Goal: Task Accomplishment & Management: Manage account settings

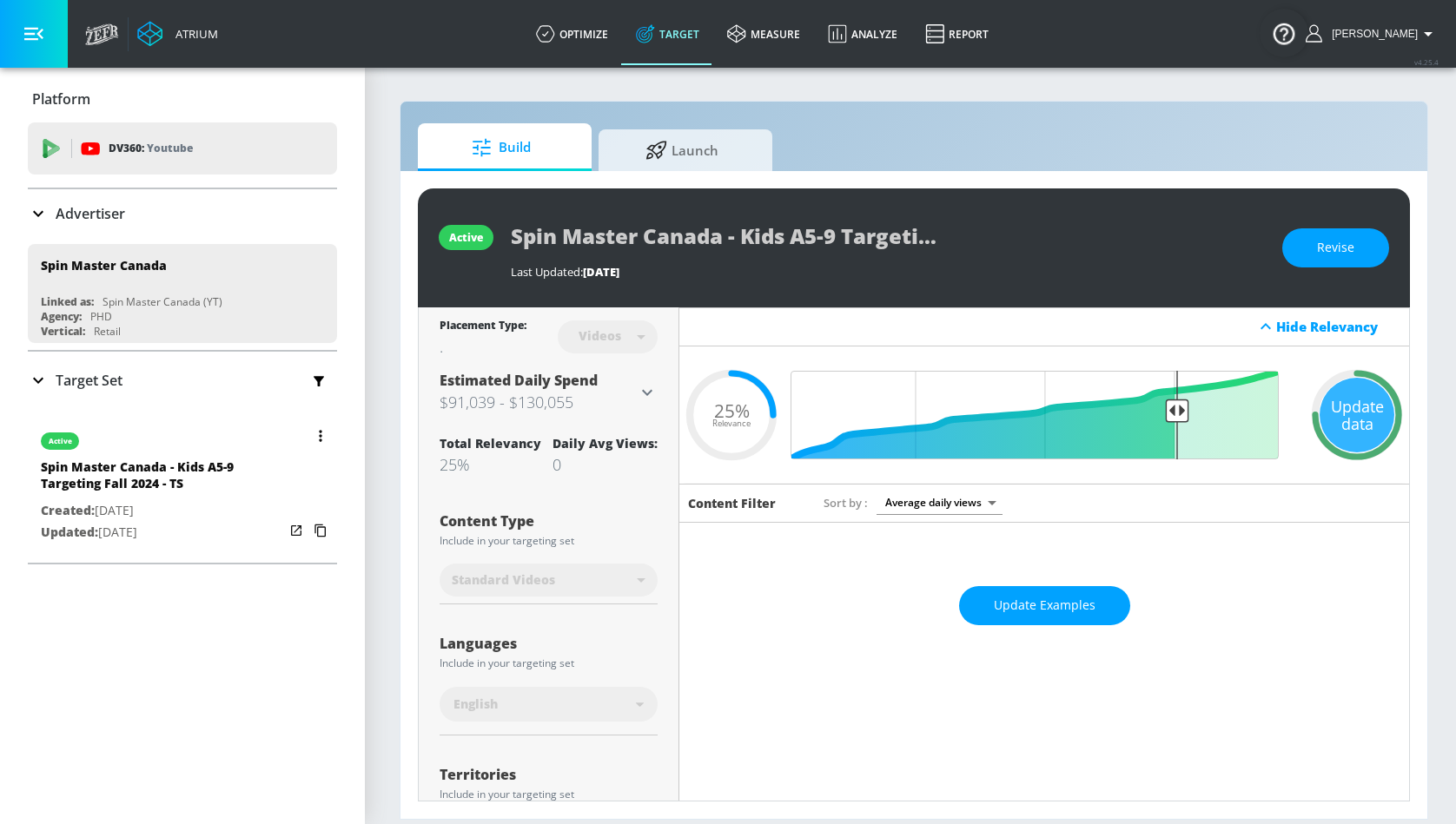
click at [319, 441] on button "button" at bounding box center [321, 436] width 25 height 25
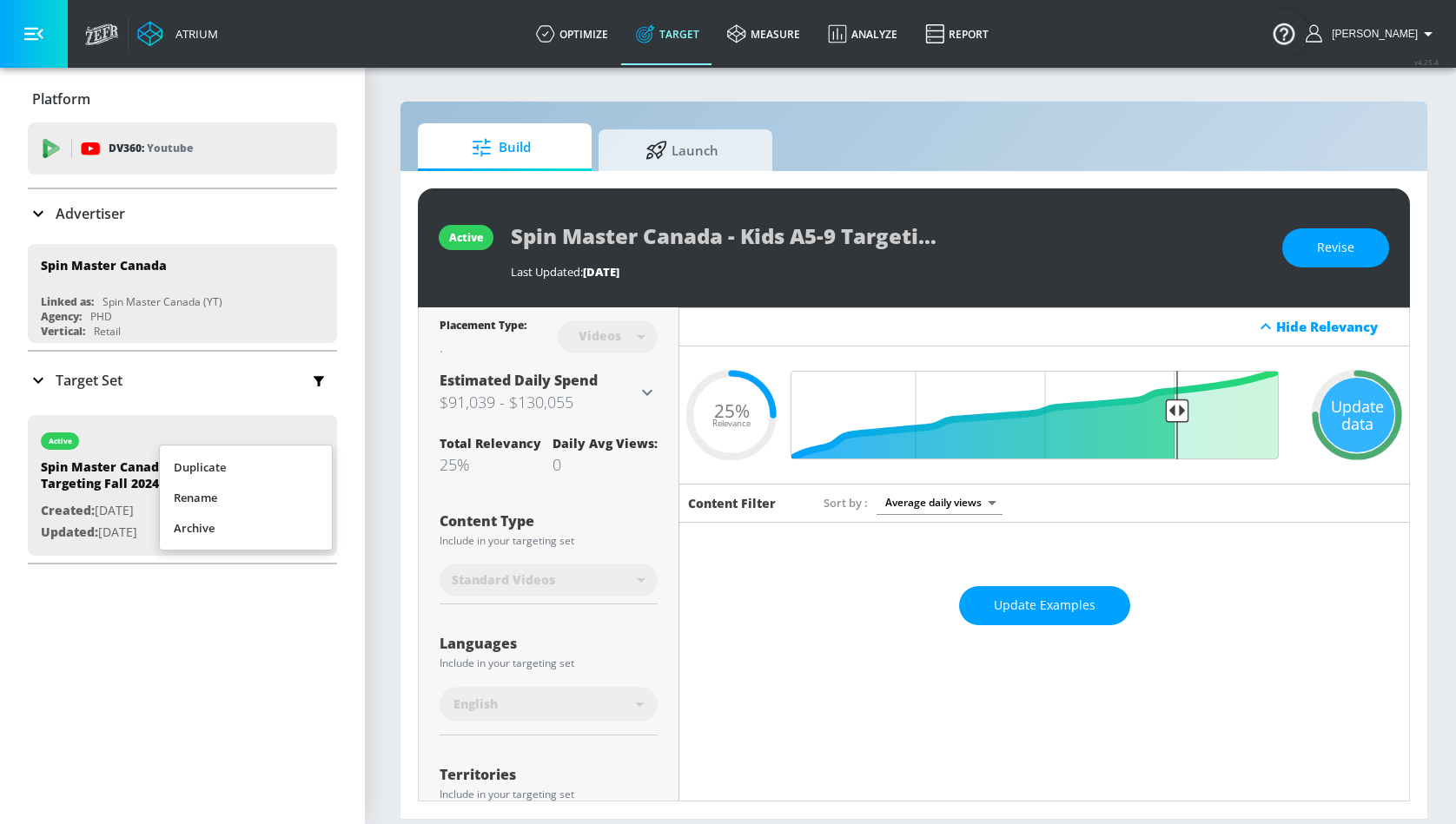
click at [309, 464] on li "Duplicate" at bounding box center [245, 468] width 172 height 30
click at [37, 372] on icon at bounding box center [38, 381] width 21 height 21
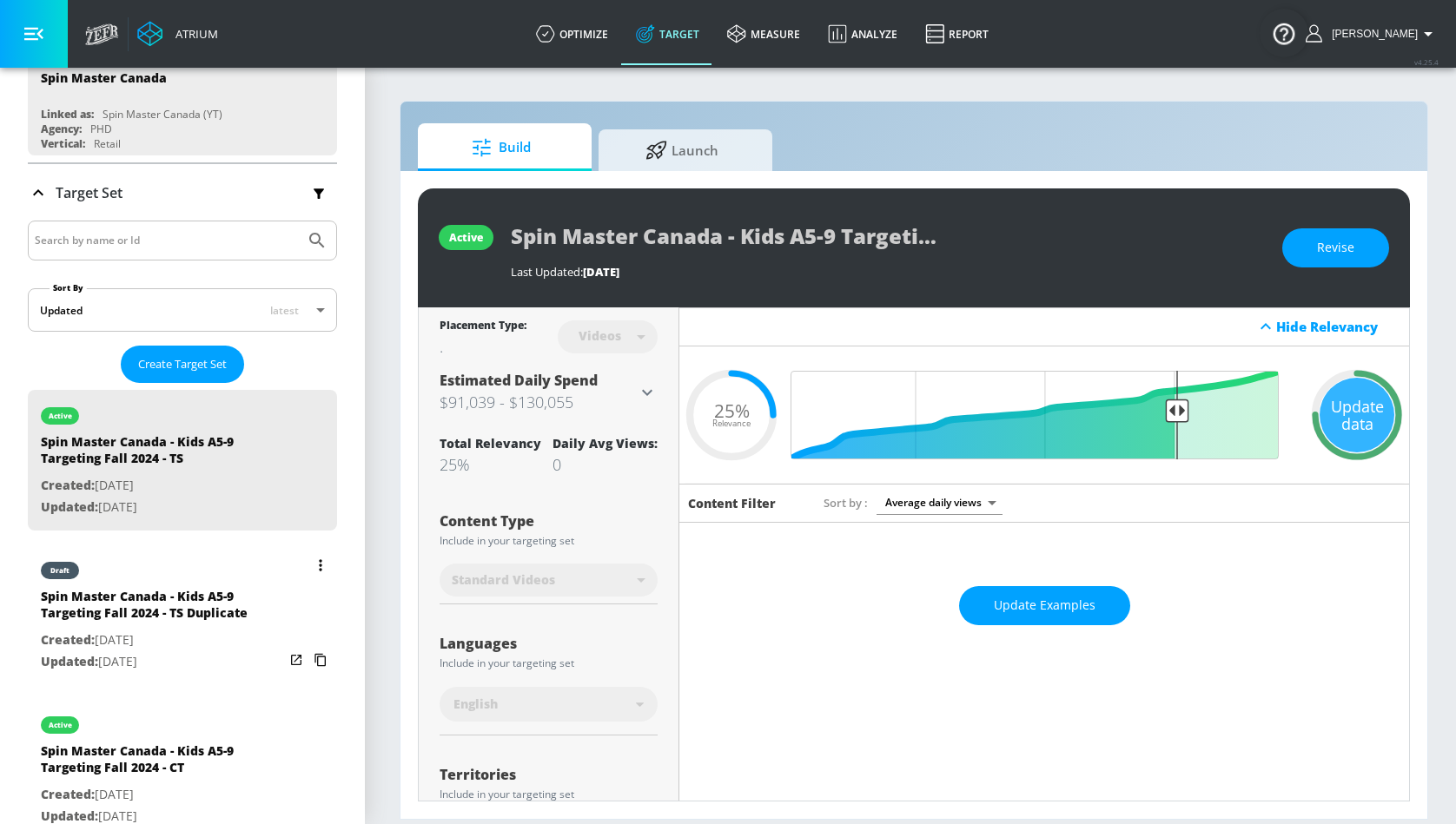
scroll to position [209, 0]
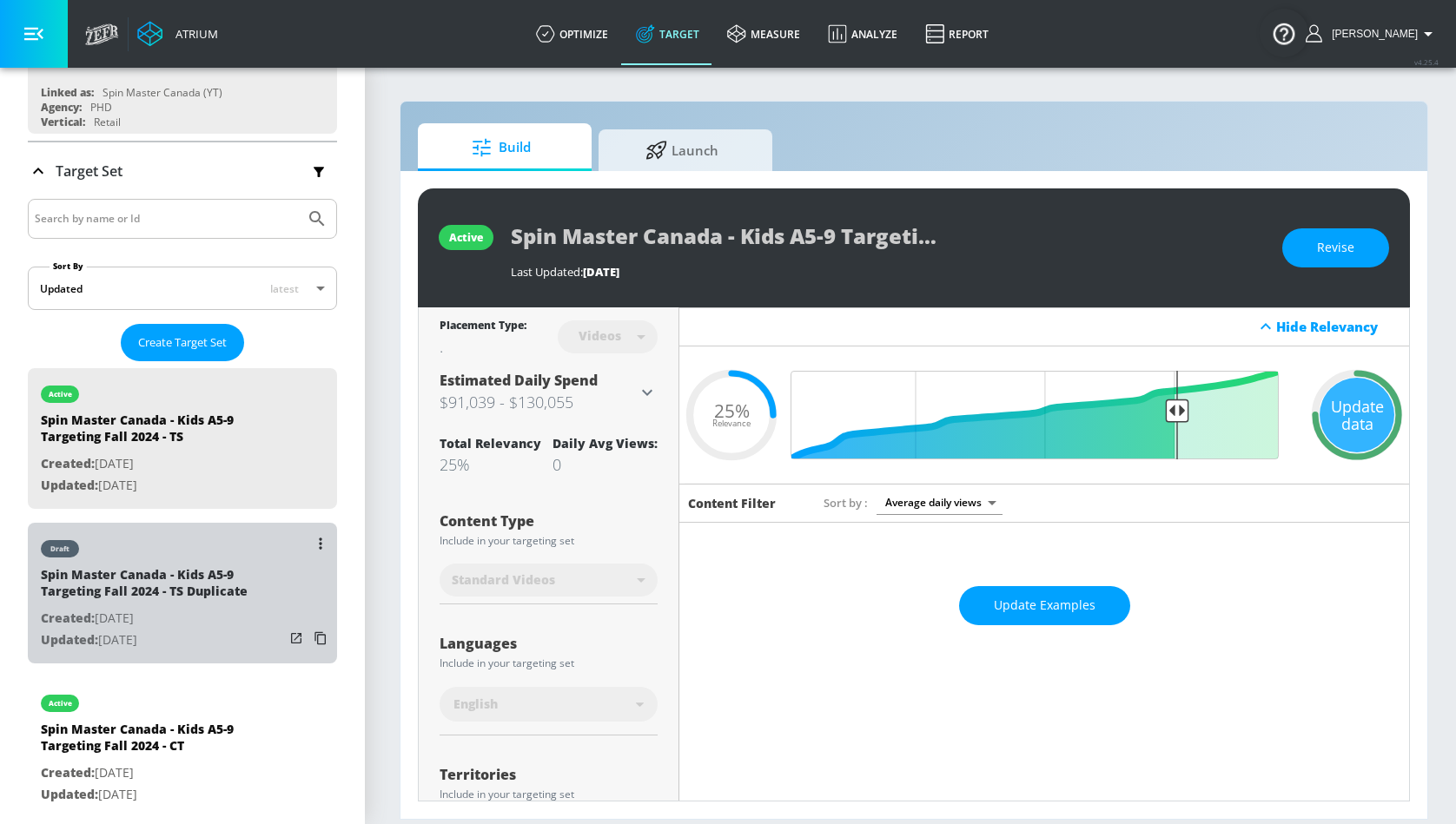
click at [230, 613] on p "Created: [DATE]" at bounding box center [162, 618] width 243 height 22
type input "Spin Master Canada - Kids A5-9 Targeting Fall 2024 - TS Duplicate"
type input "0.05"
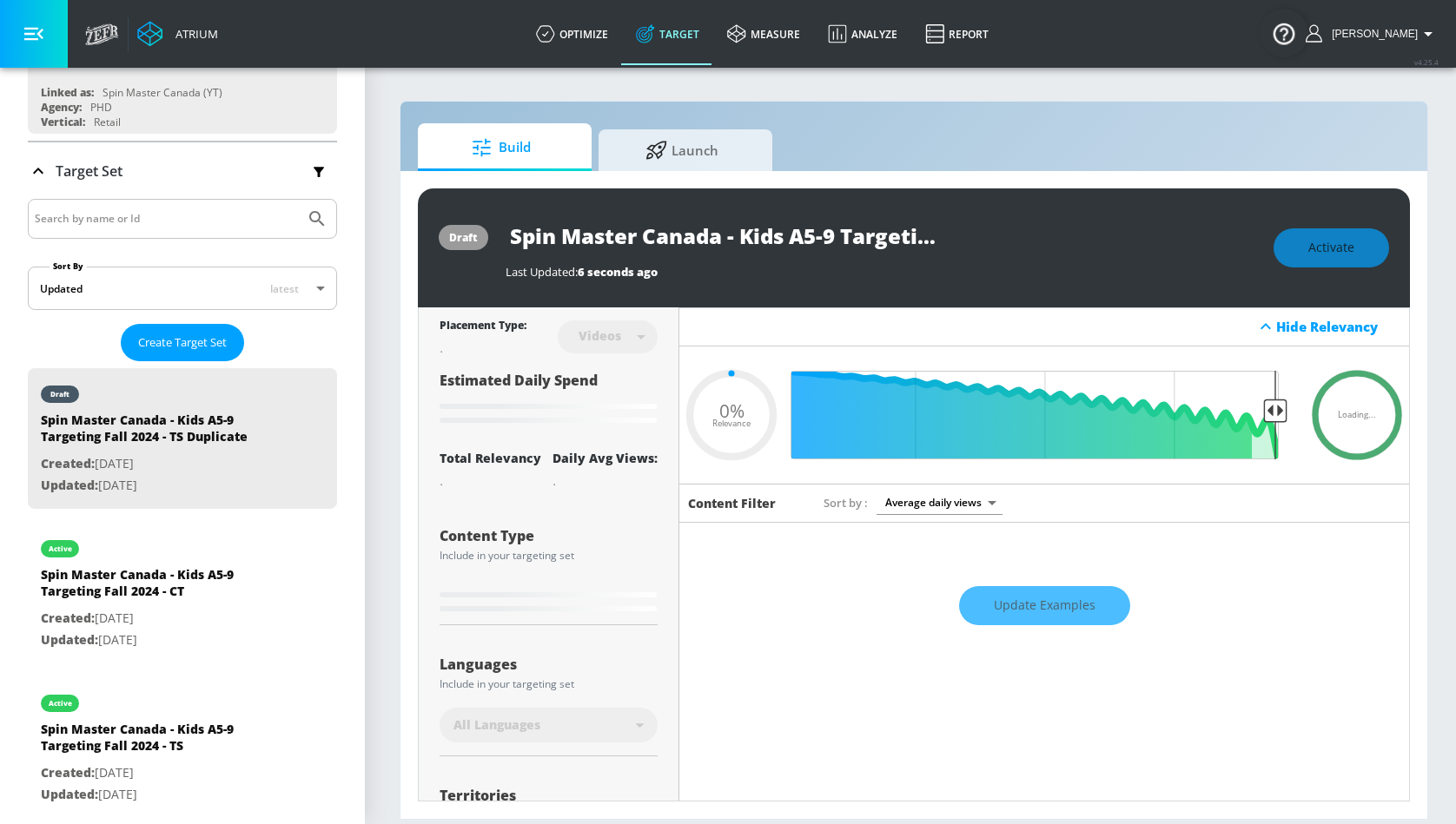
click at [802, 244] on input "Spin Master Canada - Kids A5-9 Targeting Fall 2024 - TS Duplicate" at bounding box center [722, 235] width 434 height 39
click at [830, 240] on input "Spin Master Canada - Kids A5-9 Targeting Fall 2024 - TS Duplicate" at bounding box center [722, 235] width 434 height 39
type input "Spin Master Canada - Kids A5- Targeting Fall 2024 - TS Duplicate"
type input "0.05"
type input "Spin Master Canada - Kids A5 Targeting Fall 2024 - TS Duplicate"
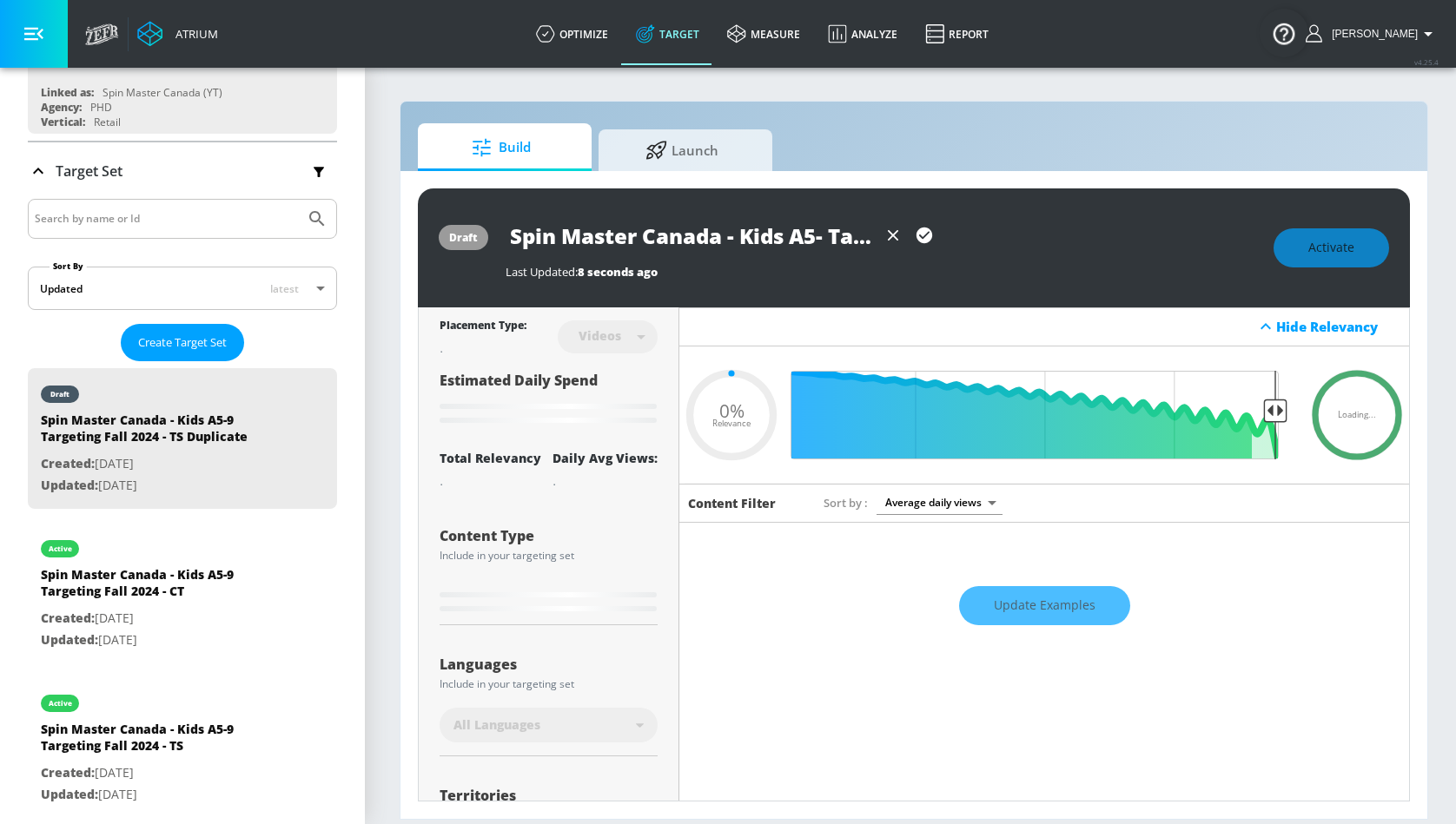
type input "0.05"
type input "Spin Master Canada - Kids A Targeting Fall 2024 - TS Duplicate"
type input "0.05"
type input "Spin Master Canada - Kids A3 Targeting Fall 2024 - TS Duplicate"
type input "0.05"
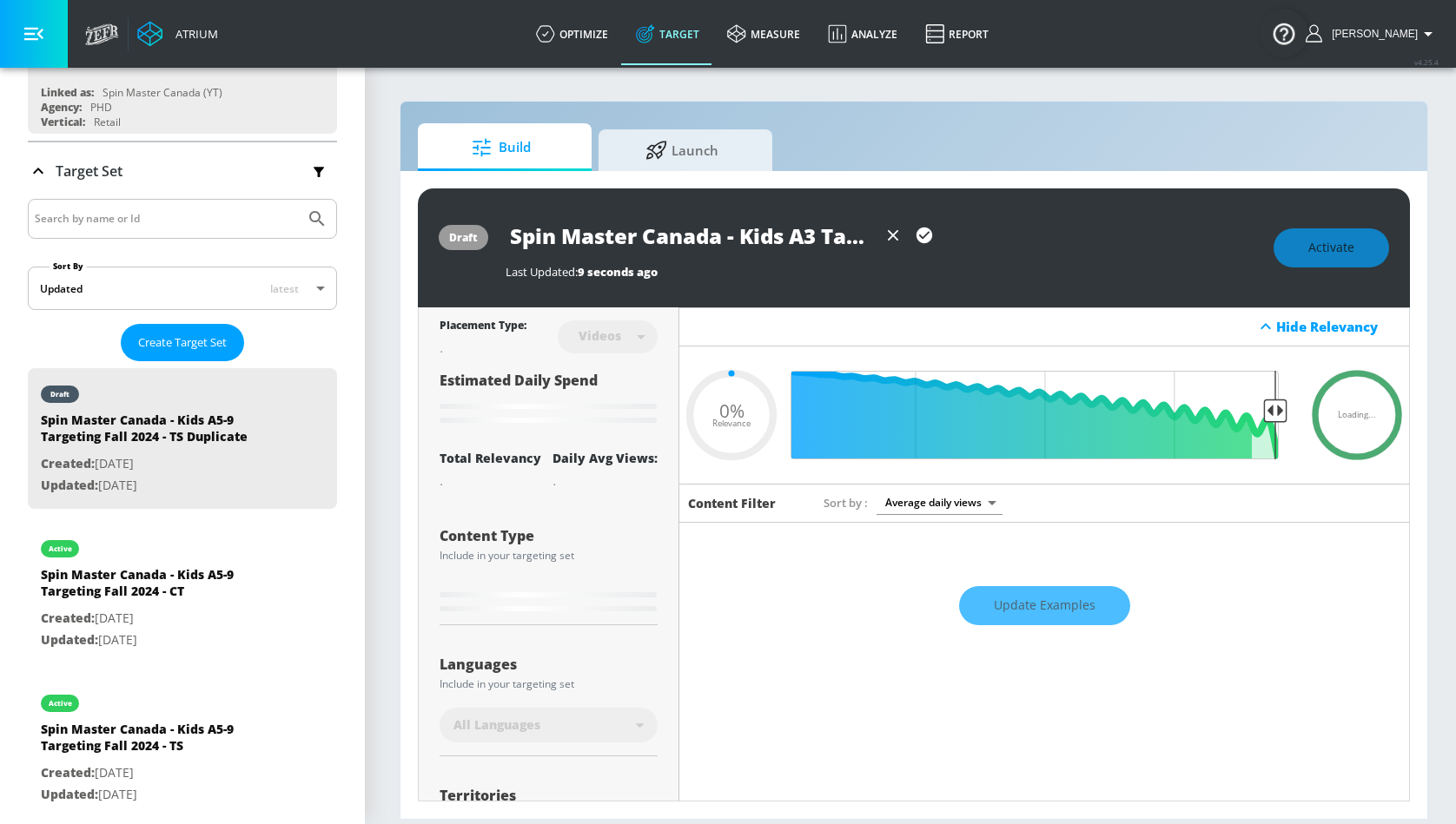
type input "Spin Master Canada - Kids A3- Targeting Fall 2024 - TS Duplicate"
type input "0.05"
type input "Spin Master Canada - Kids A3-5 Targeting Fall 2024 - TS Duplicate"
type input "0.05"
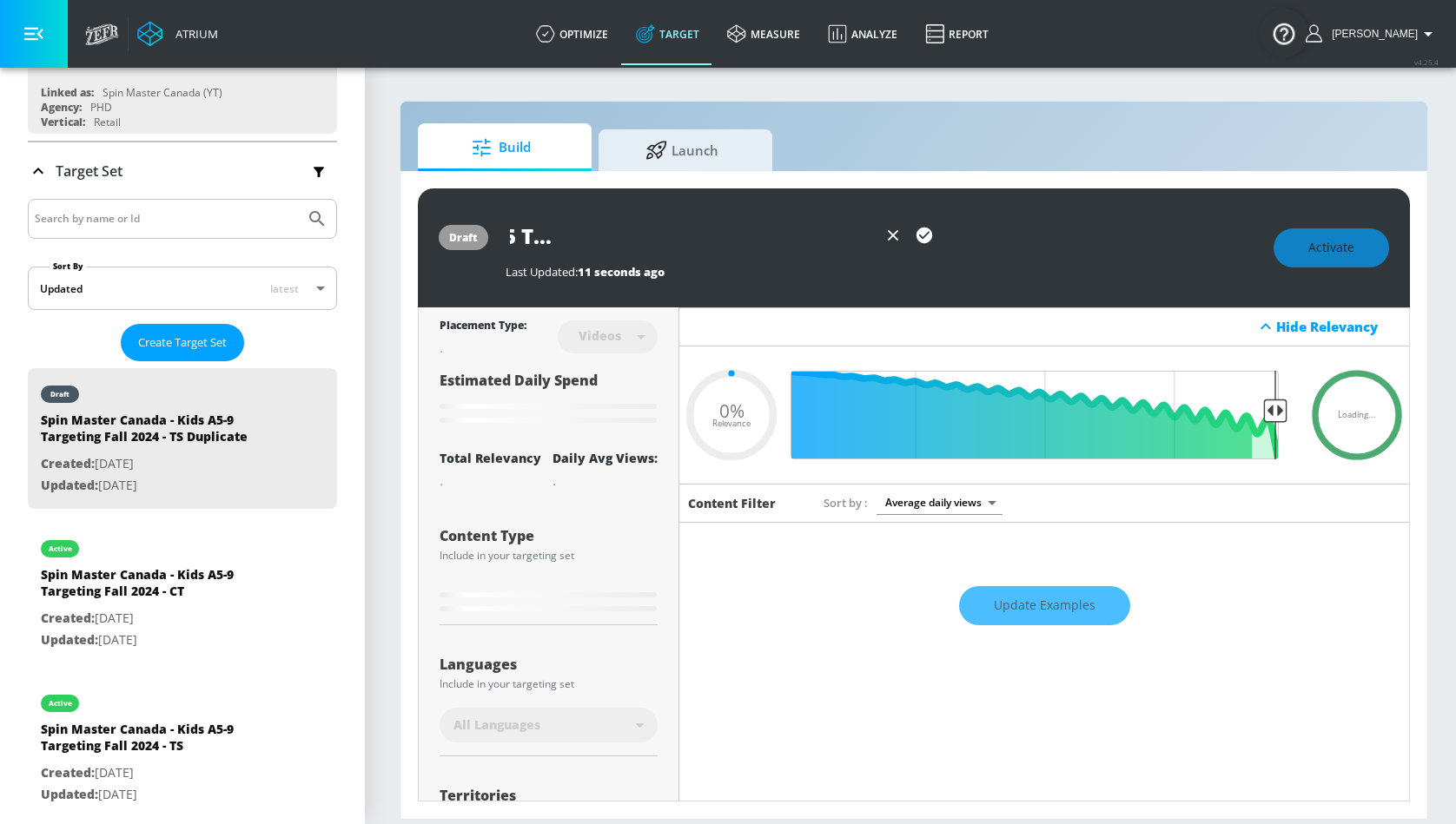
click at [859, 236] on input "Spin Master Canada - Kids A3-5 Targeting Fall 2024 - TS Duplicate" at bounding box center [691, 235] width 372 height 39
type input "Spin Master Canada - Kids A3-5 Targeting Fall 2024 - TS"
type input "0.05"
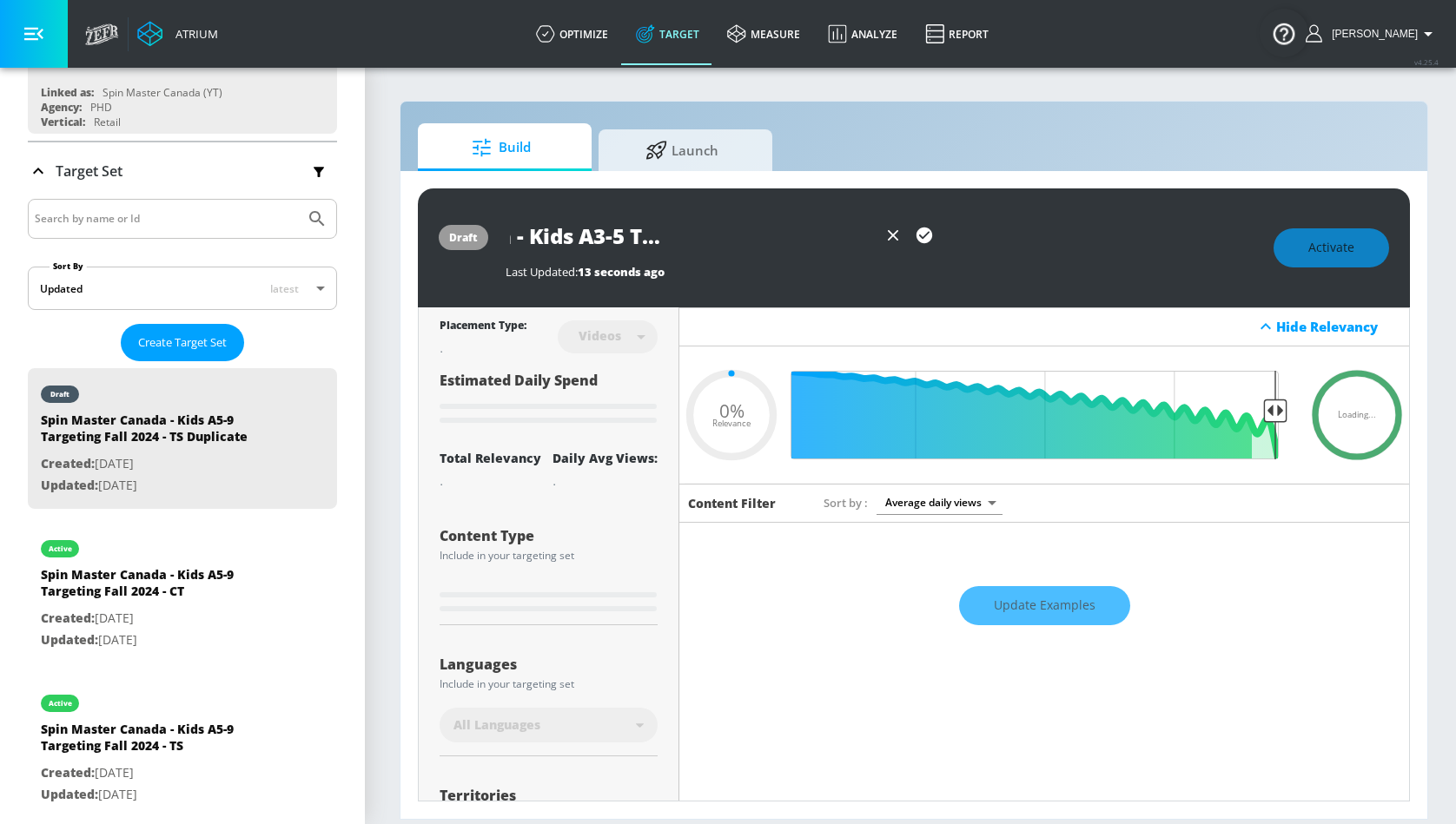
type input "Spin Master Canada - Kids A3-5 Targeting Fall 2024 - TS"
click at [918, 234] on icon "button" at bounding box center [924, 235] width 15 height 15
type input "0.05"
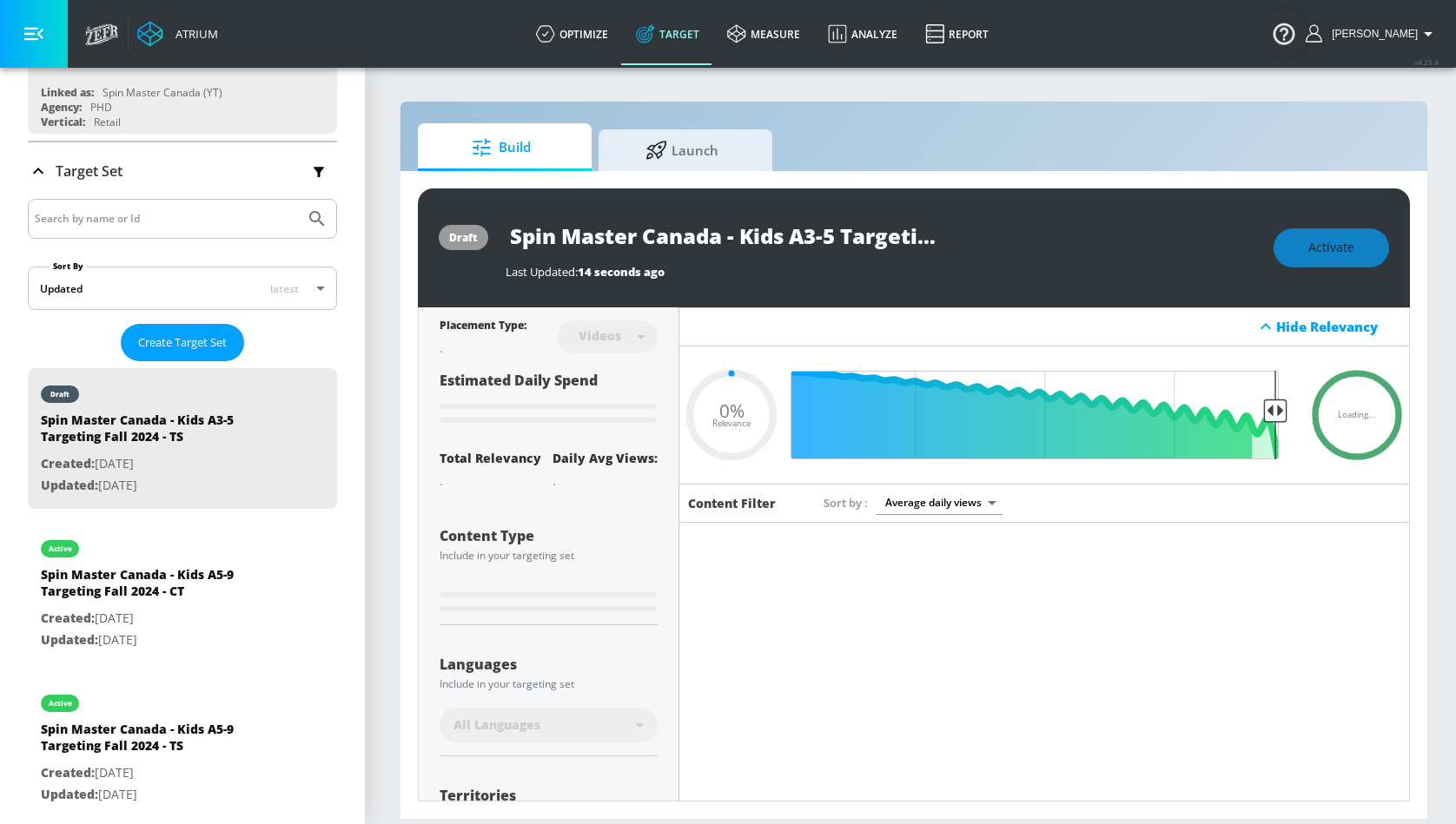
type input "Spin Master Canada - Kids A5-9 Targeting Fall 2024 - TS Duplicate"
type input "0.25"
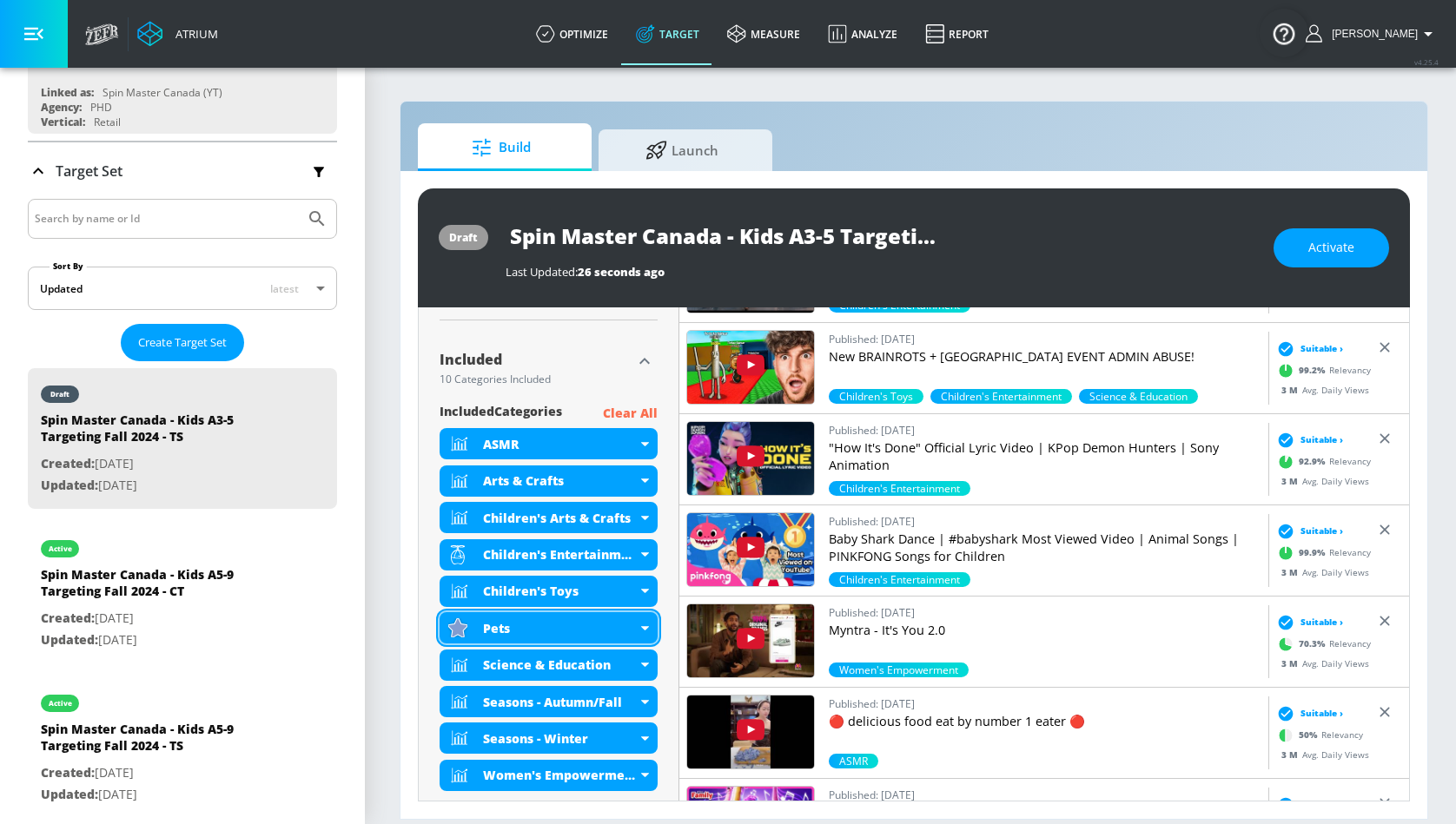
scroll to position [544, 0]
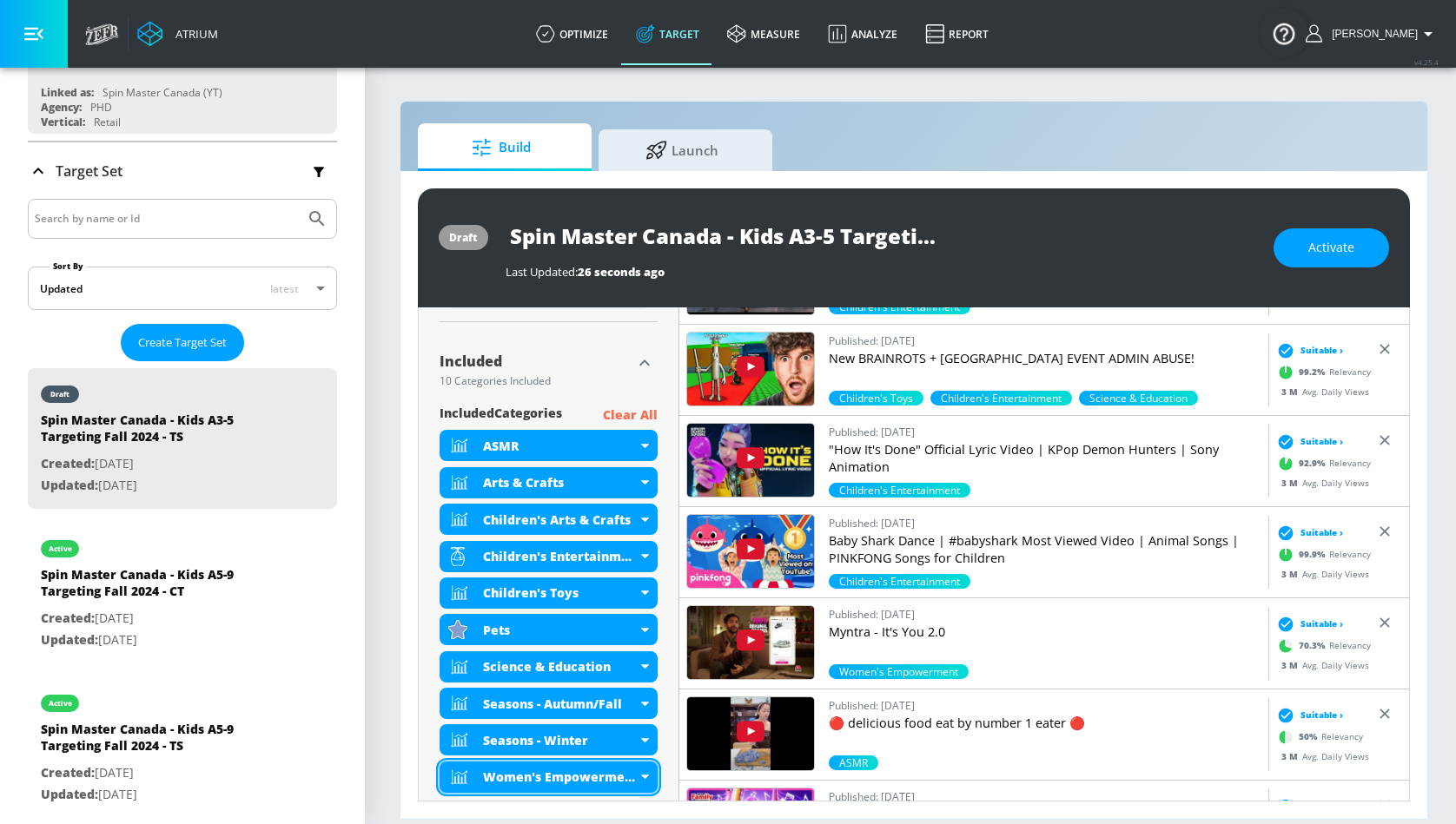
click at [651, 777] on div "Women's Empowerment" at bounding box center [549, 777] width 218 height 31
click at [600, 796] on div "Deactivate Category" at bounding box center [549, 796] width 130 height 12
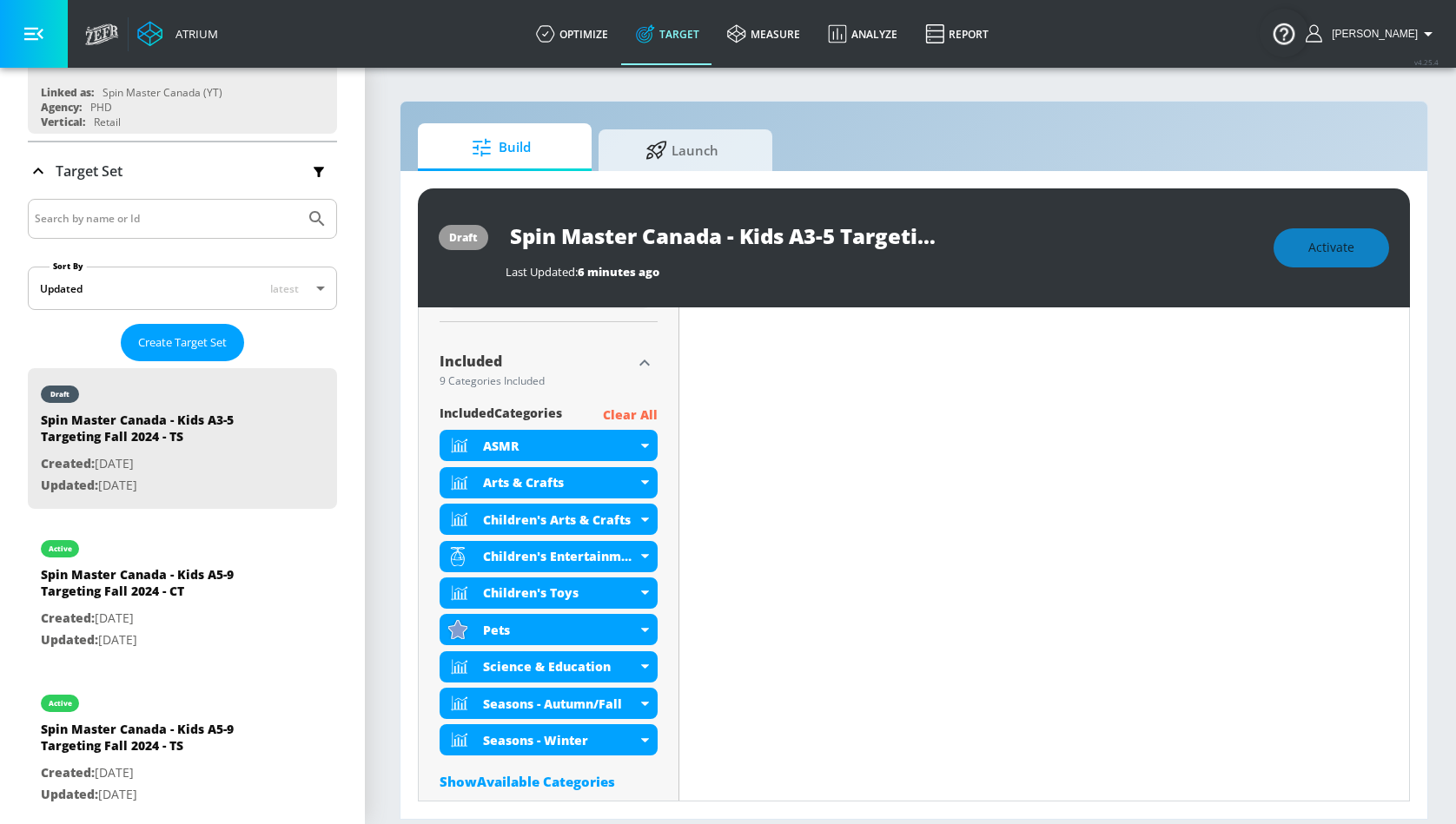
type input "Spin Master Canada - Kids A5-9 Targeting Fall 2024 - TS Duplicate"
click at [654, 665] on div "Science & Education" at bounding box center [549, 666] width 218 height 31
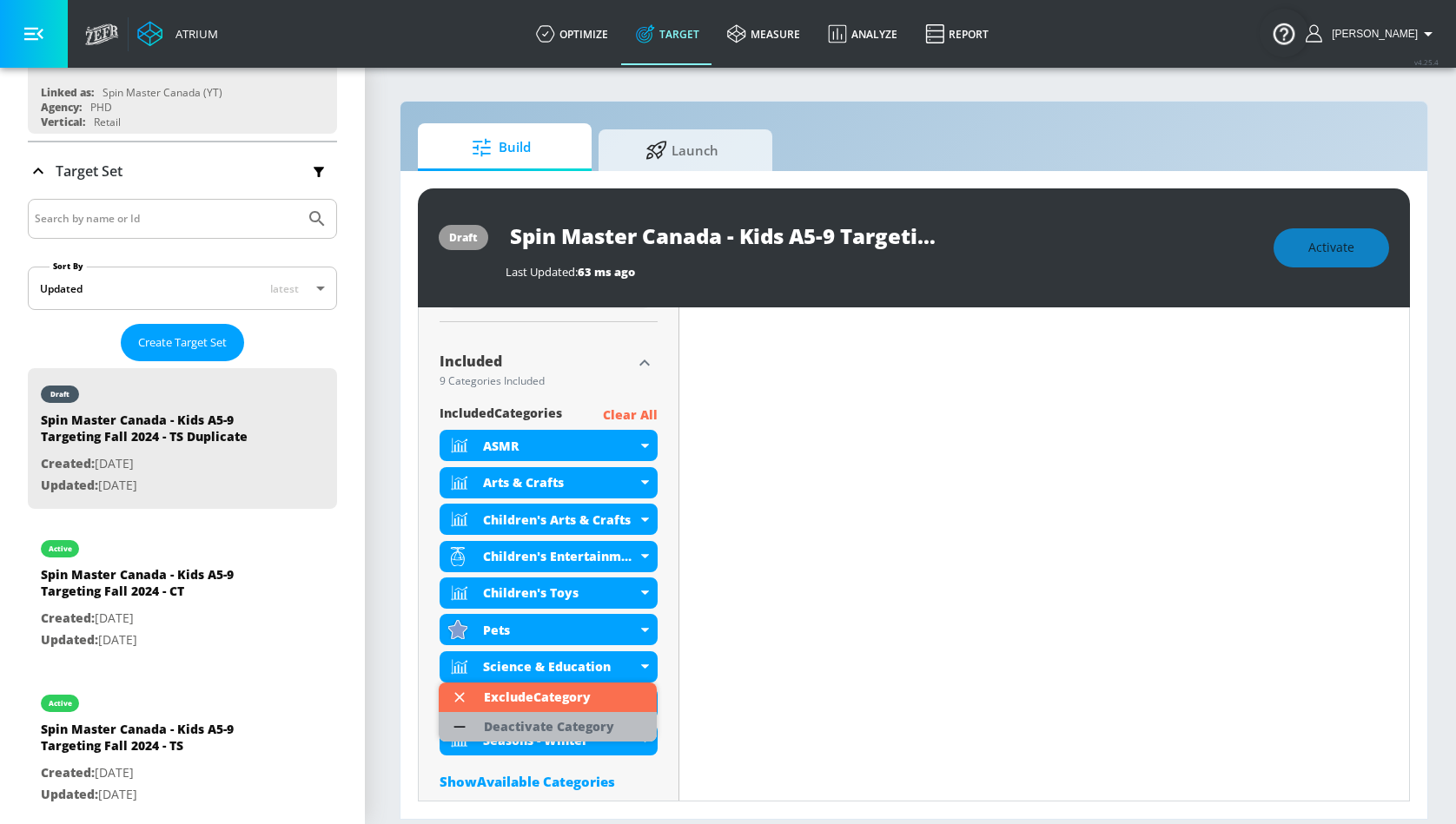
click at [595, 724] on div "Deactivate Category" at bounding box center [549, 726] width 130 height 12
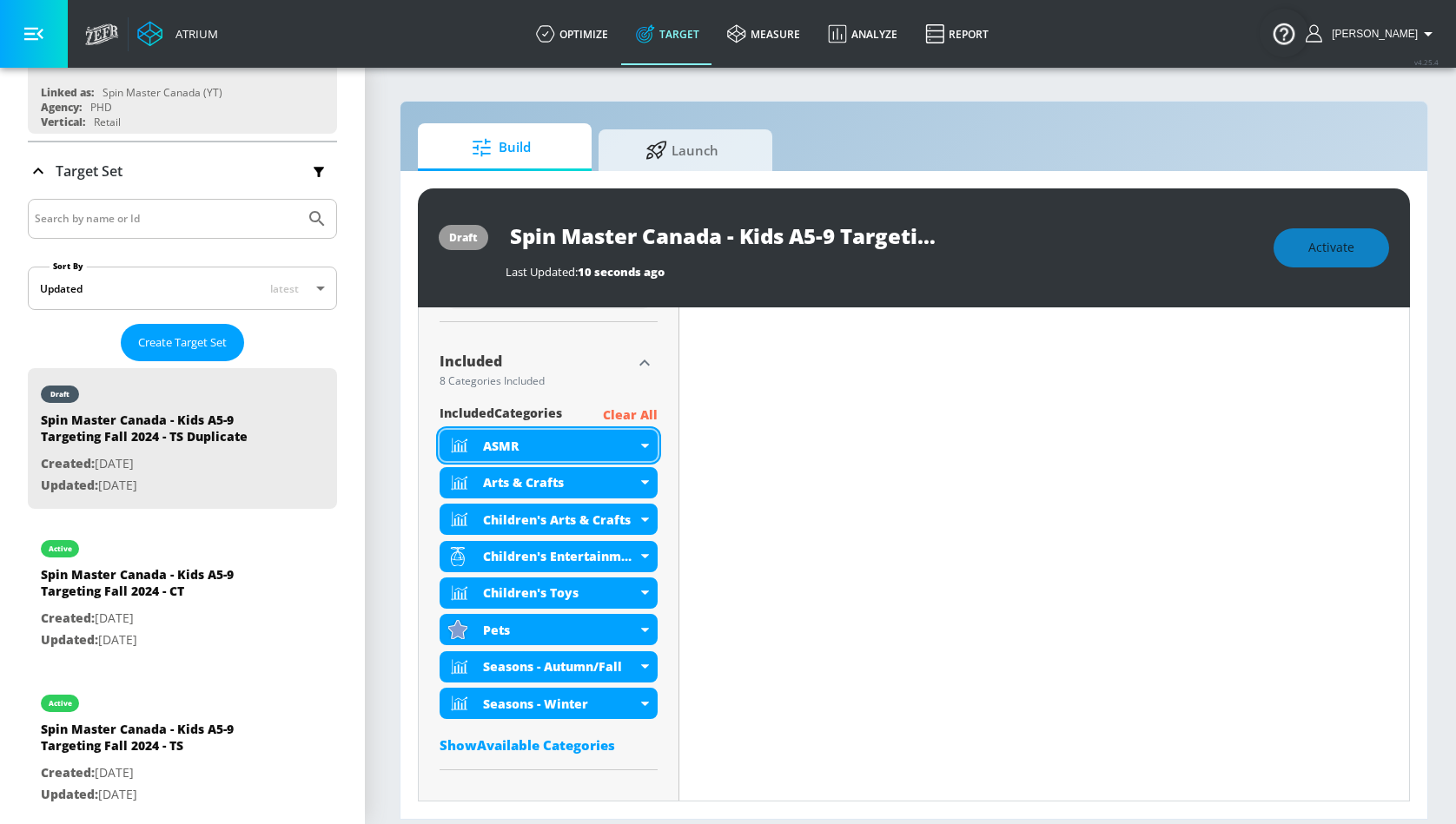
click at [649, 444] on div "ASMR" at bounding box center [549, 445] width 218 height 31
click at [654, 447] on div "ASMR" at bounding box center [549, 445] width 218 height 31
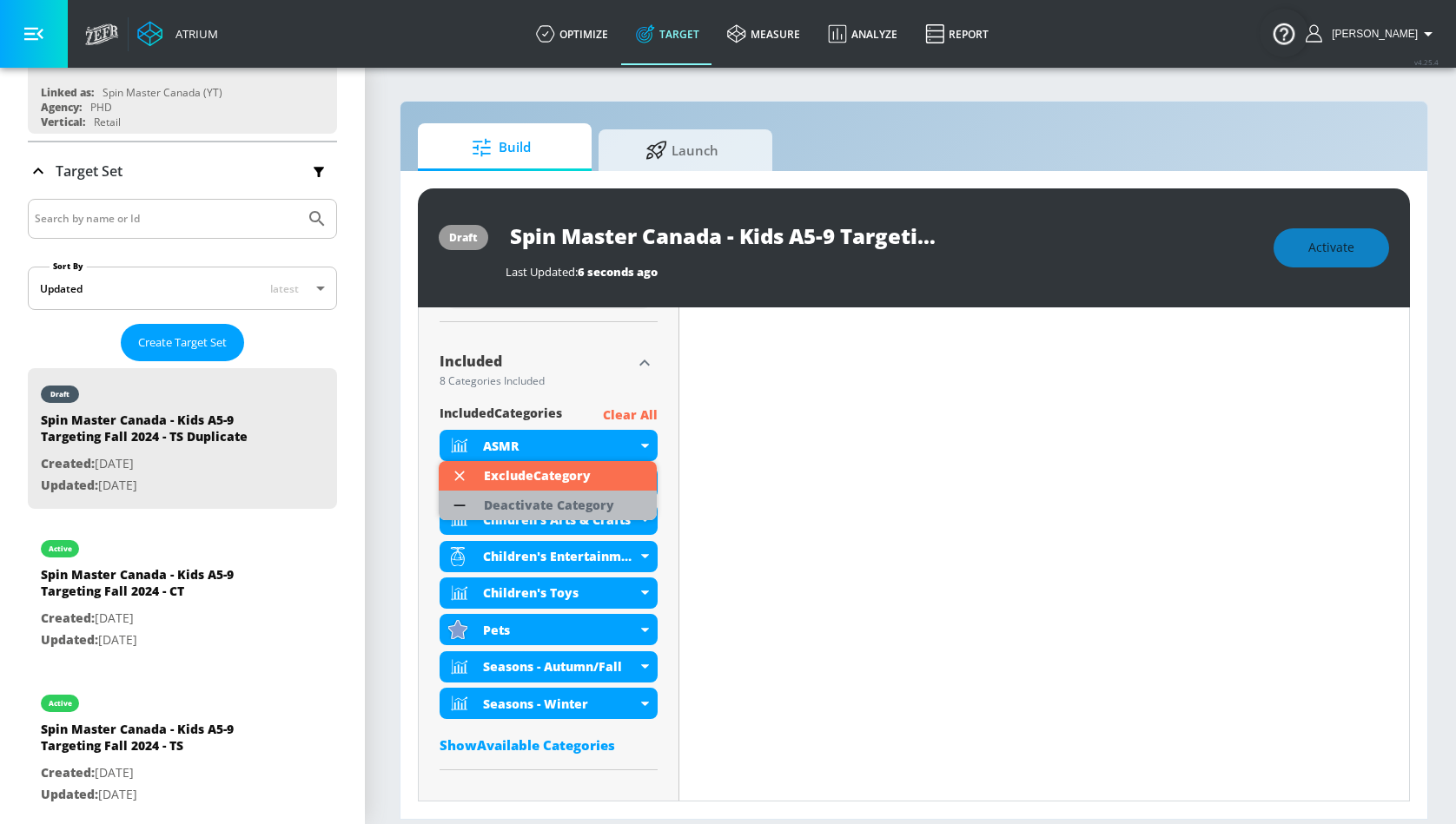
click at [591, 504] on div "Deactivate Category" at bounding box center [549, 505] width 130 height 12
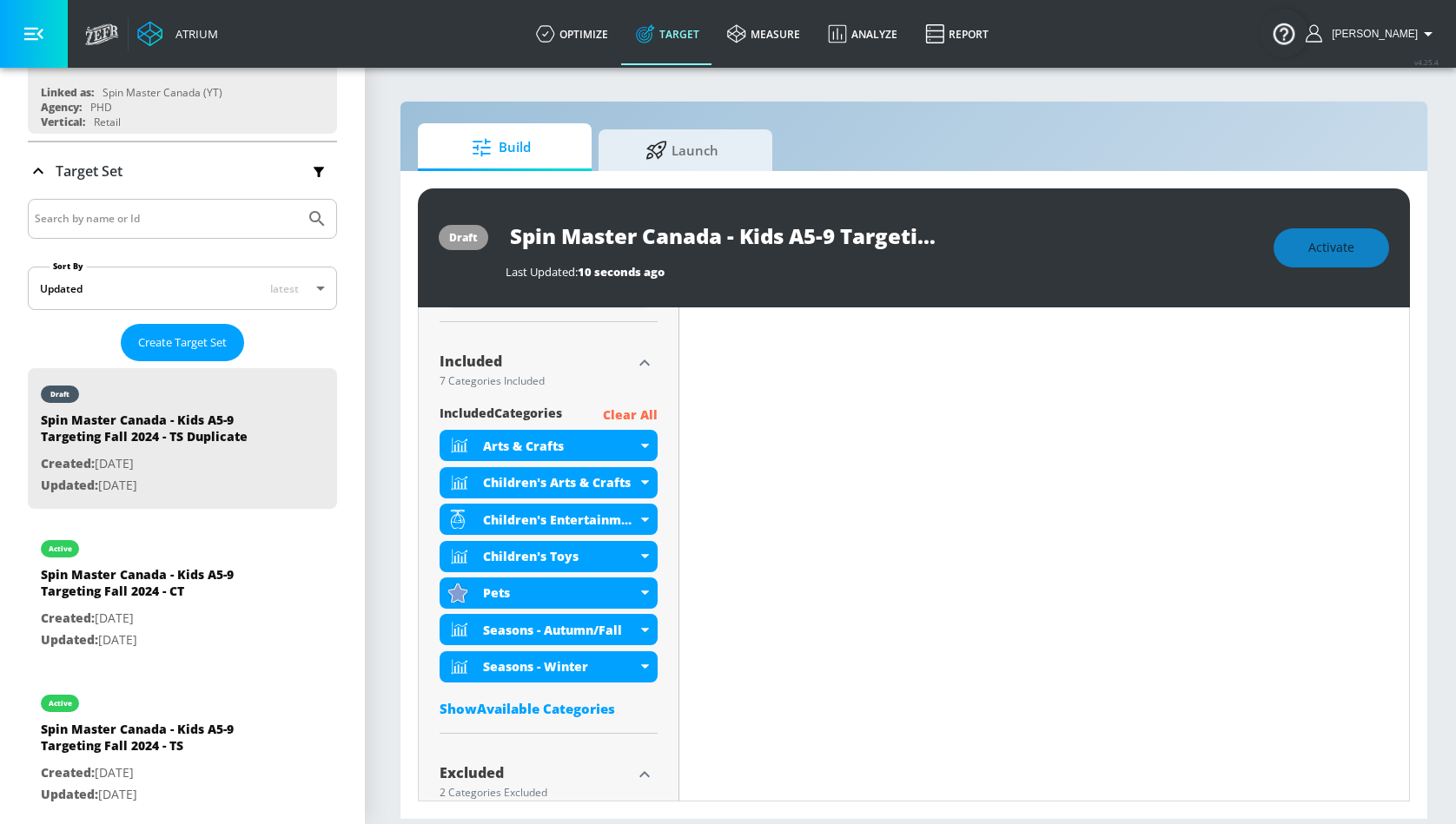
click at [565, 704] on div "Show Available Categories" at bounding box center [549, 708] width 218 height 17
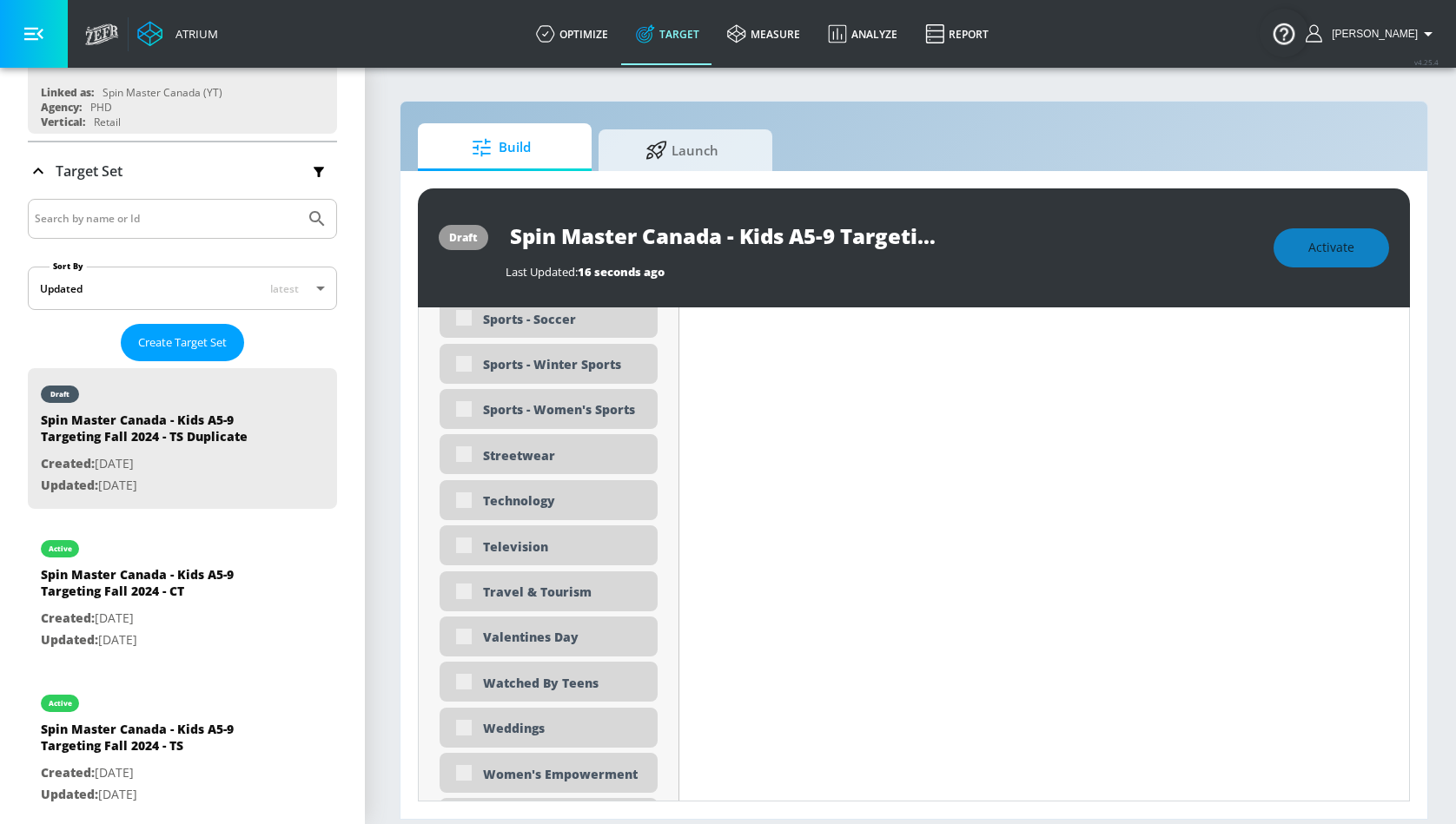
scroll to position [5147, 0]
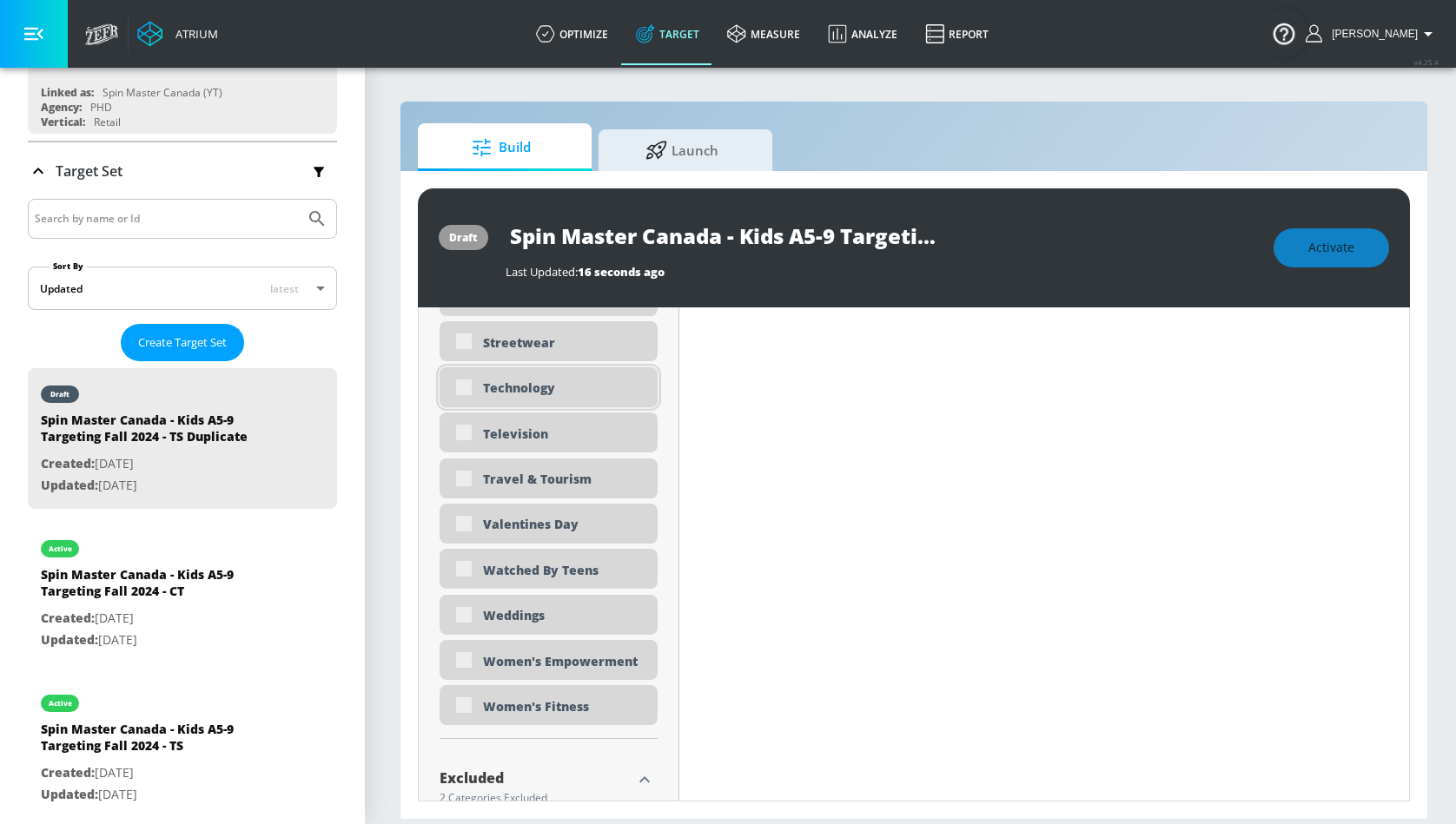
click at [465, 381] on div "Technology" at bounding box center [549, 387] width 218 height 40
click at [464, 389] on div "Technology" at bounding box center [549, 387] width 218 height 40
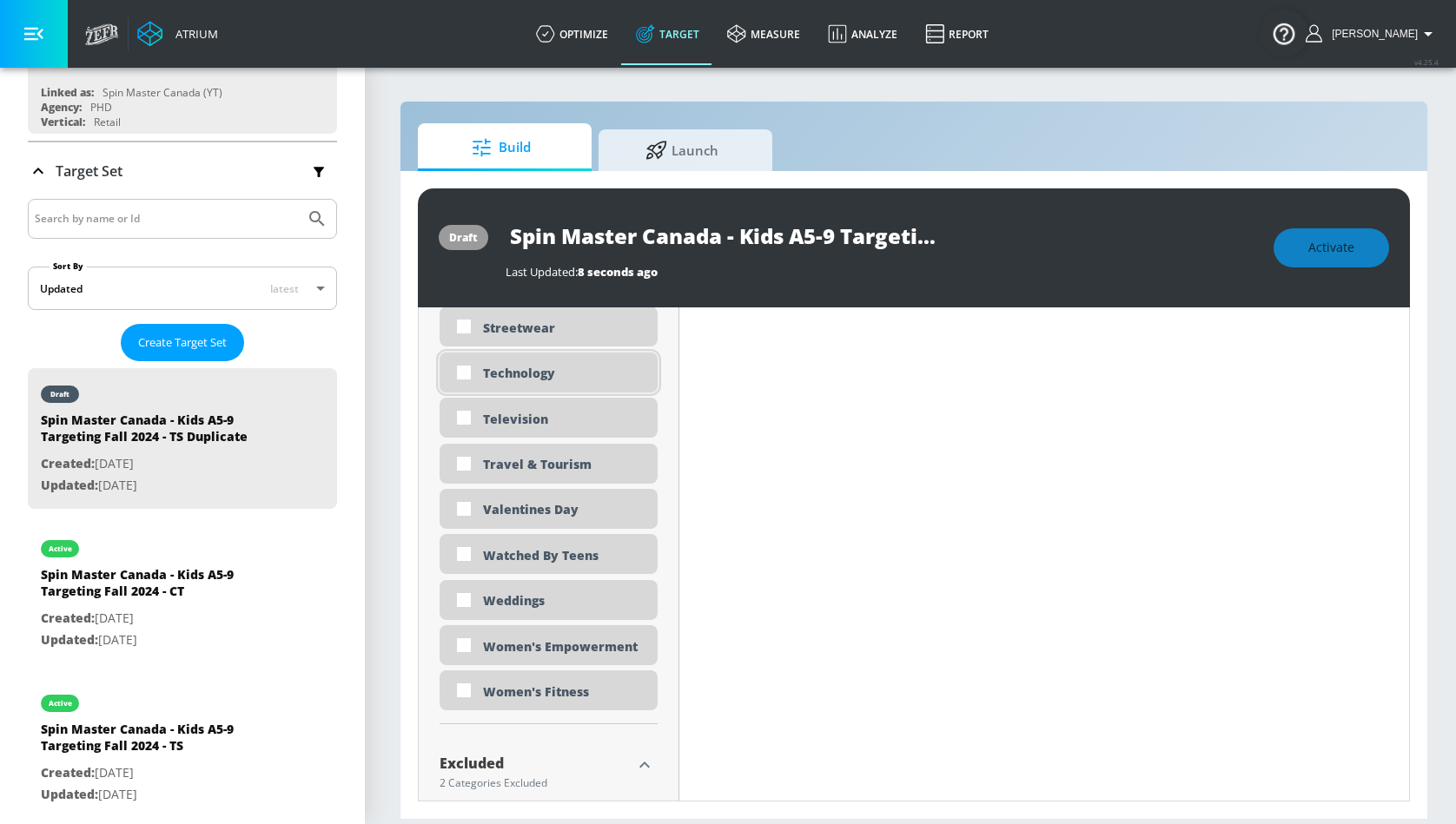
scroll to position [5132, 0]
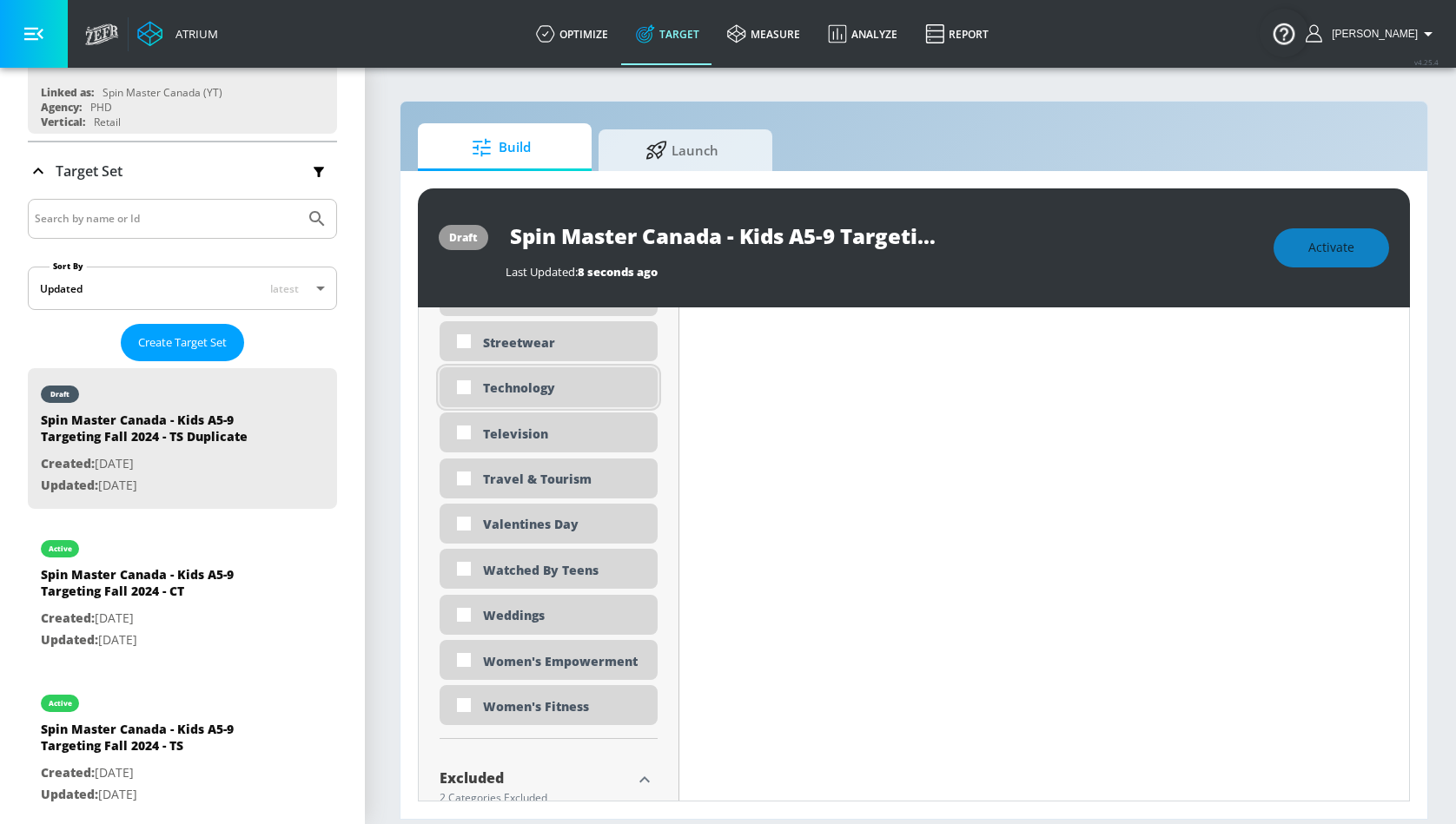
click at [464, 389] on input "checkbox" at bounding box center [463, 387] width 31 height 31
checkbox input "true"
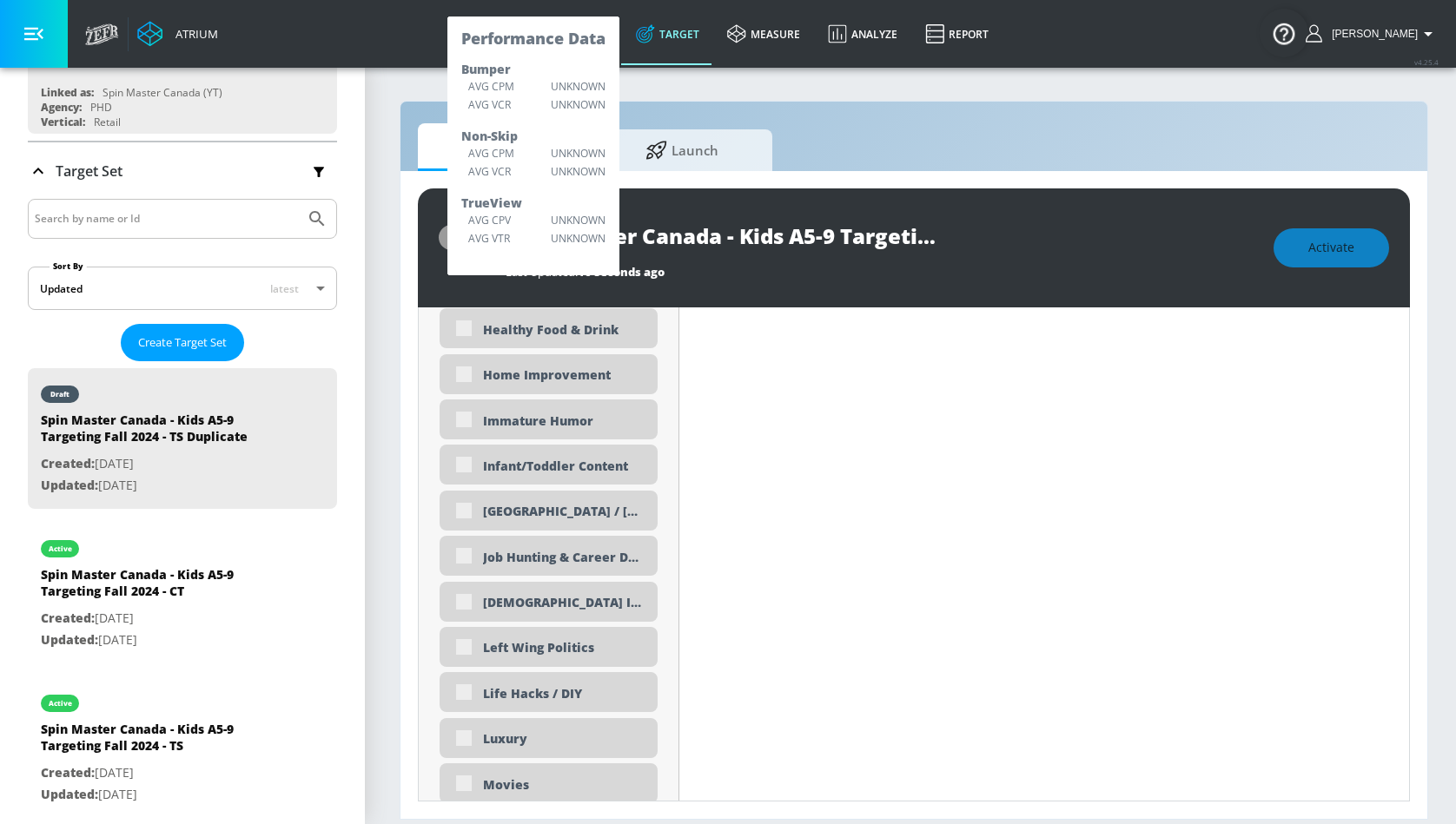
scroll to position [2924, 0]
click at [475, 460] on div "Infant/Toddler Content" at bounding box center [549, 463] width 218 height 40
click at [460, 464] on div "Infant/Toddler Content" at bounding box center [549, 463] width 218 height 40
checkbox input "true"
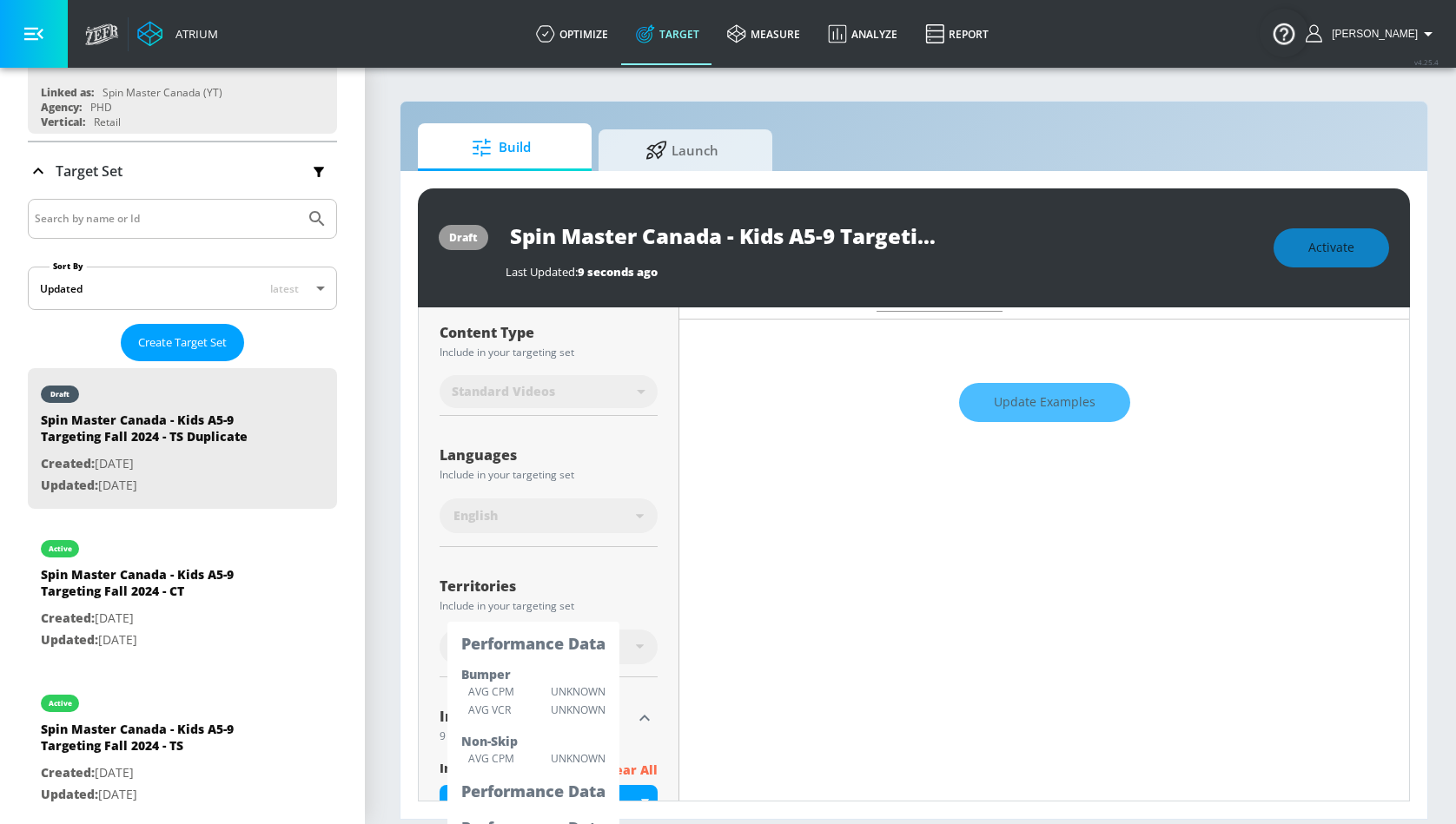
scroll to position [342, 0]
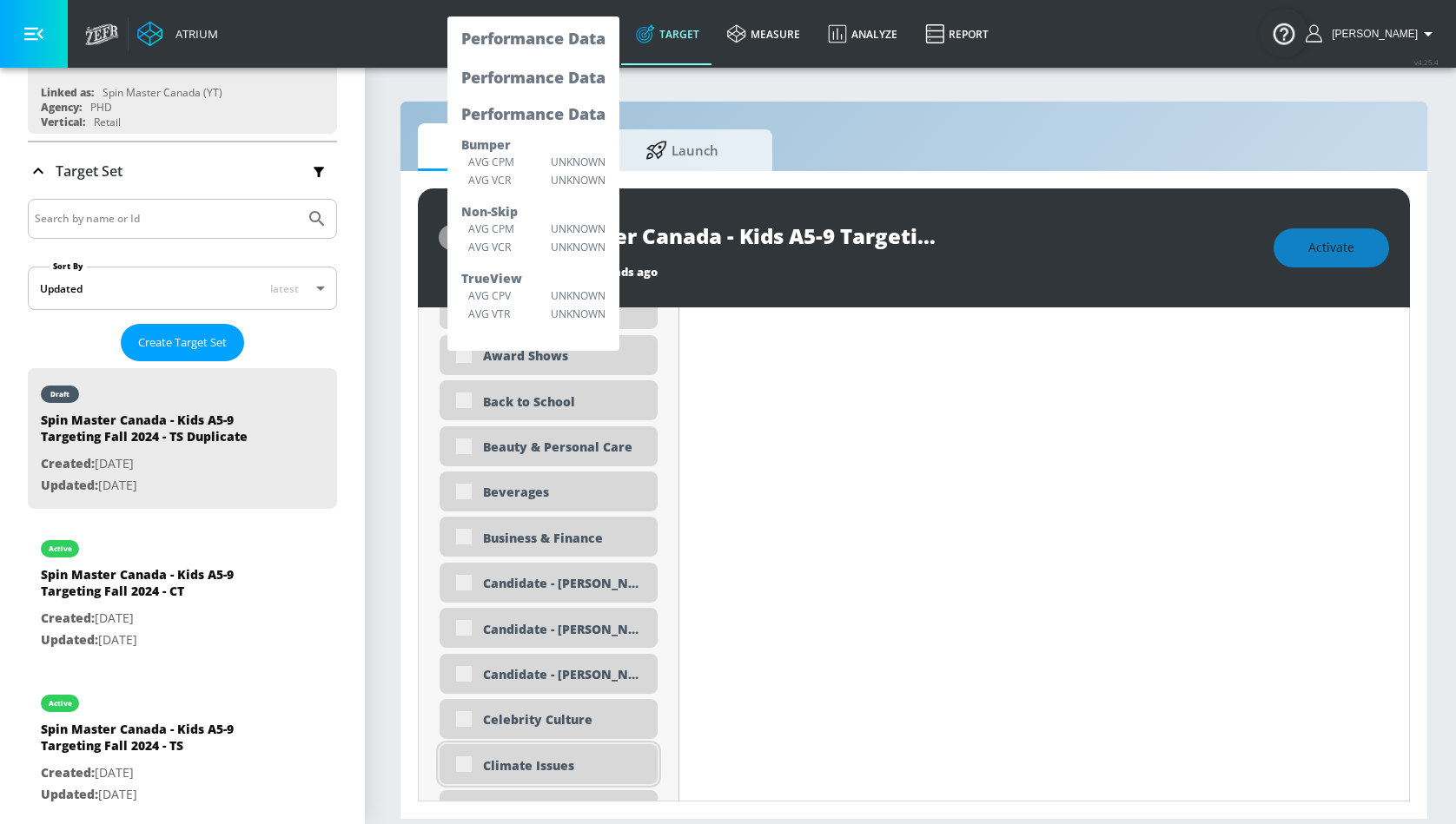
scroll to position [1228, 0]
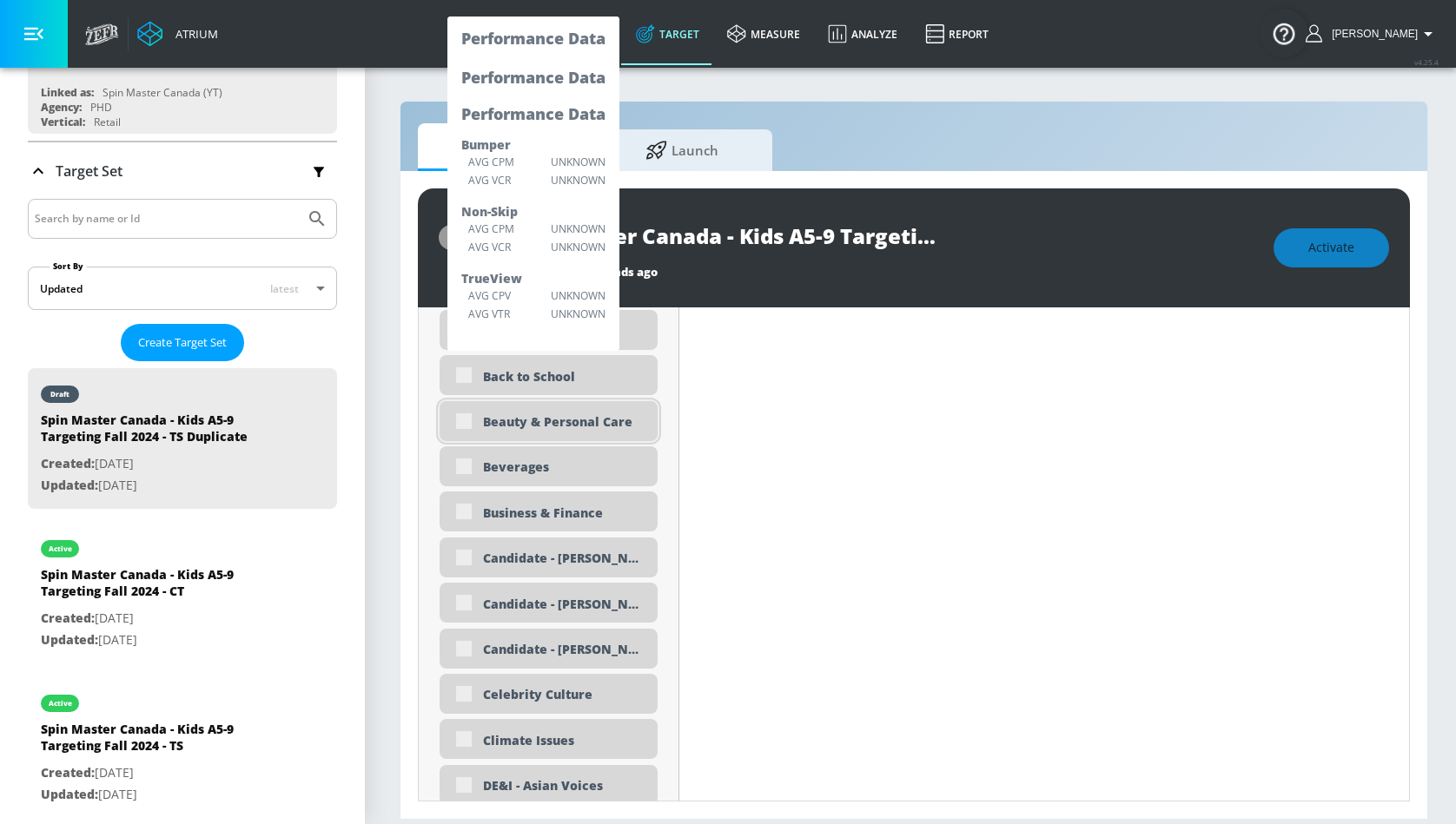
click at [463, 421] on div "Beauty & Personal Care" at bounding box center [549, 421] width 218 height 40
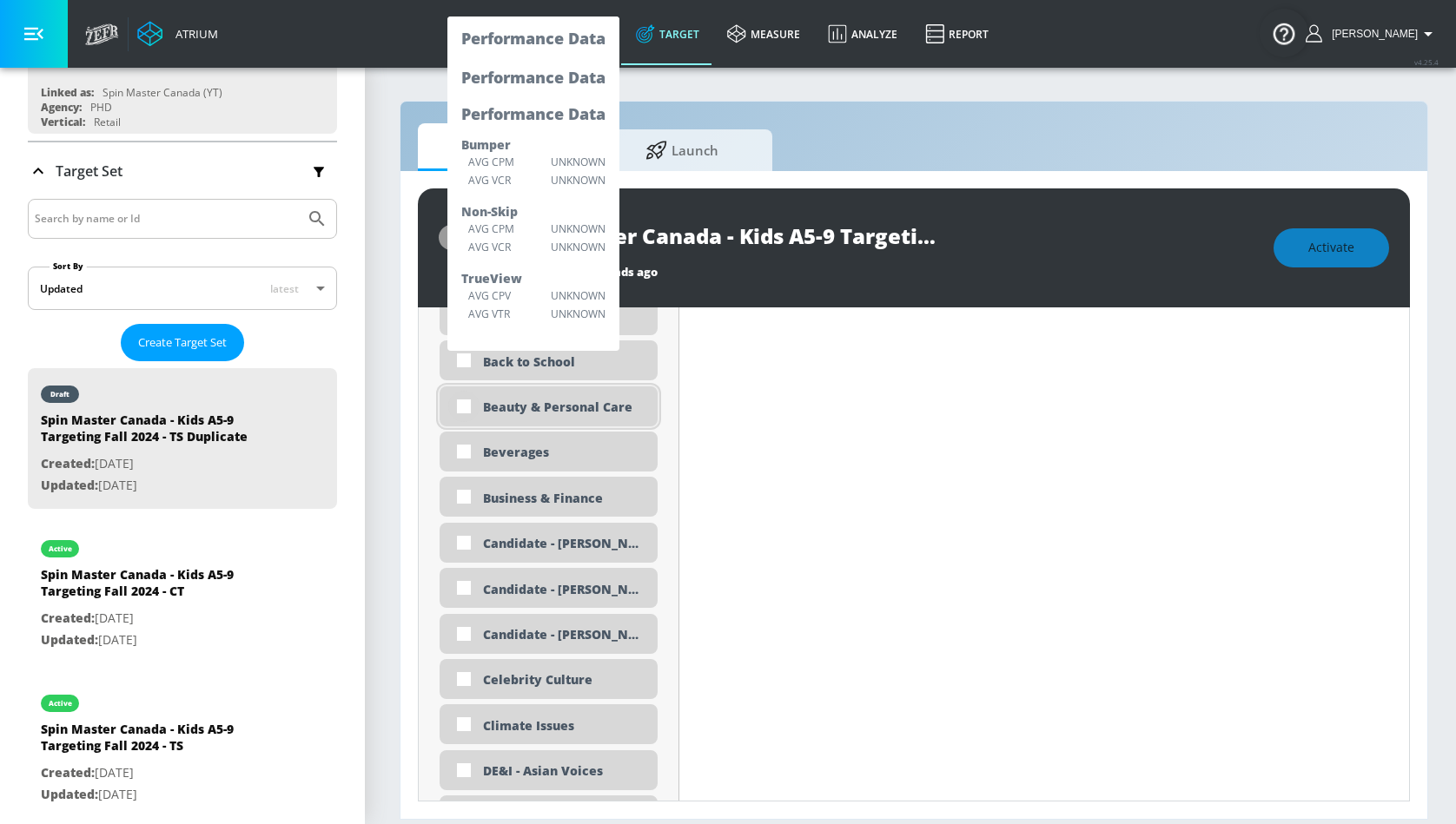
scroll to position [1214, 0]
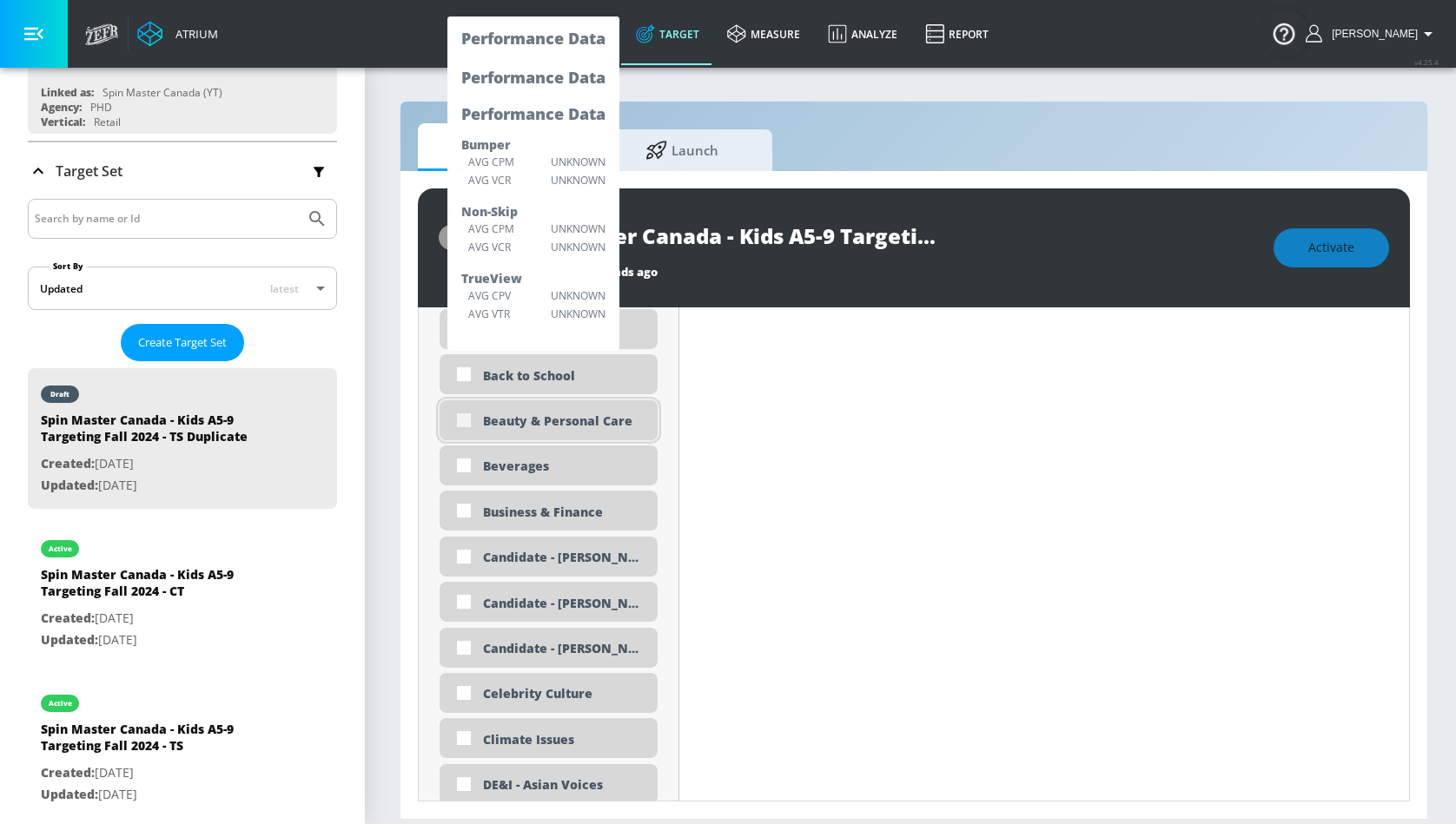
click at [465, 422] on input "checkbox" at bounding box center [463, 420] width 31 height 31
checkbox input "true"
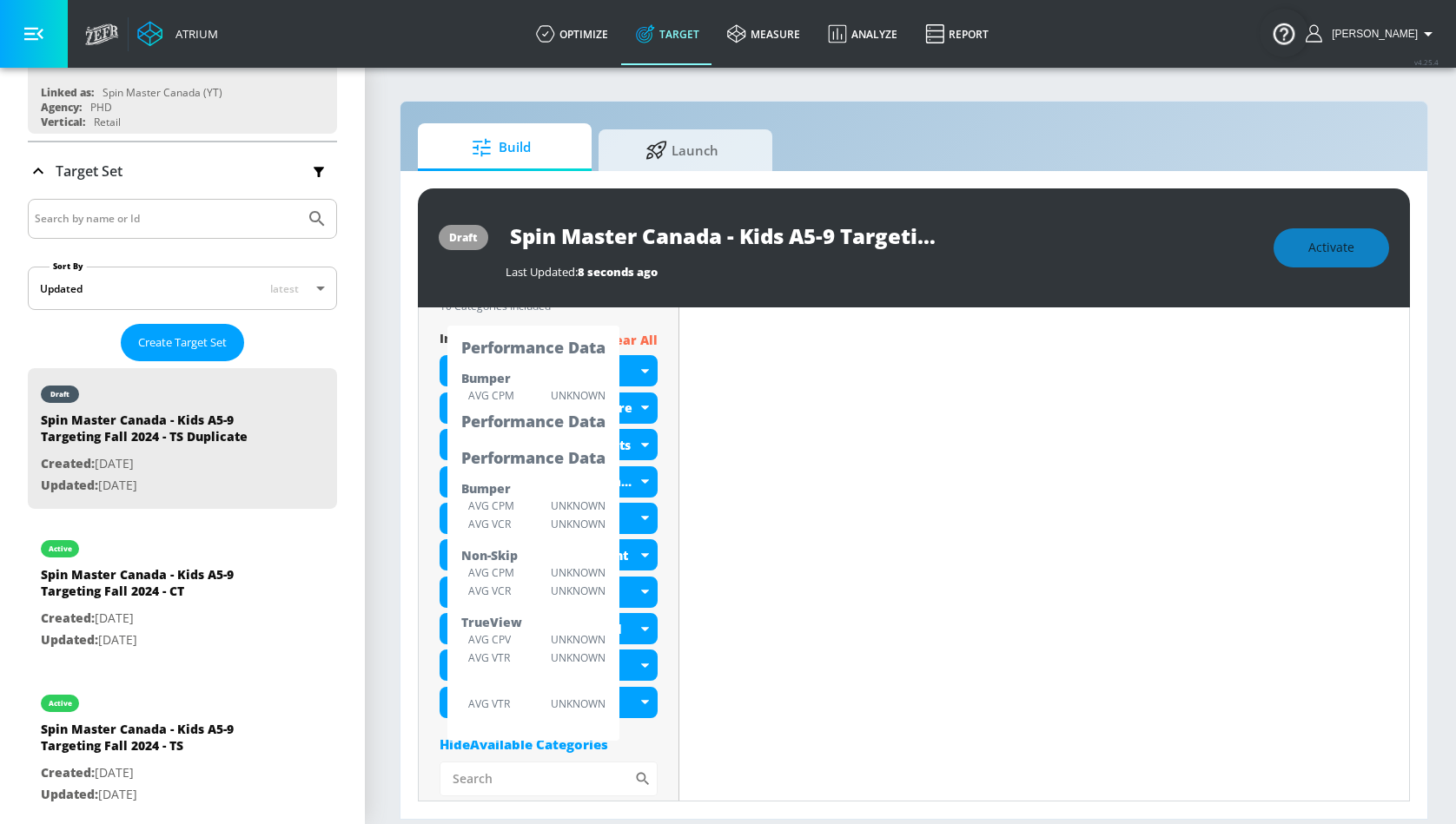
scroll to position [604, 0]
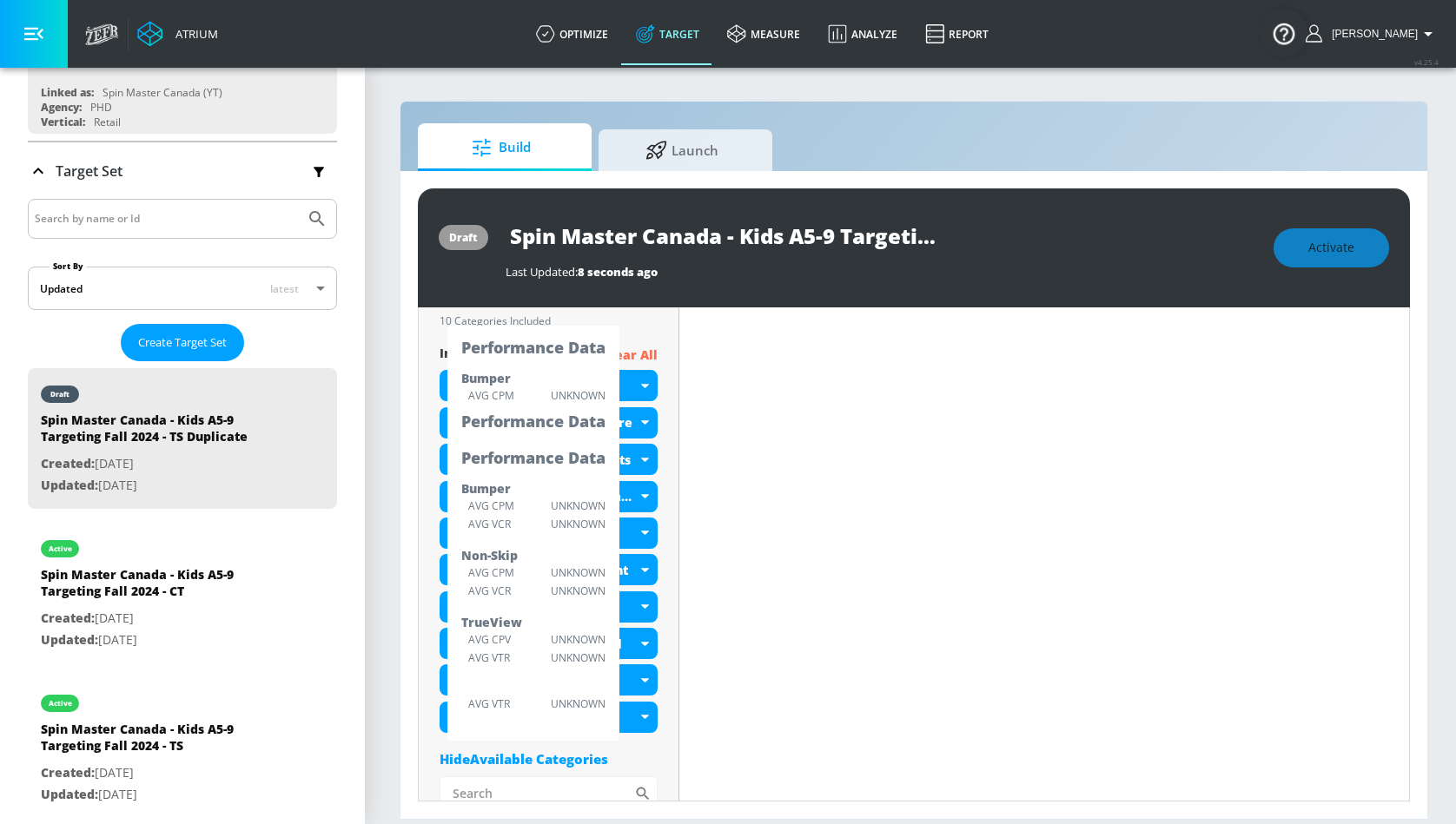
click at [480, 760] on div "Hide Available Categories" at bounding box center [549, 758] width 218 height 17
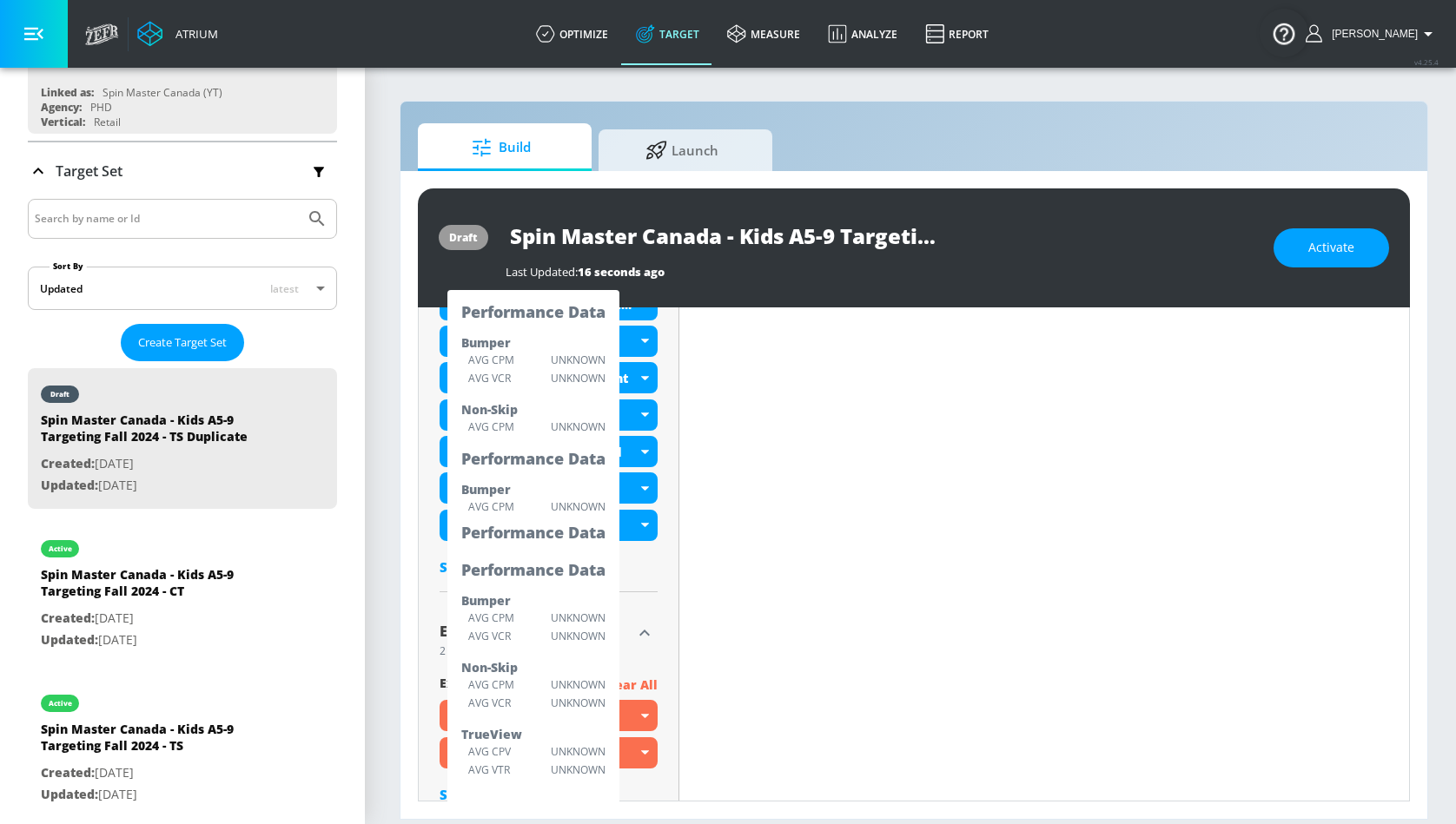
click at [620, 567] on div "Show Available Categories" at bounding box center [549, 567] width 218 height 17
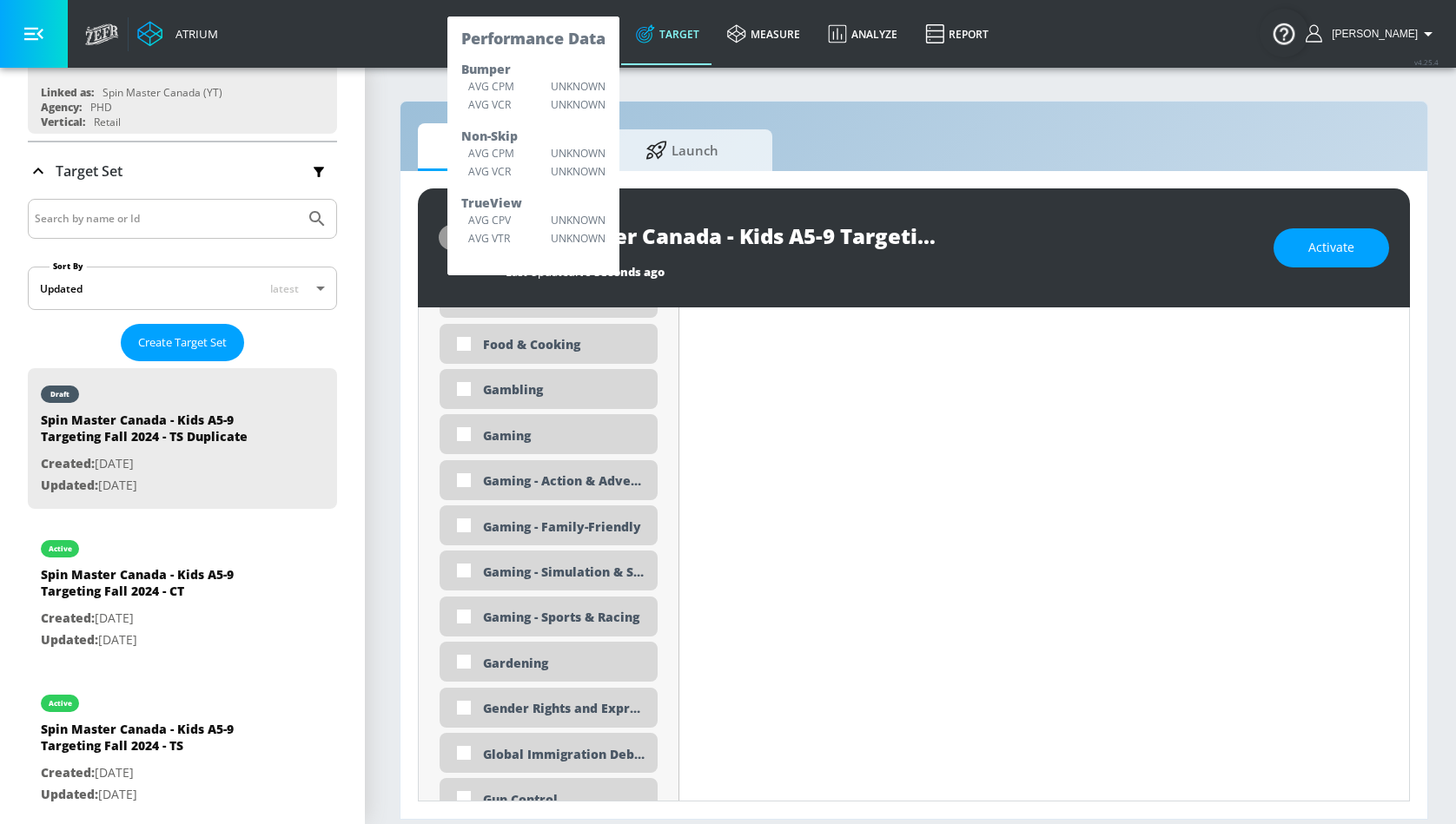
scroll to position [2335, 0]
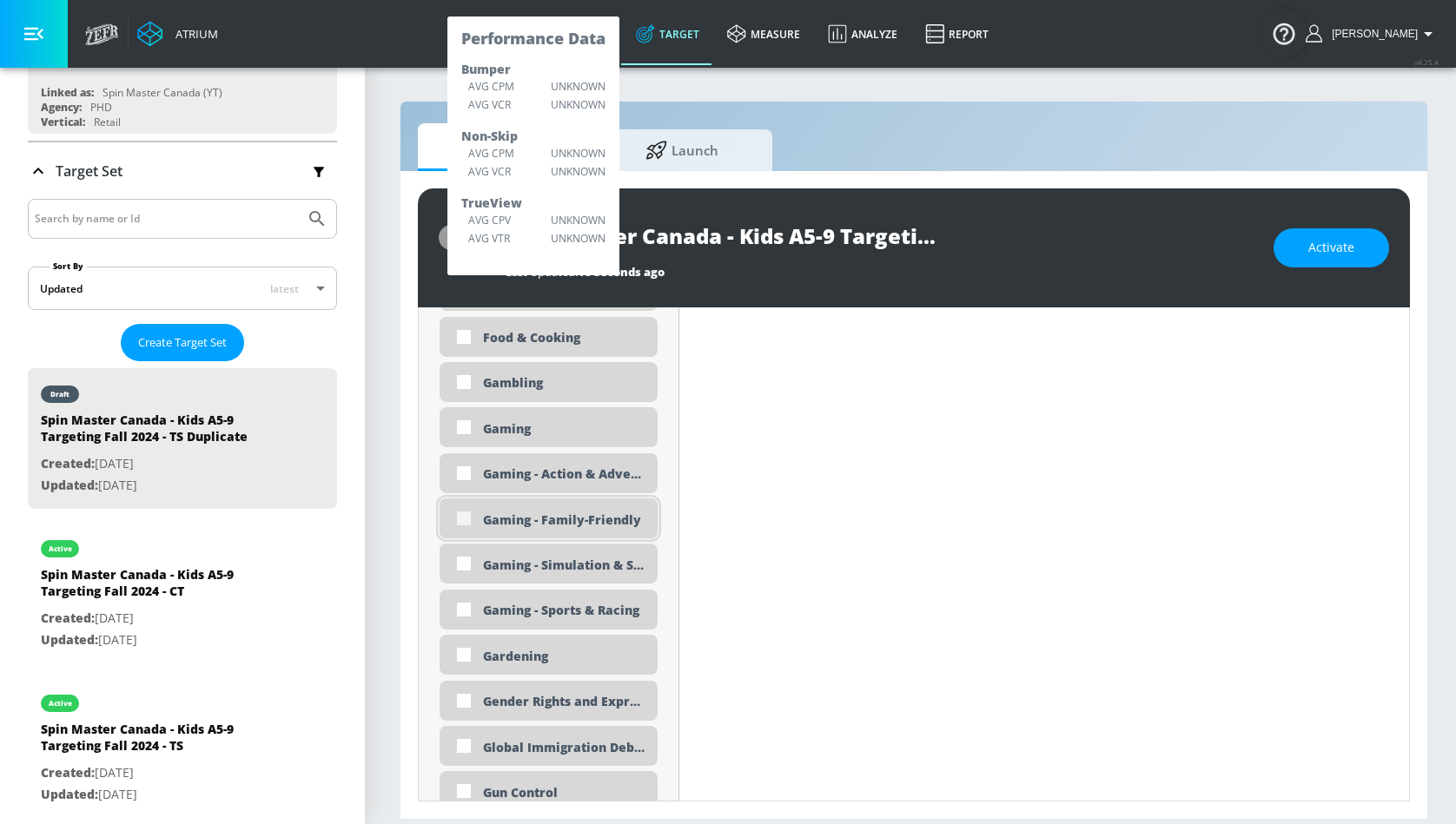
click at [457, 511] on input "checkbox" at bounding box center [463, 518] width 31 height 31
checkbox input "true"
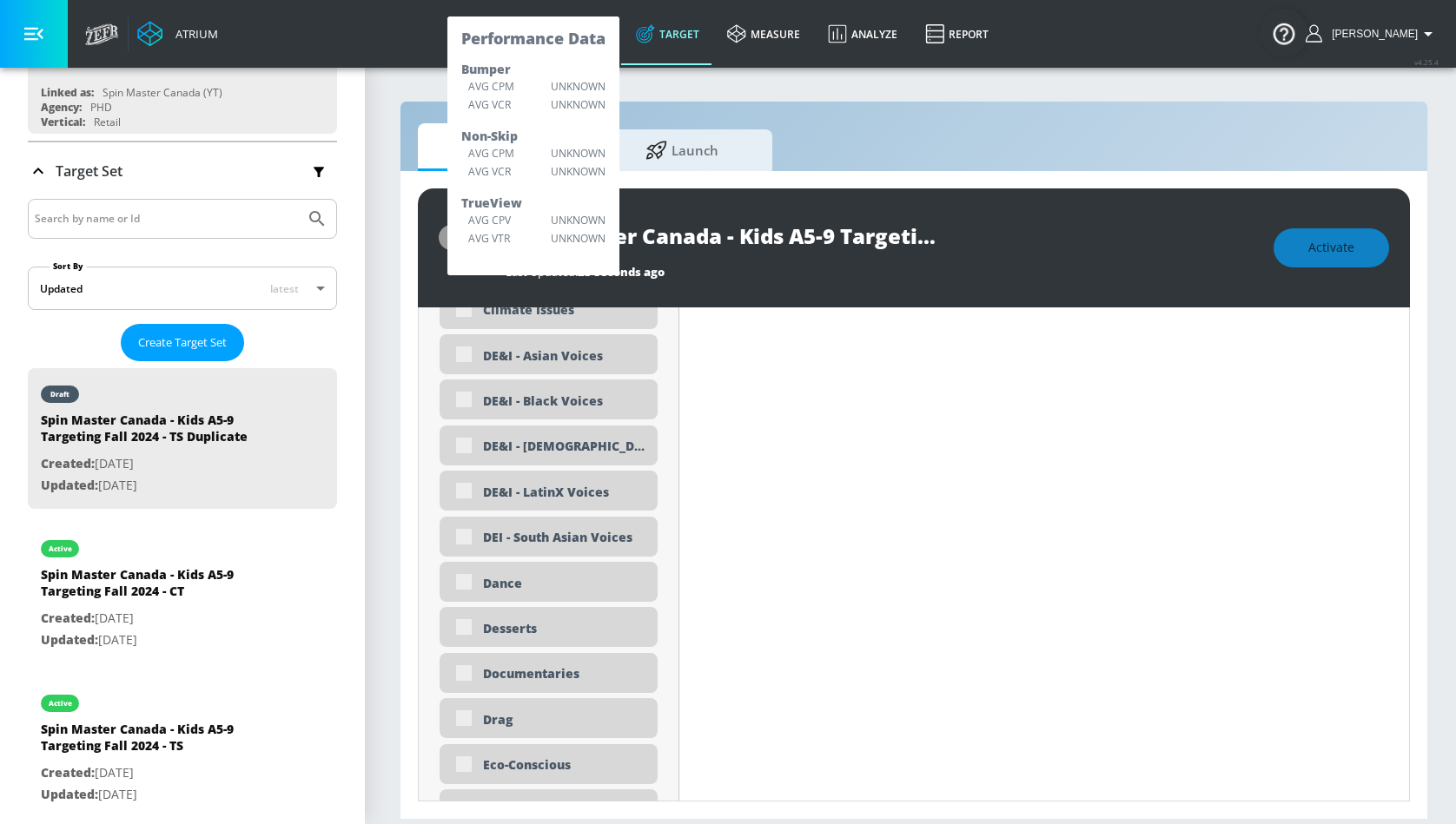
scroll to position [0, 0]
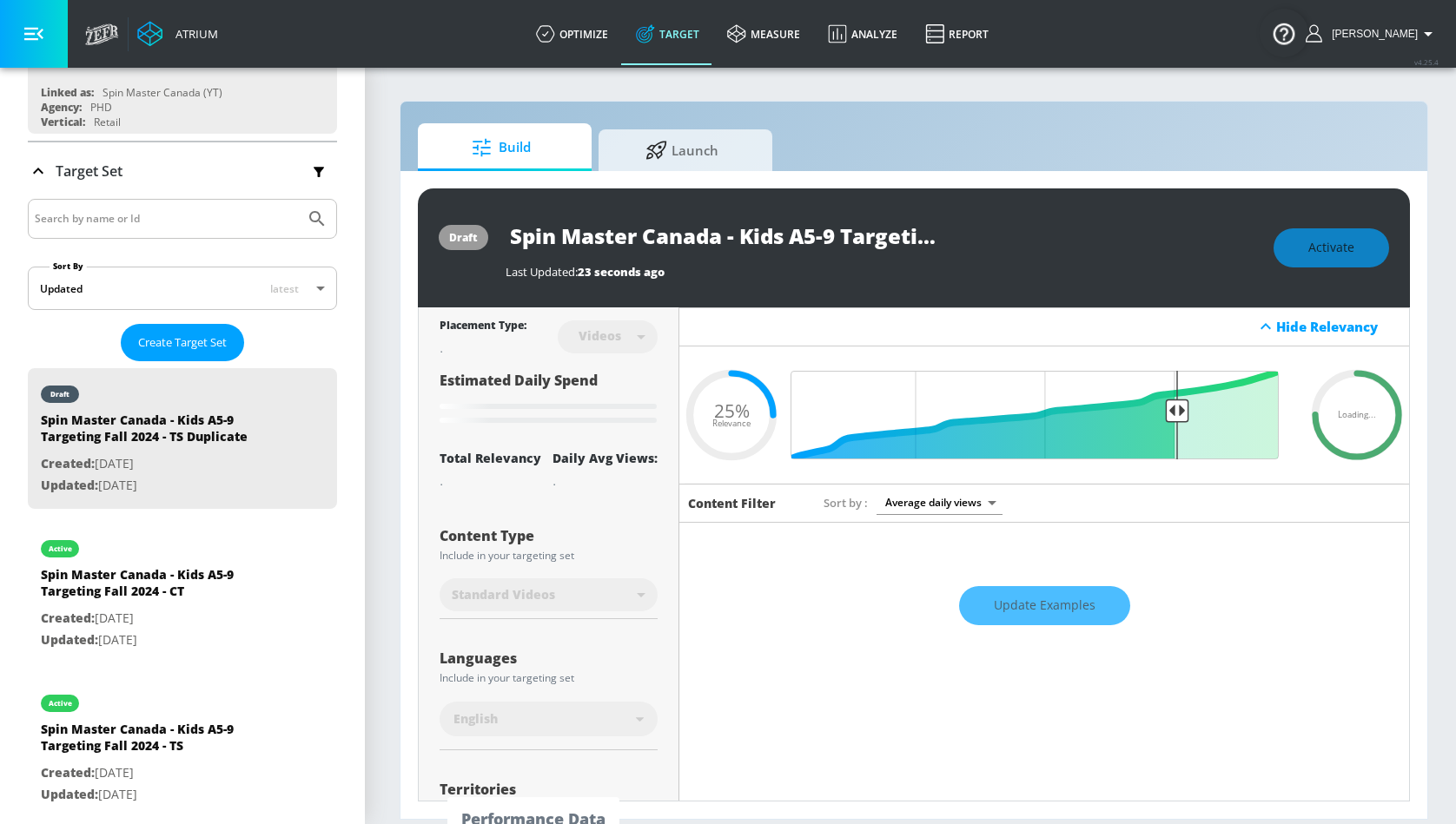
click at [898, 245] on input "Spin Master Canada - Kids A5-9 Targeting Fall 2024 - TS Duplicate" at bounding box center [722, 235] width 434 height 39
drag, startPoint x: 836, startPoint y: 239, endPoint x: 811, endPoint y: 237, distance: 25.1
click at [811, 237] on input "Spin Master Canada - Kids A5-9 Targeting Fall 2024 - TS Duplicate" at bounding box center [722, 235] width 434 height 39
click at [825, 234] on input "Spin Master Canada - Kids A3-5 Targeting Fall 2024 - TS Duplicate" at bounding box center [691, 235] width 372 height 39
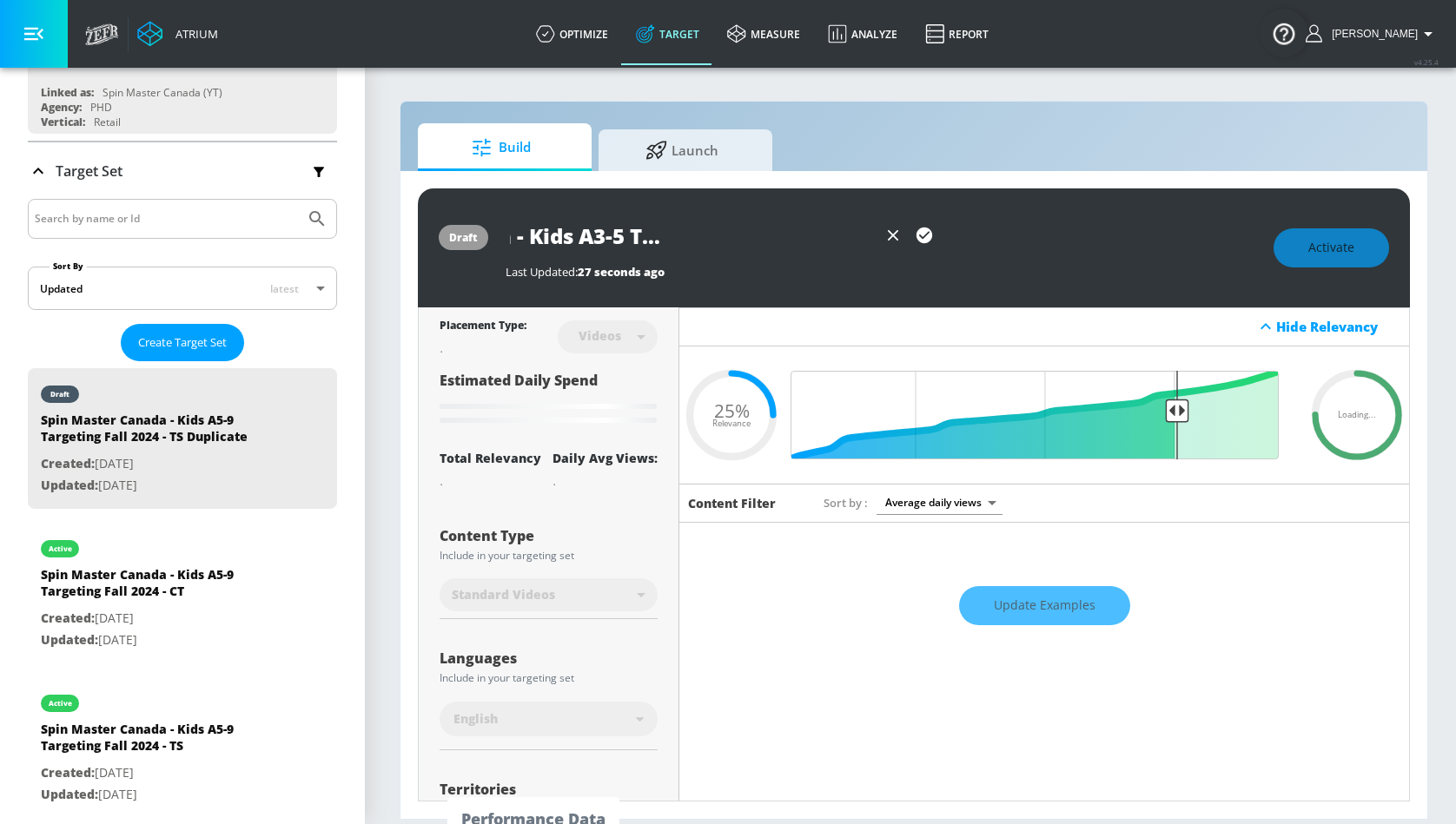
scroll to position [0, 212]
click at [926, 236] on icon "button" at bounding box center [924, 235] width 15 height 15
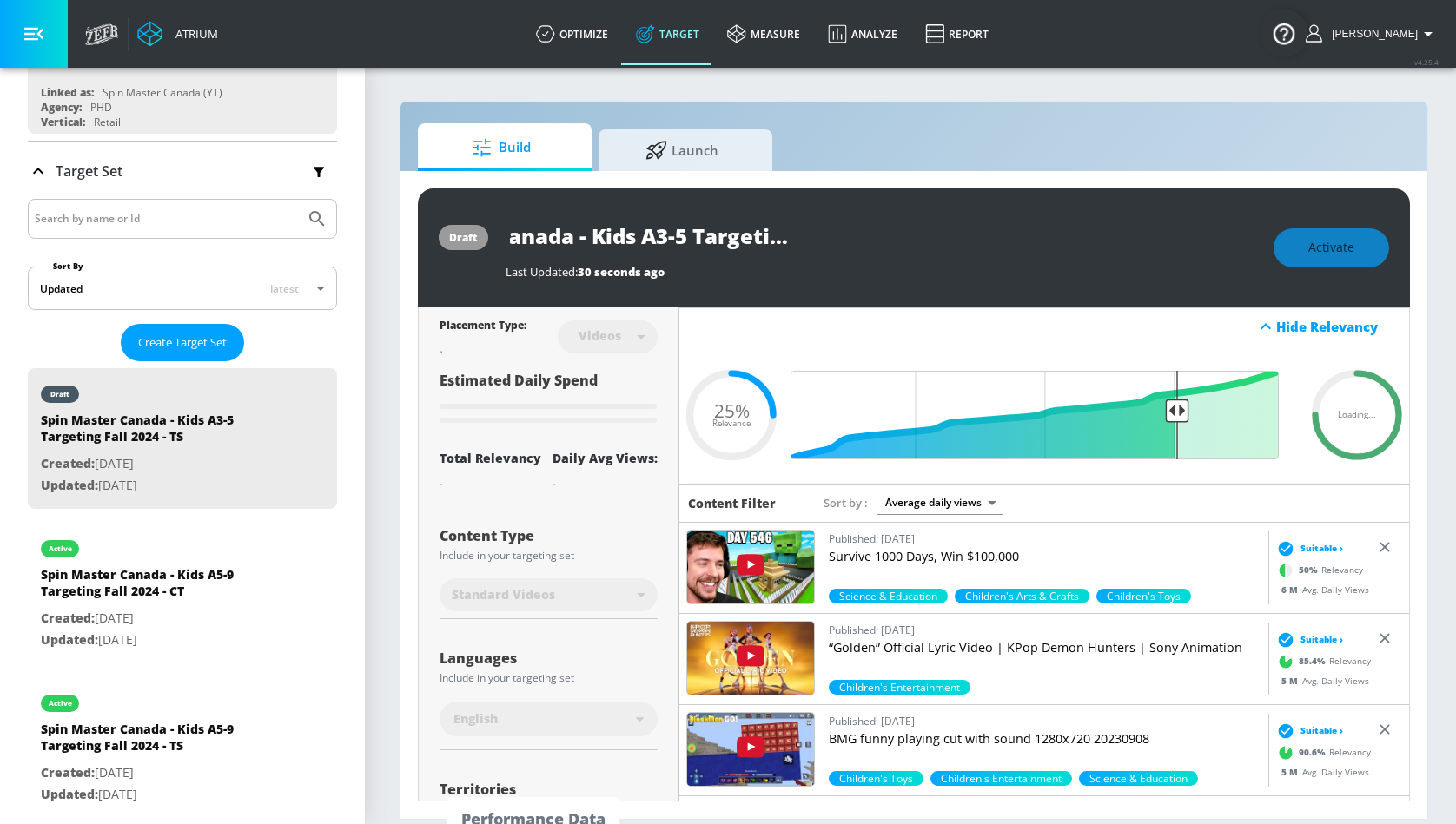
scroll to position [0, 0]
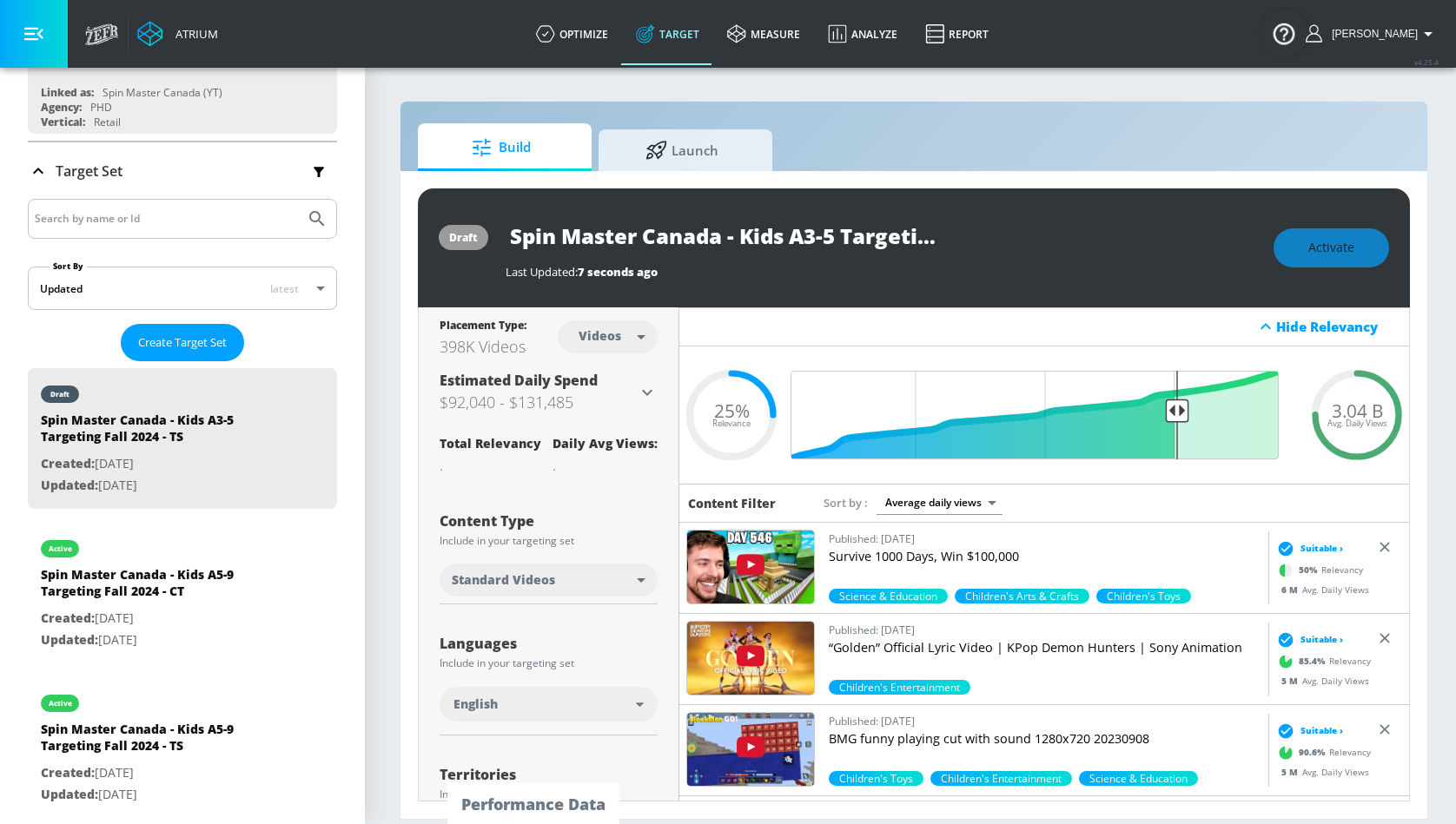
click at [1336, 250] on div "Activate" at bounding box center [1332, 248] width 116 height 39
click at [1355, 235] on div "Activate" at bounding box center [1332, 248] width 116 height 39
click at [799, 249] on input "Spin Master Canada - Kids A3-5 Targeting Fall 2024 - TS" at bounding box center [722, 235] width 434 height 39
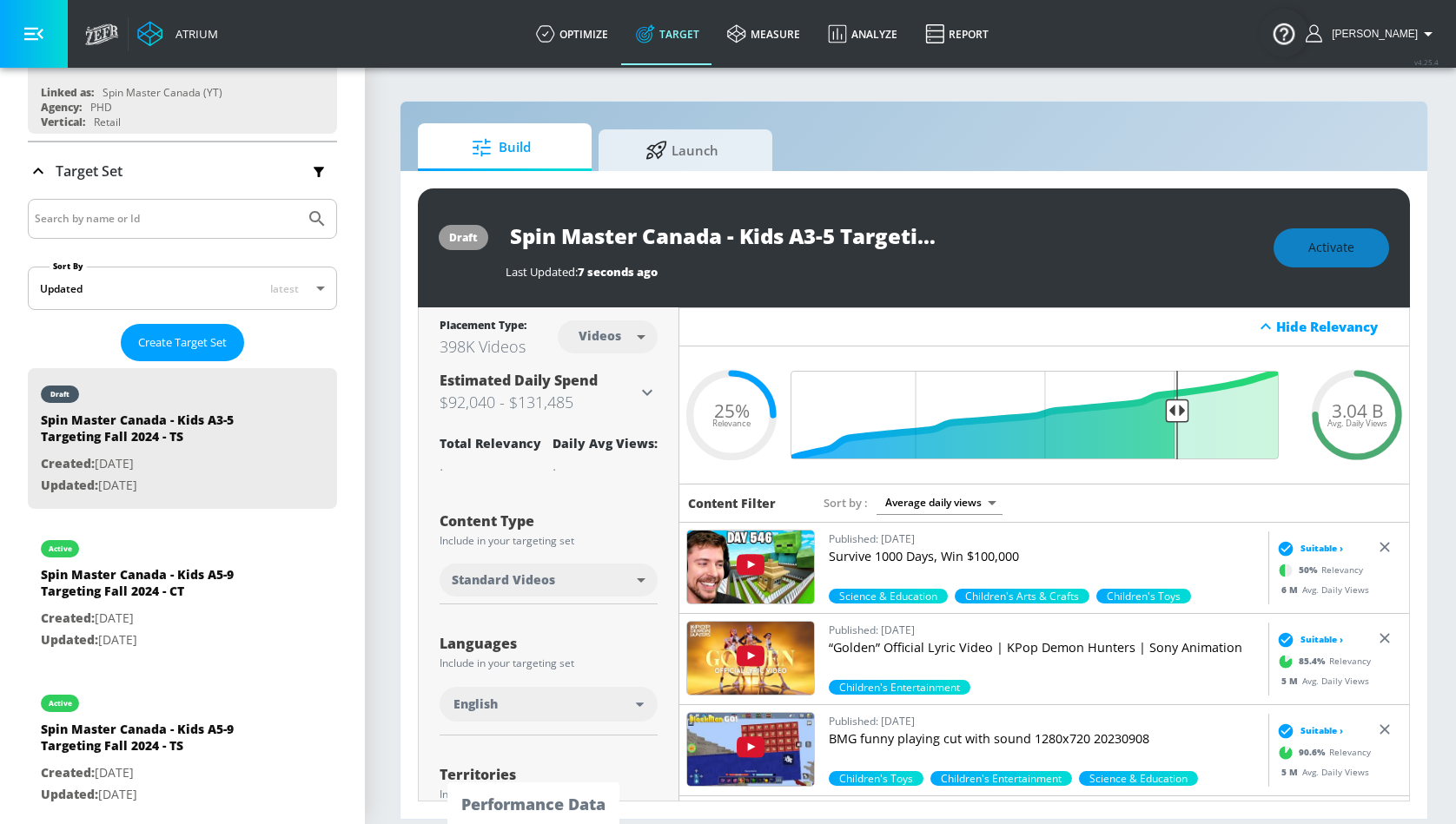
click at [1365, 235] on div "Activate" at bounding box center [1332, 248] width 116 height 39
click at [1352, 261] on div "Activate" at bounding box center [1332, 248] width 116 height 39
click at [1352, 260] on button "Activate" at bounding box center [1332, 248] width 116 height 39
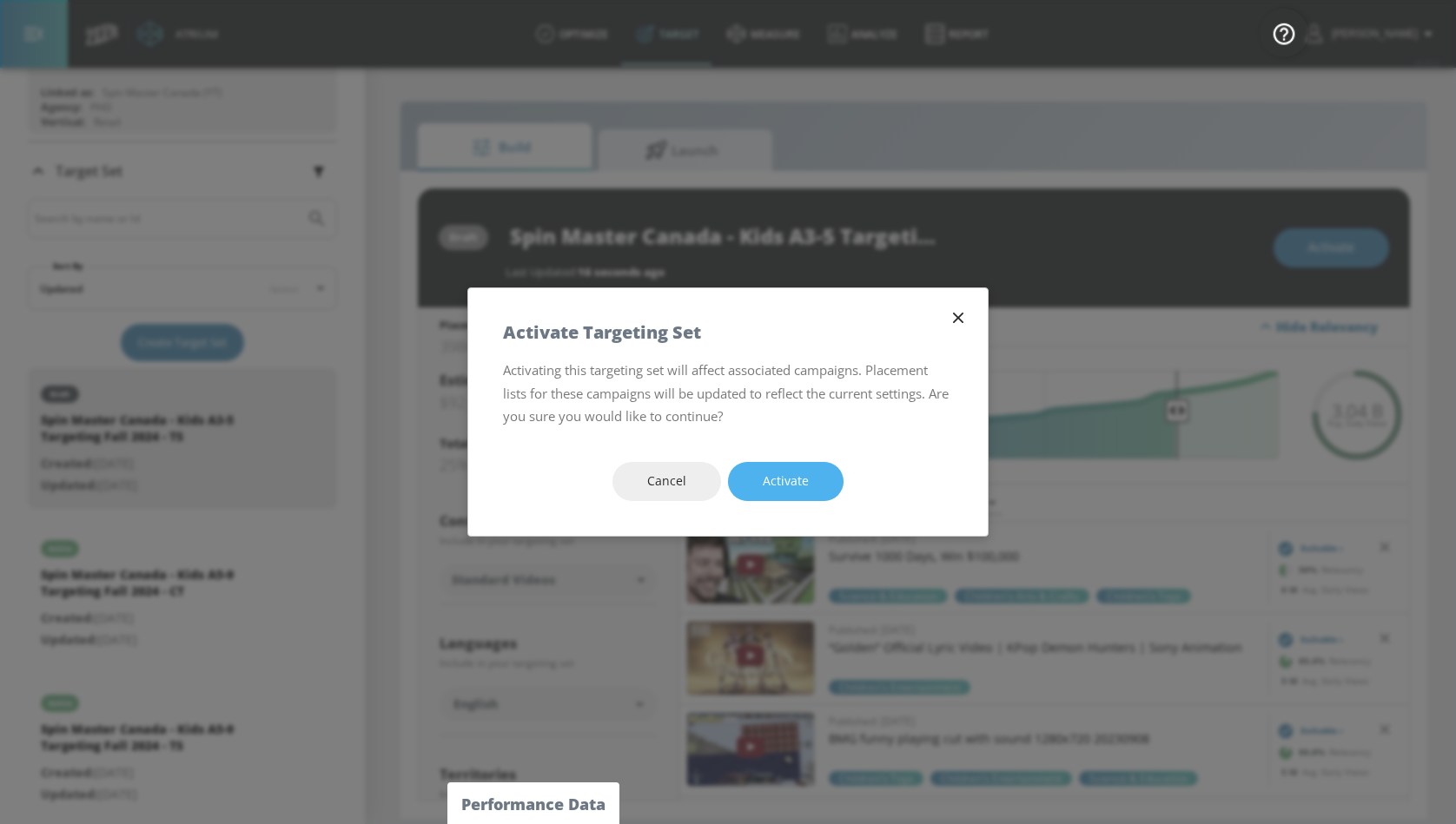
click at [803, 466] on button "Activate" at bounding box center [786, 481] width 116 height 39
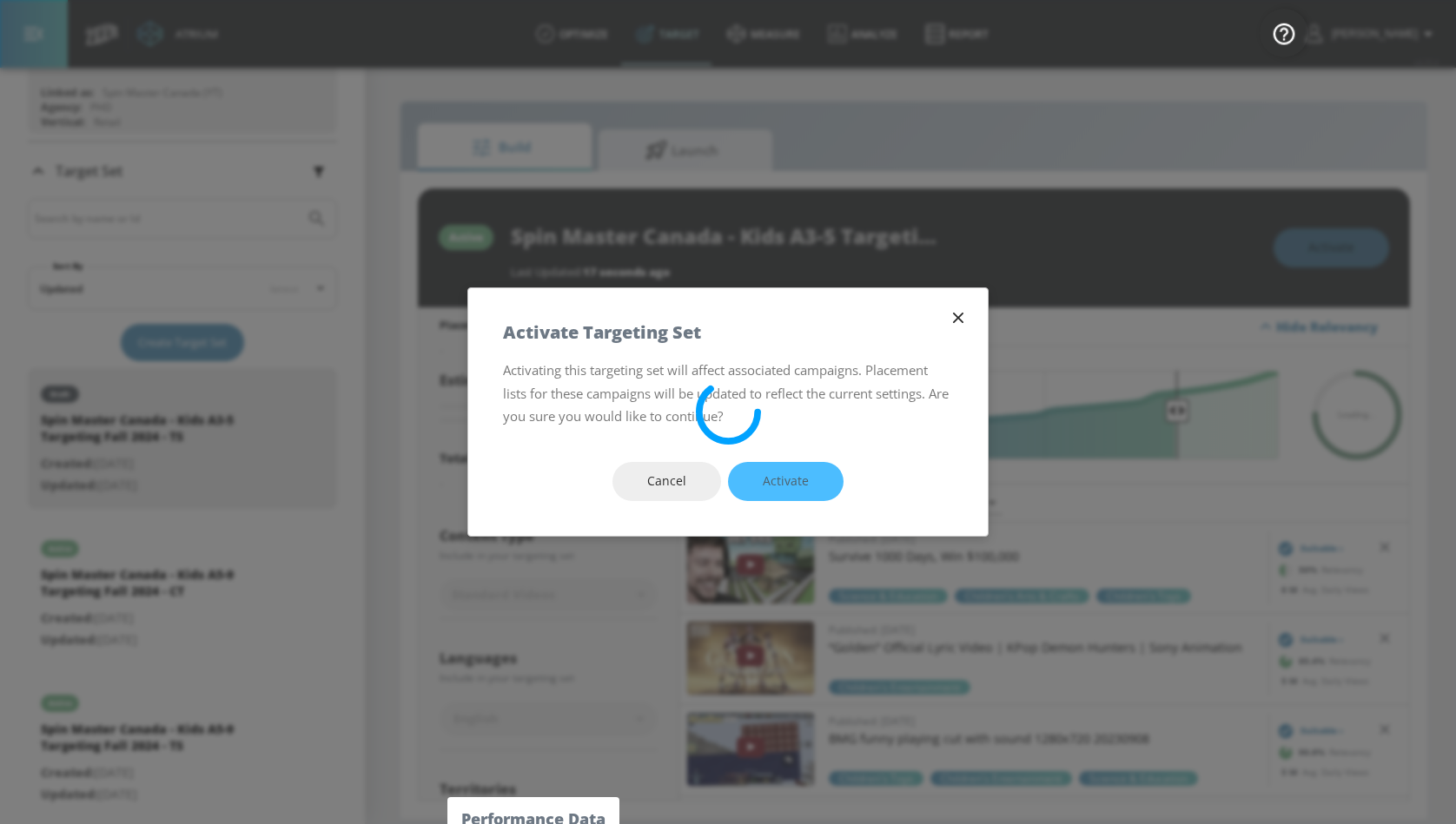
type input "Spin Master Canada - Kids A5-9 Targeting Fall 2024 - TS Duplicate"
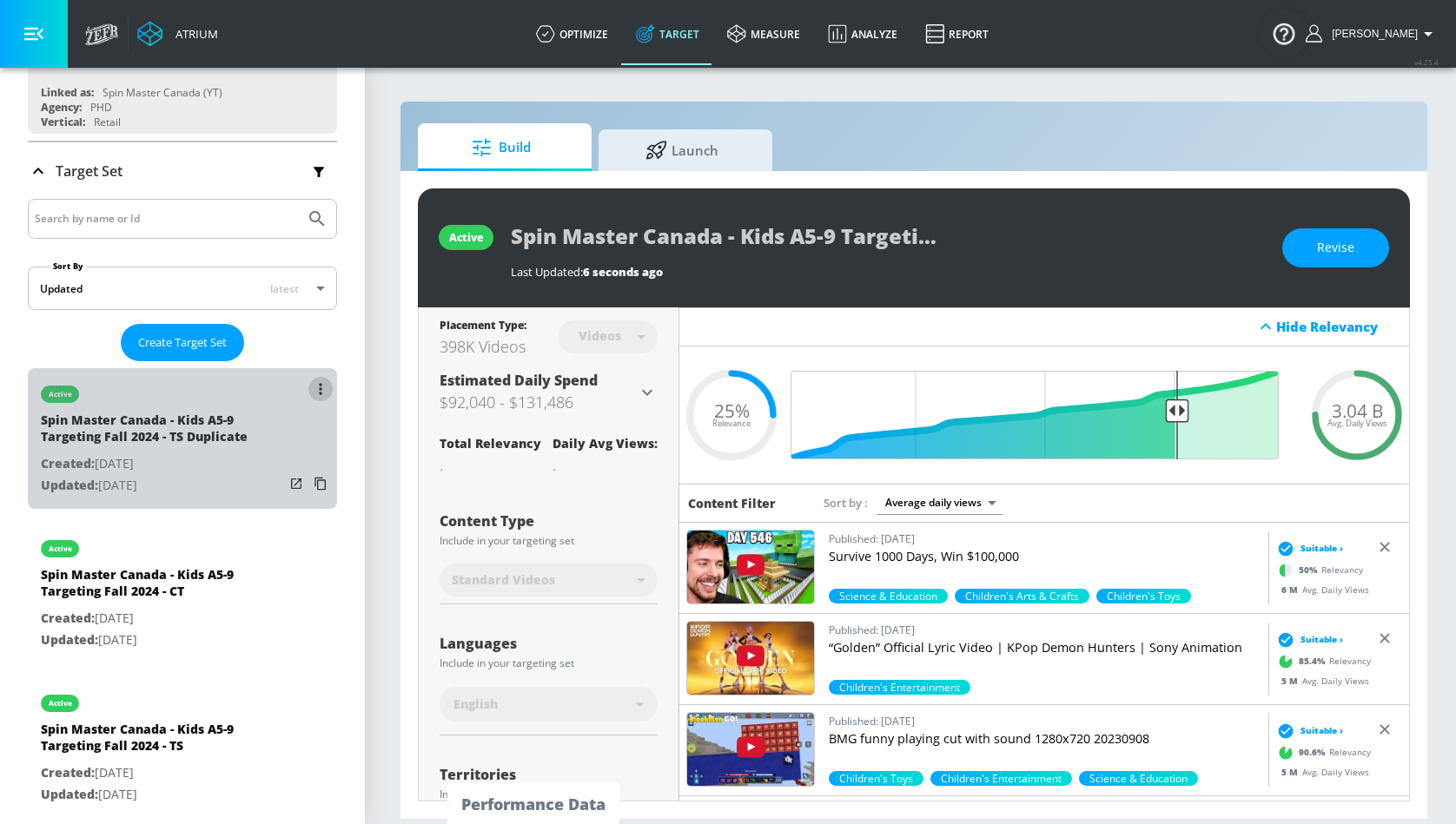
click at [328, 384] on button "list of Target Set" at bounding box center [321, 389] width 25 height 25
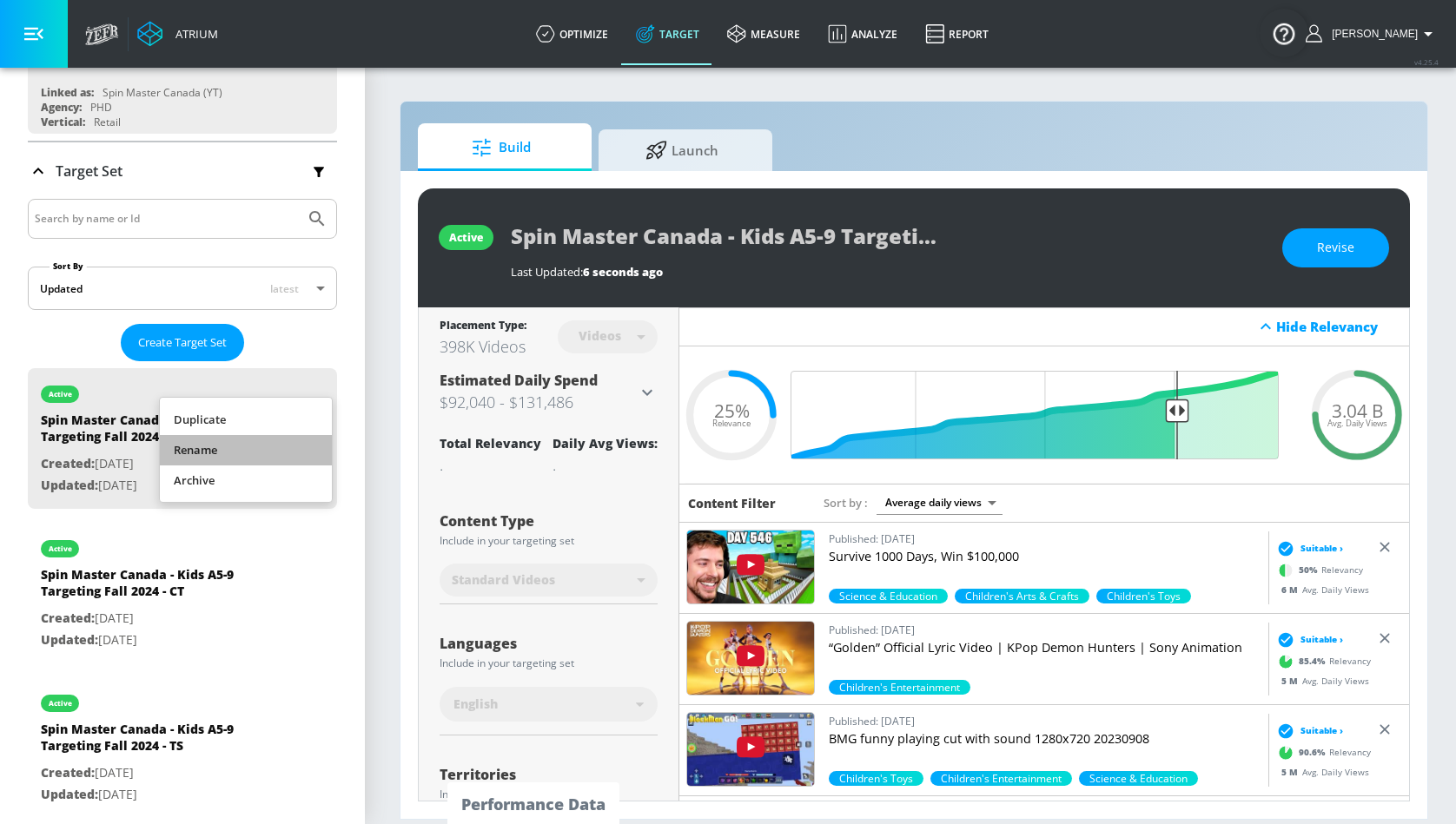
click at [280, 447] on li "Rename" at bounding box center [245, 450] width 172 height 30
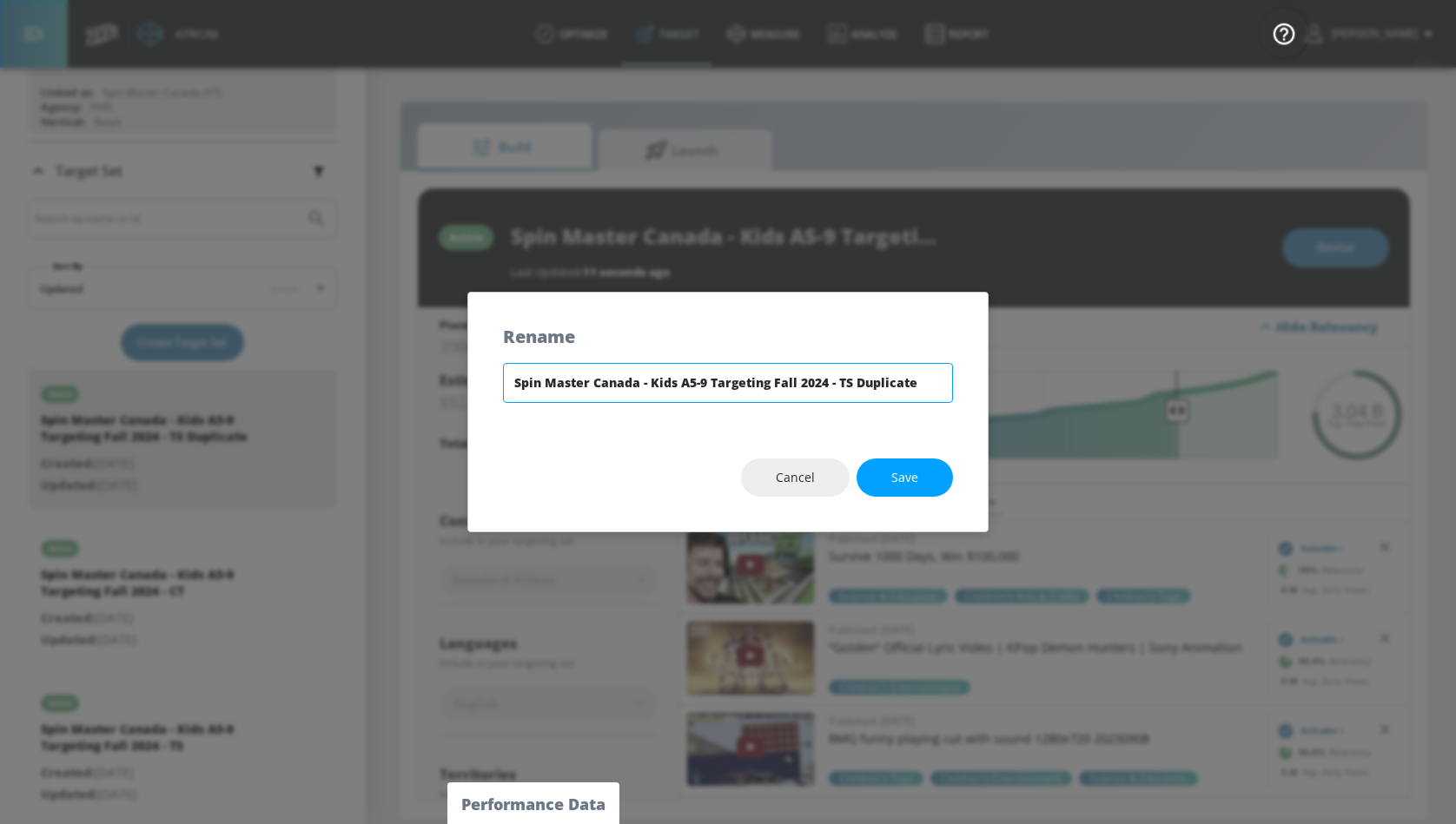
drag, startPoint x: 703, startPoint y: 383, endPoint x: 686, endPoint y: 379, distance: 17.5
click at [686, 379] on input "Spin Master Canada - Kids A5-9 Targeting Fall 2024 - TS Duplicate" at bounding box center [728, 383] width 450 height 40
click at [883, 383] on input "Spin Master Canada - Kids A3-5 Targeting Fall 2024 - TS Duplicate" at bounding box center [728, 383] width 450 height 40
type input "Spin Master Canada - Kids A3-5 Targeting Fall 2024 - TS"
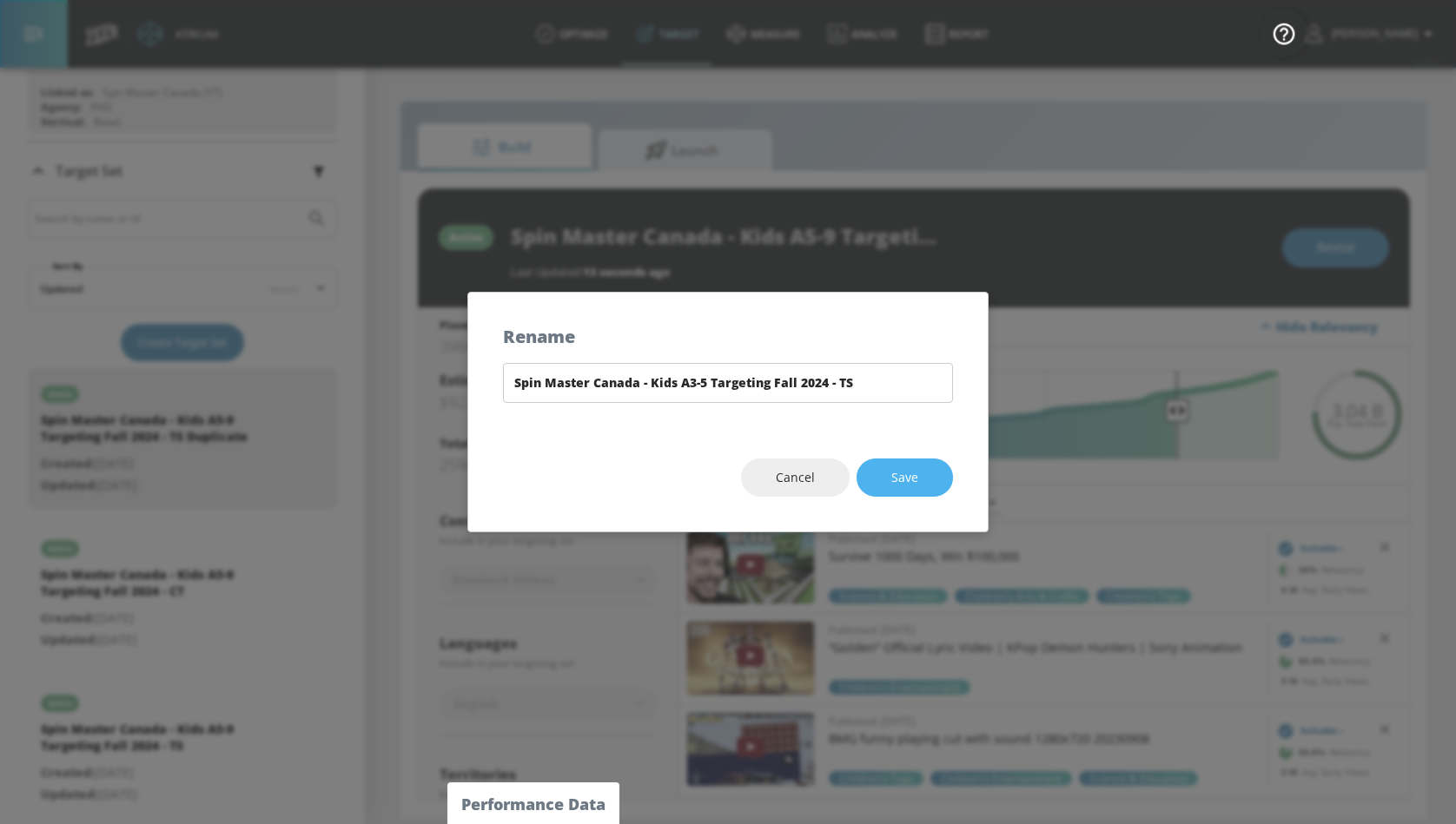
click at [930, 465] on button "Save" at bounding box center [905, 478] width 97 height 39
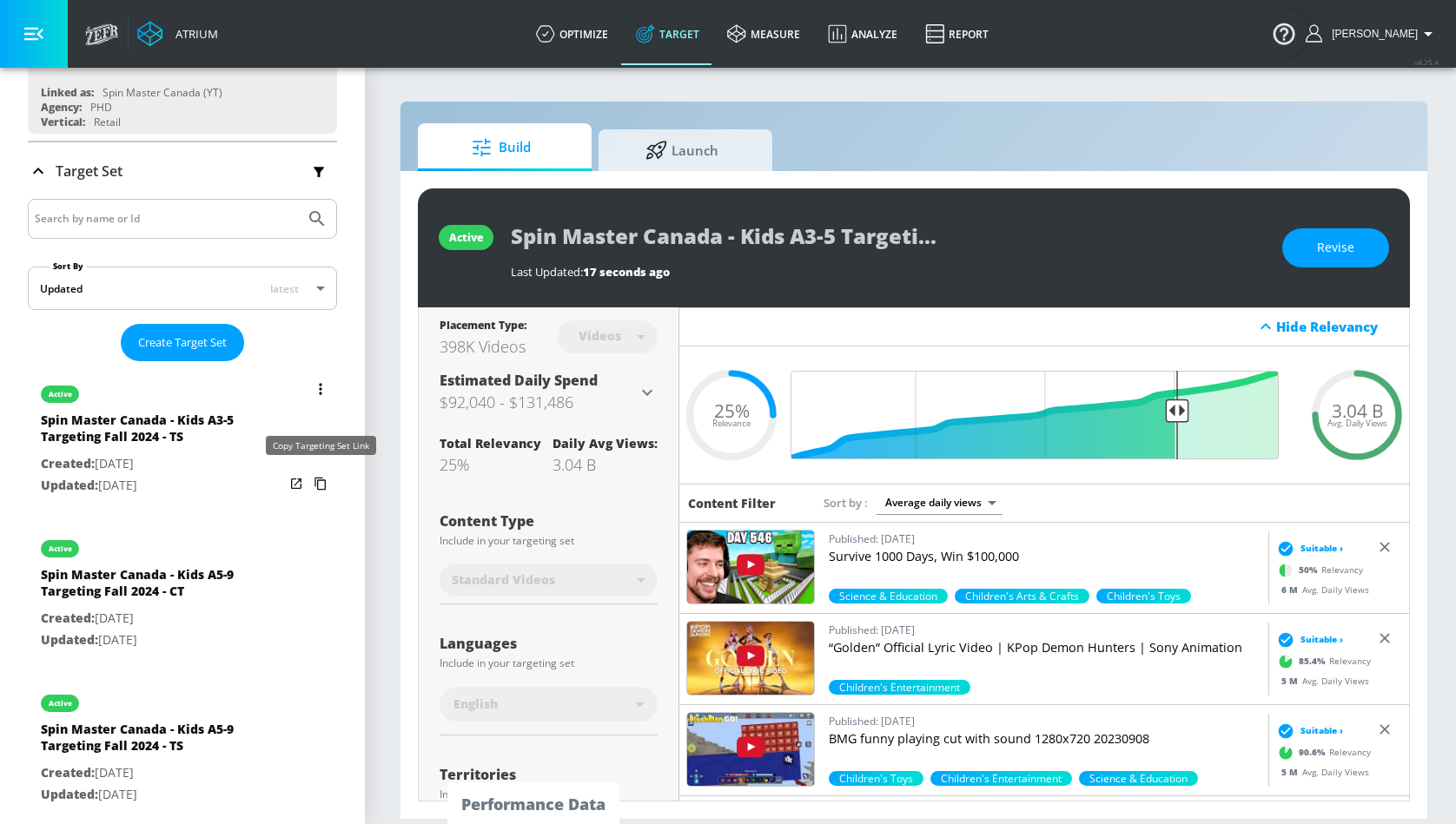
click at [320, 481] on icon "list of Target Set" at bounding box center [320, 483] width 28 height 28
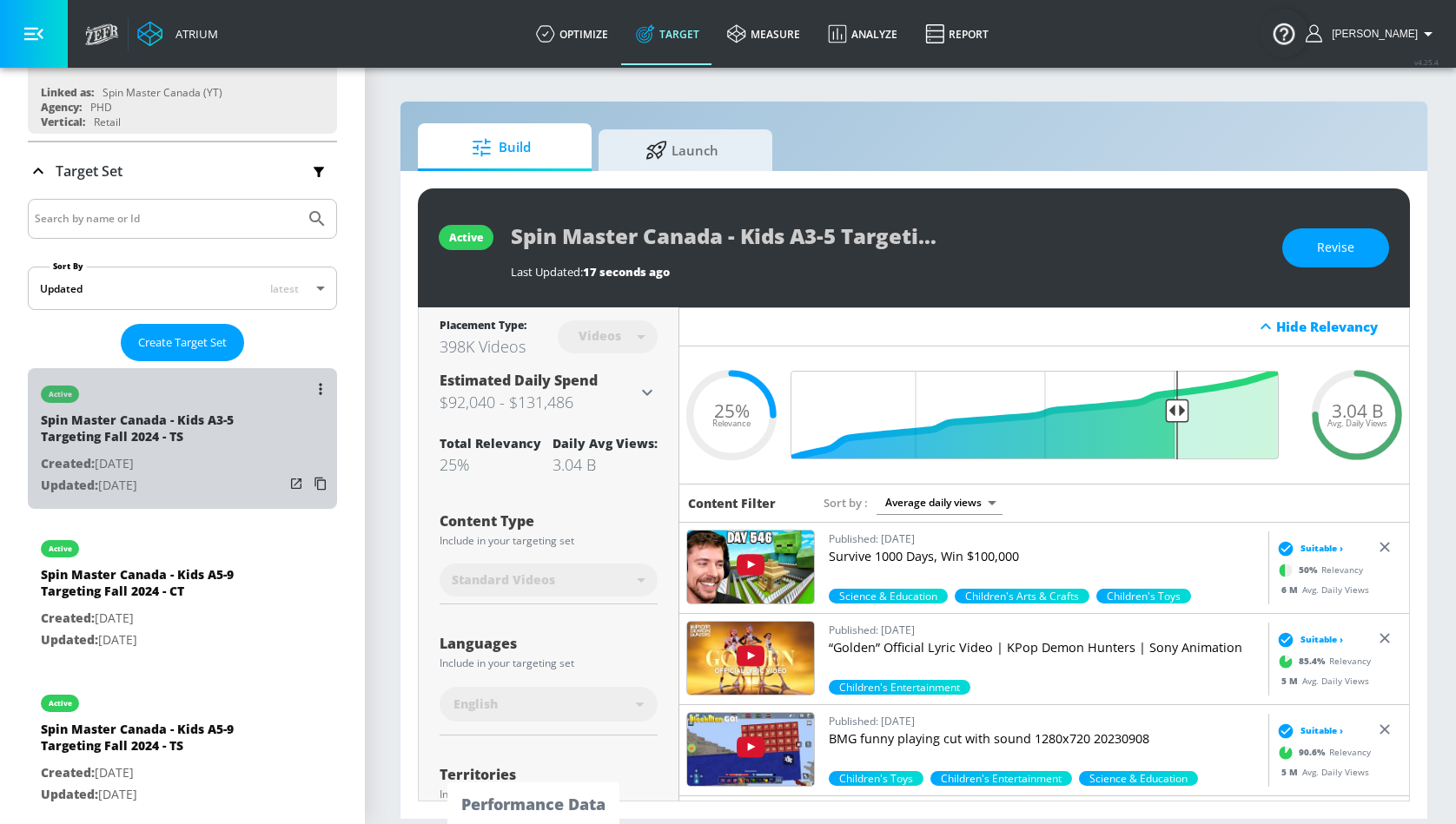
click at [331, 377] on div "list of Target Set" at bounding box center [308, 437] width 48 height 137
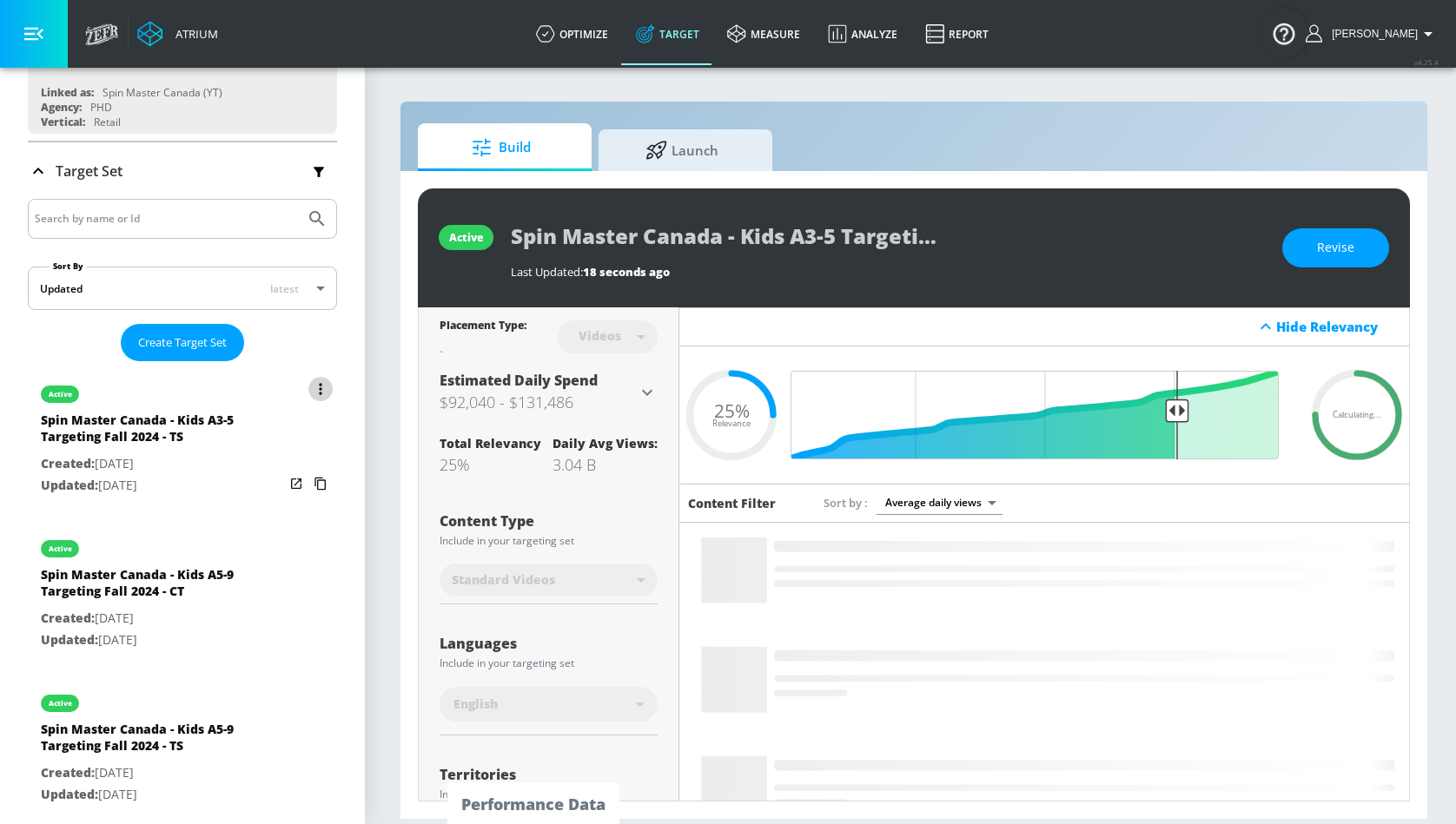
click at [322, 388] on button "list of Target Set" at bounding box center [321, 389] width 25 height 25
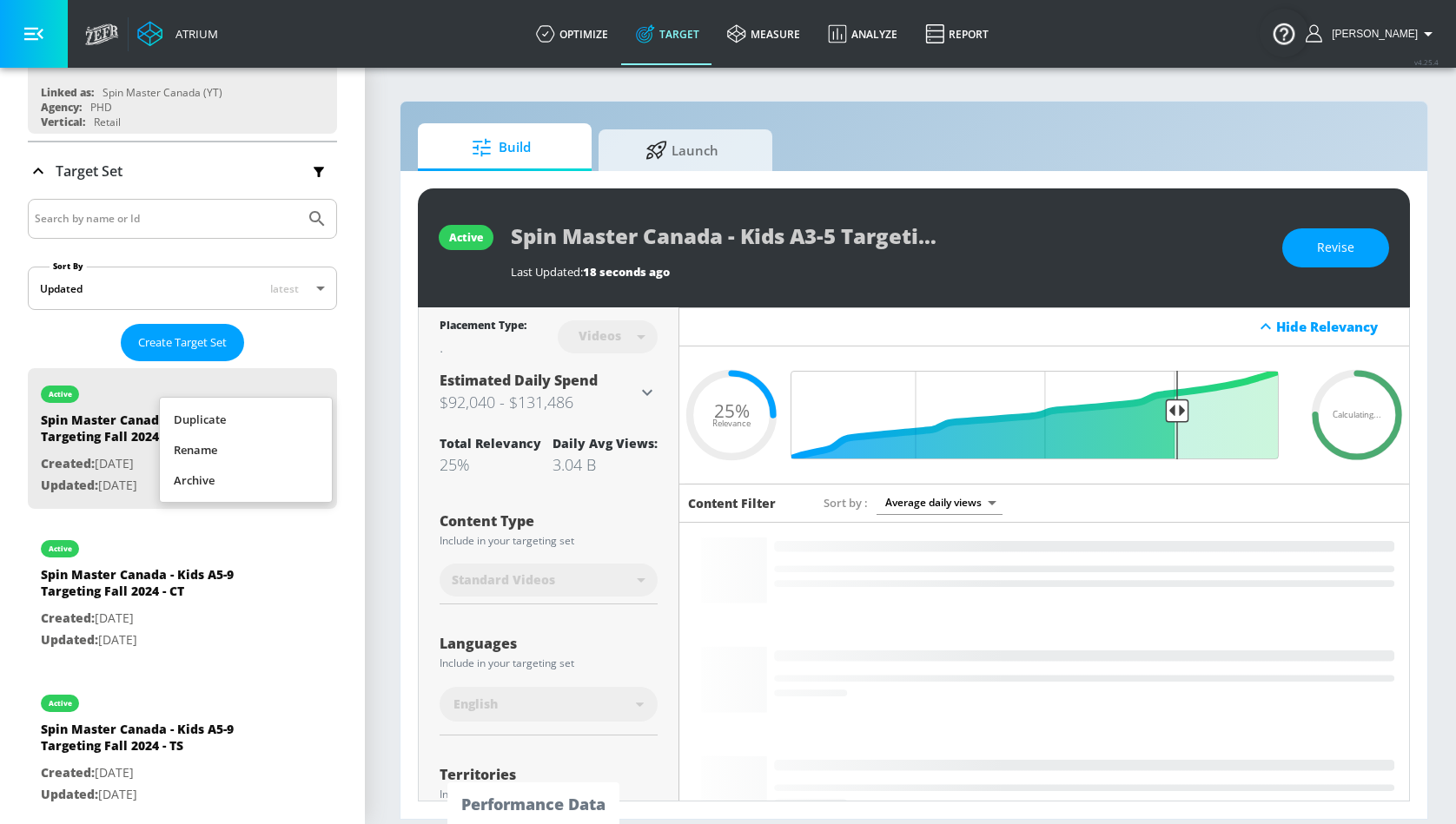
click at [294, 422] on li "Duplicate" at bounding box center [245, 420] width 172 height 30
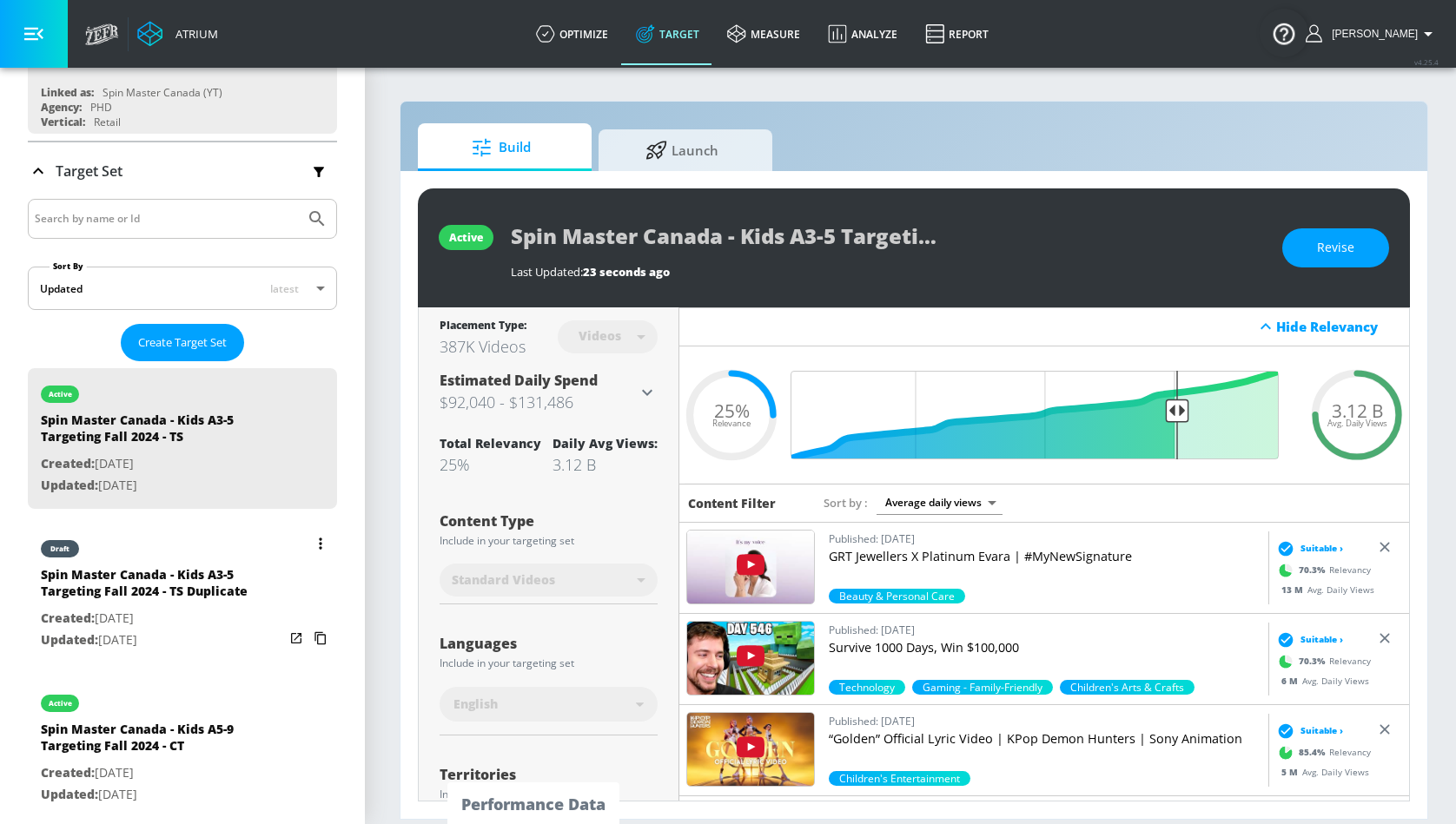
click at [236, 591] on div "Spin Master Canada - Kids A3-5 Targeting Fall 2024 - TS Duplicate" at bounding box center [162, 588] width 243 height 42
type input "Spin Master Canada - Kids A3-5 Targeting Fall 2024 - TS Duplicate"
type input "0.05"
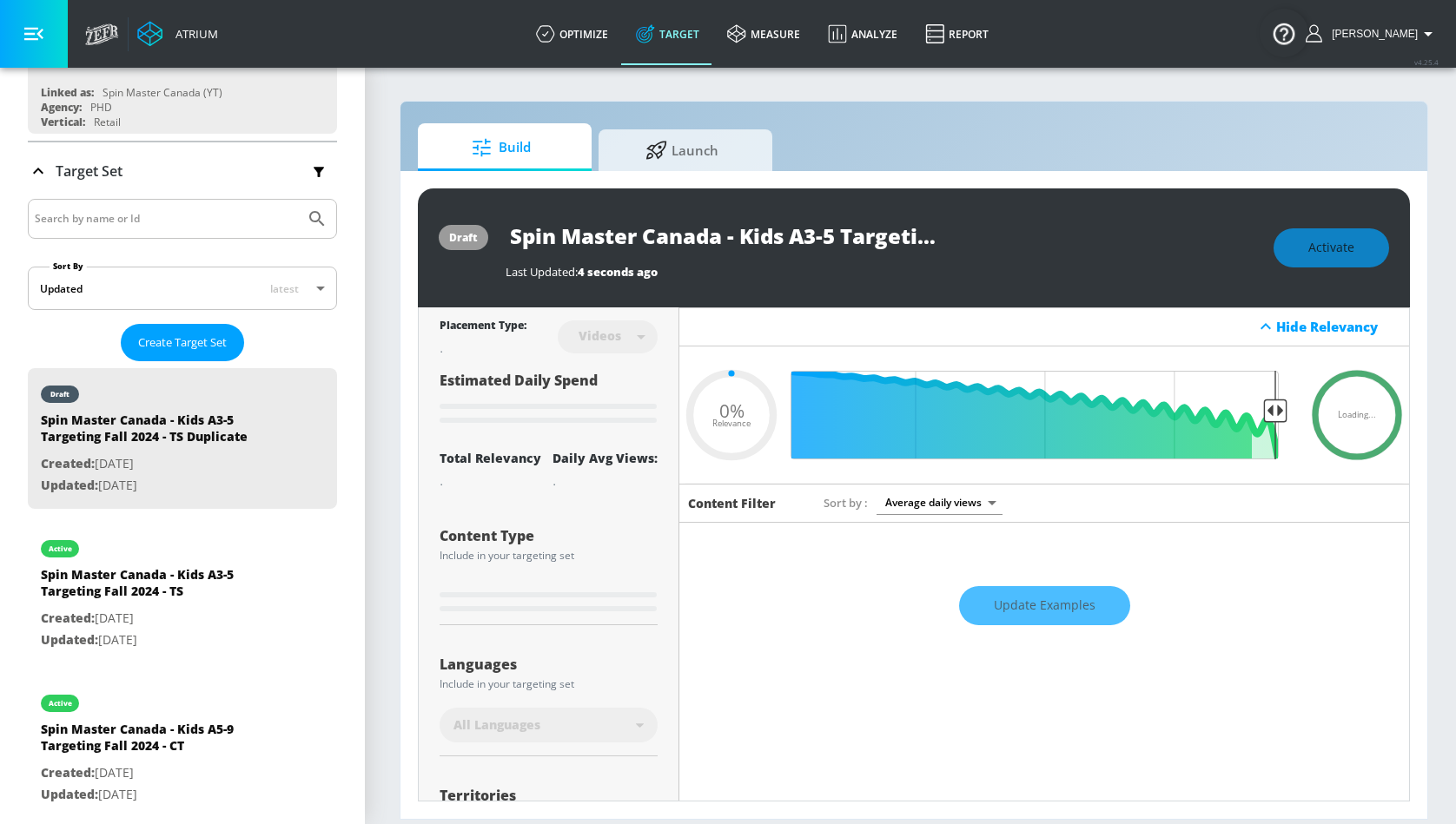
click at [649, 330] on div "Videos" at bounding box center [607, 336] width 100 height 46
click at [857, 233] on input "Spin Master Canada - Kids A3-5 Targeting Fall 2024 - TS Duplicate" at bounding box center [722, 235] width 434 height 39
drag, startPoint x: 807, startPoint y: 235, endPoint x: 1275, endPoint y: 233, distance: 468.0
click at [1275, 233] on div "draft Spin Master Canada - Kids A3-5 Targeting Fall 2024 - TS Duplicate Last Up…" at bounding box center [914, 248] width 993 height 119
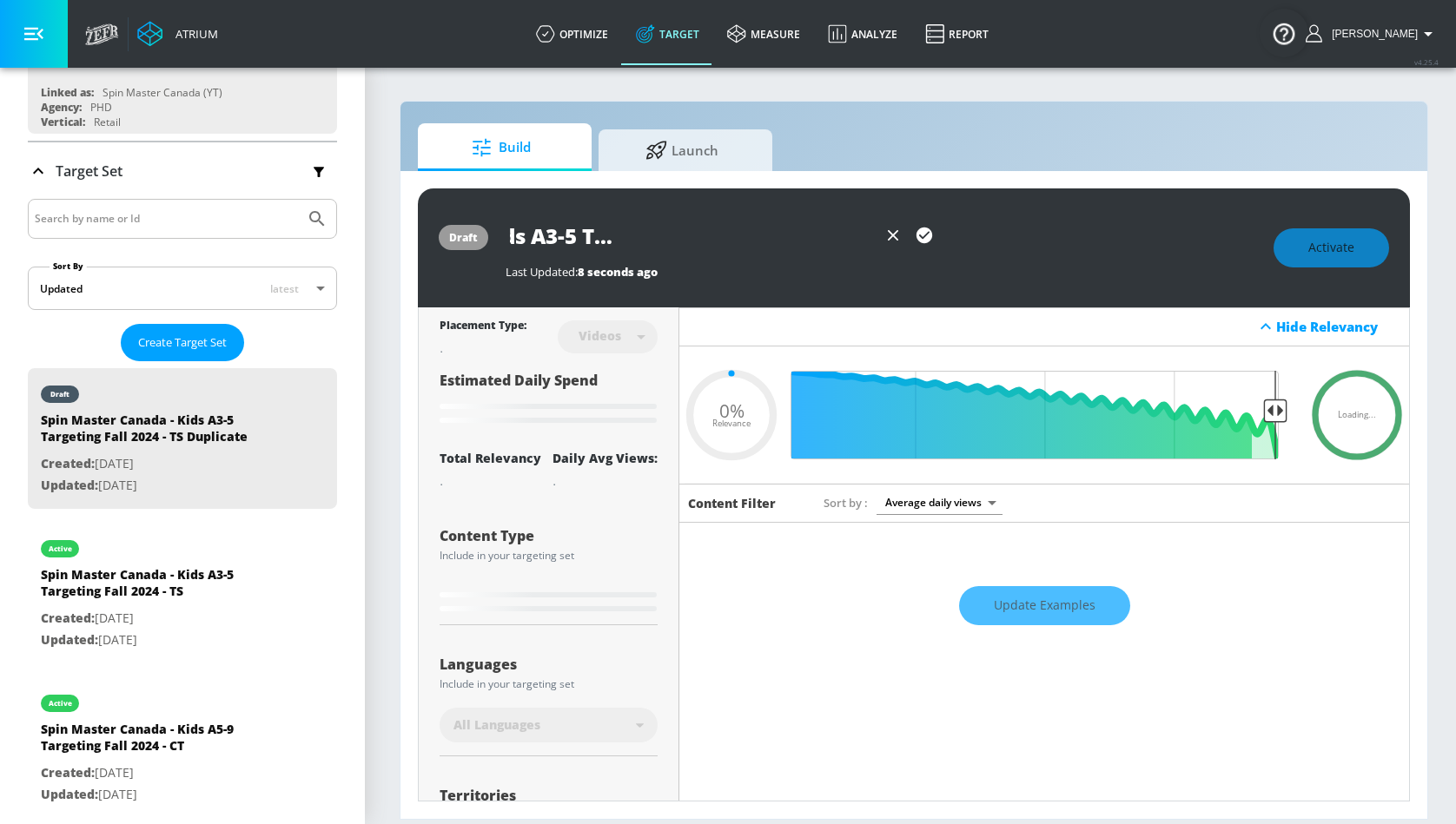
type input "Spin Master Canada - Kids A3-5 Targeting Fall 2024 - C"
type input "0.05"
type input "Spin Master Canada - Kids A3-5 Targeting Fall 2024 - CT"
type input "0.05"
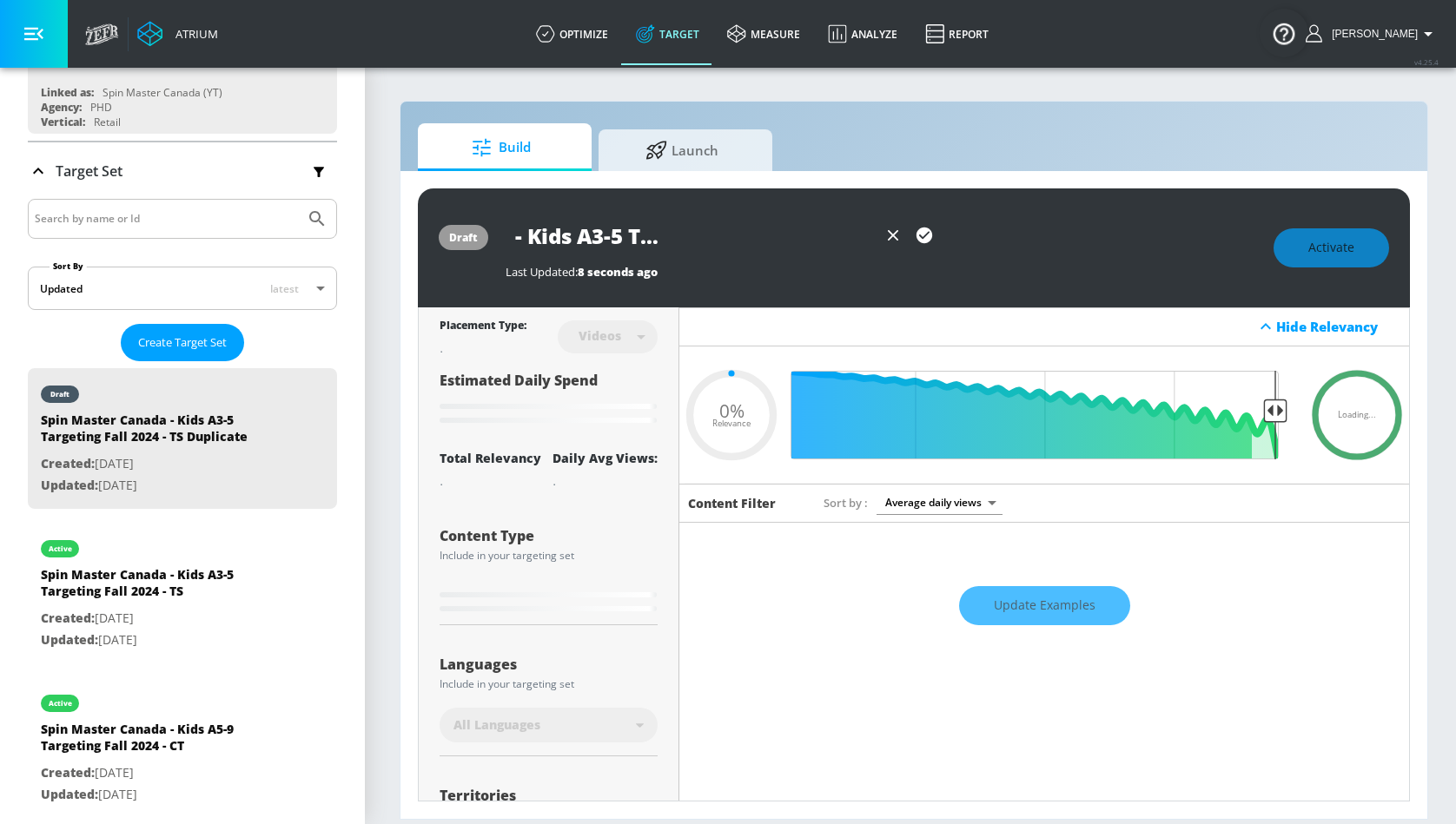
type input "Spin Master Canada - Kids A3-5 Targeting Fall 2024 - CT"
click at [930, 234] on icon "button" at bounding box center [924, 235] width 15 height 15
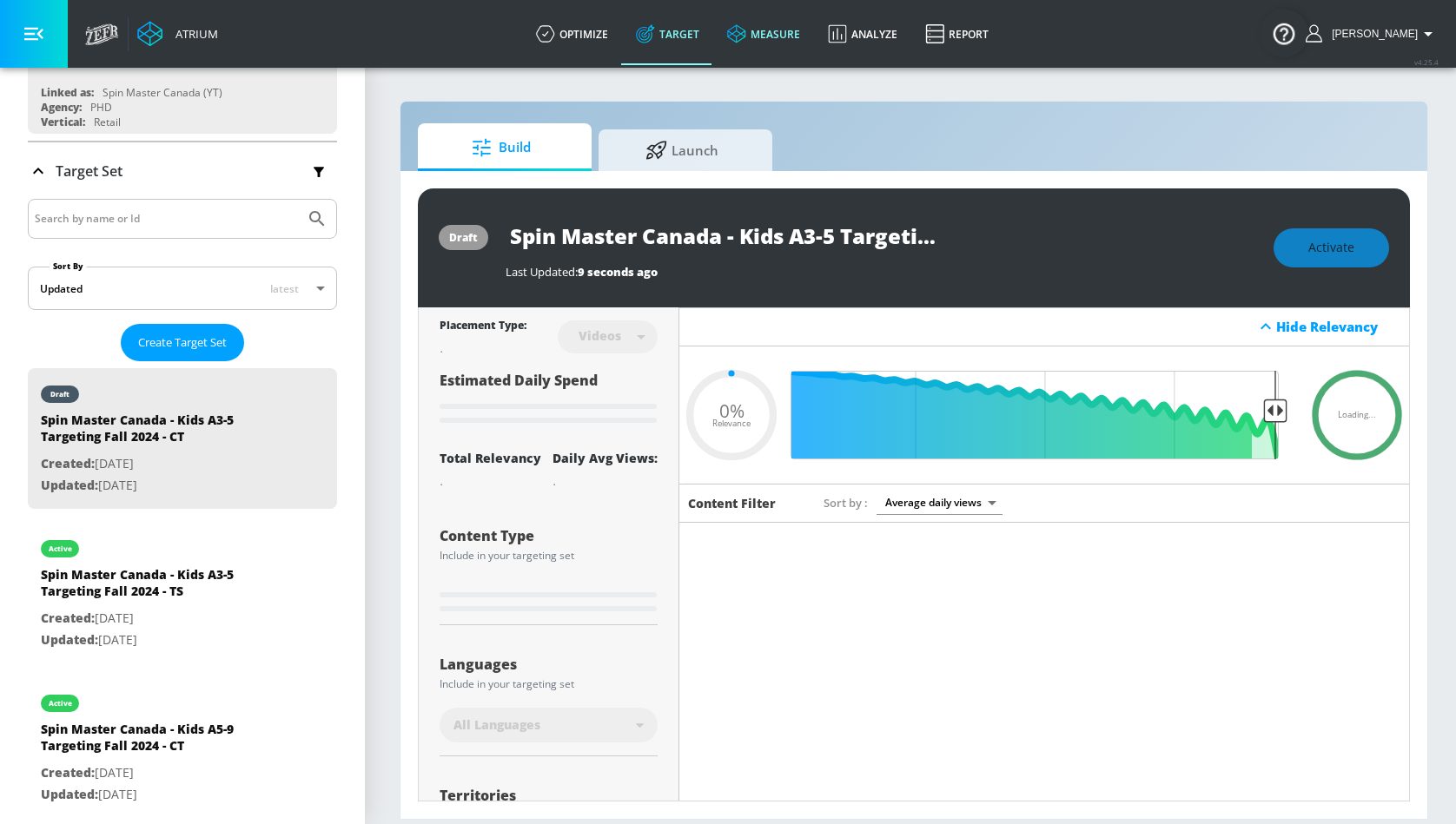
type input "0.05"
type input "Spin Master Canada - Kids A3-5 Targeting Fall 2024 - TS Duplicate"
type input "0.25"
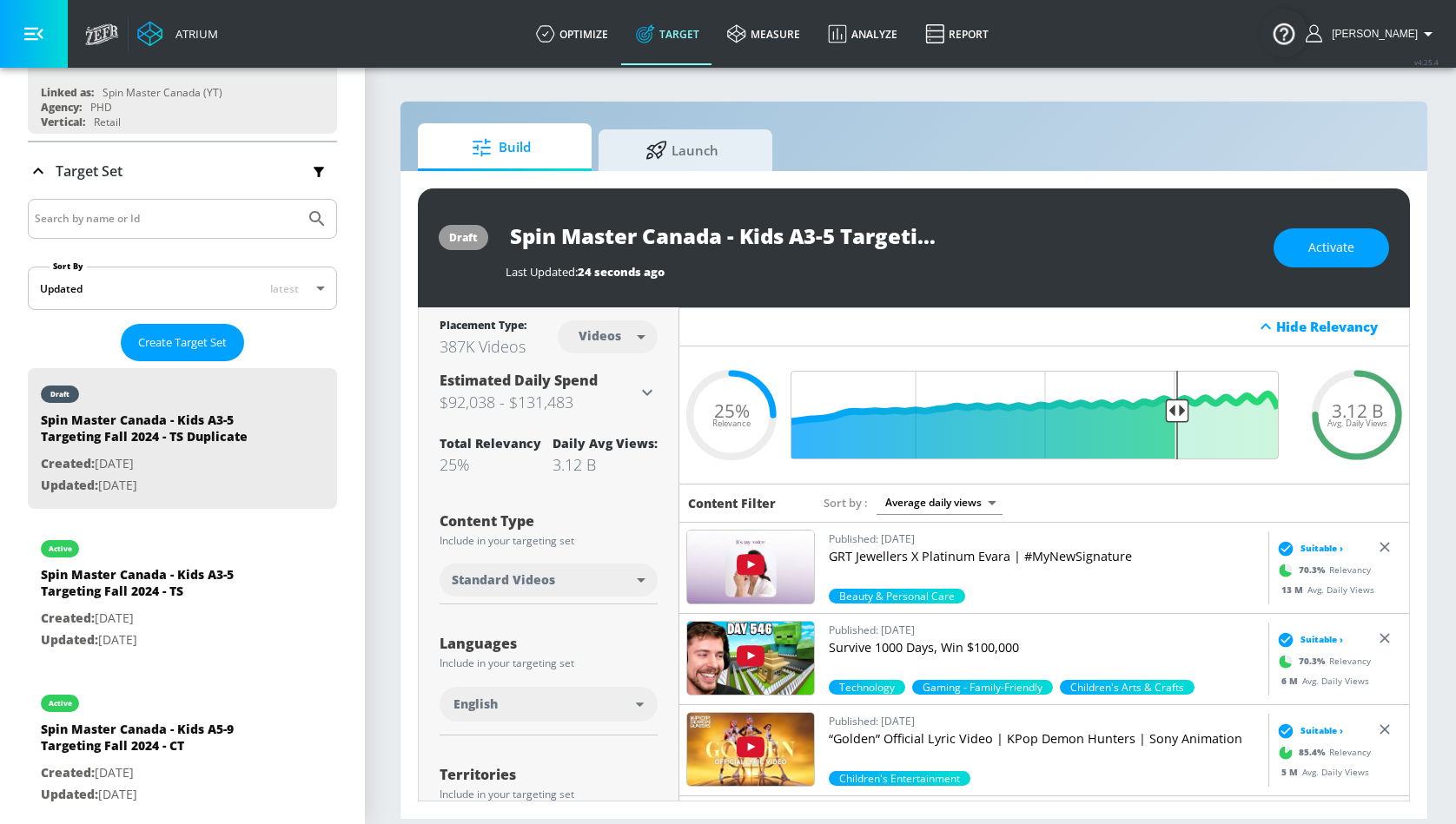
click at [643, 341] on body "Atrium optimize Target measure Analyze Report optimize Target measure Analyze R…" at bounding box center [728, 412] width 1456 height 824
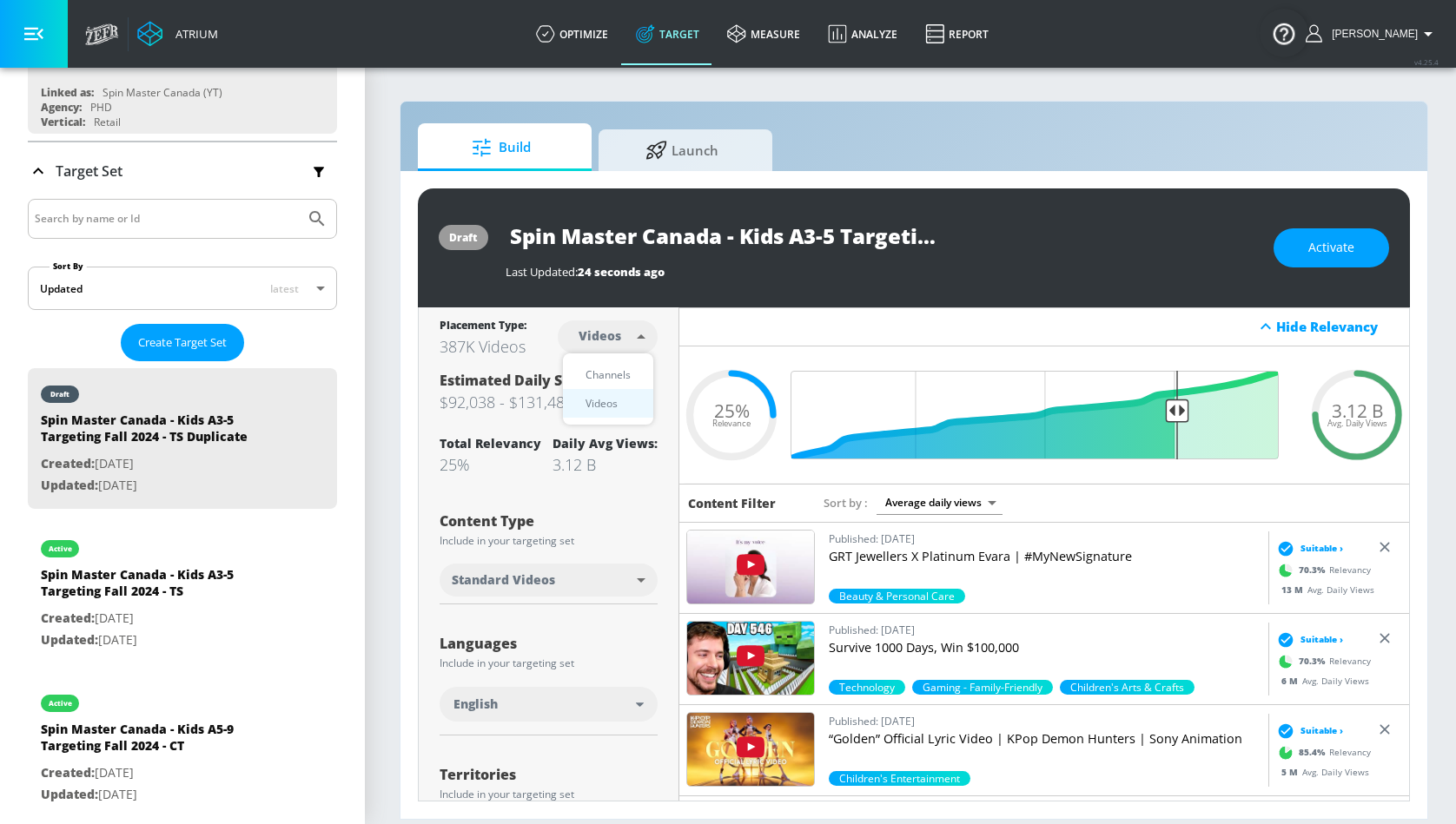
click at [622, 374] on div "Channels" at bounding box center [609, 374] width 63 height 18
type input "channels"
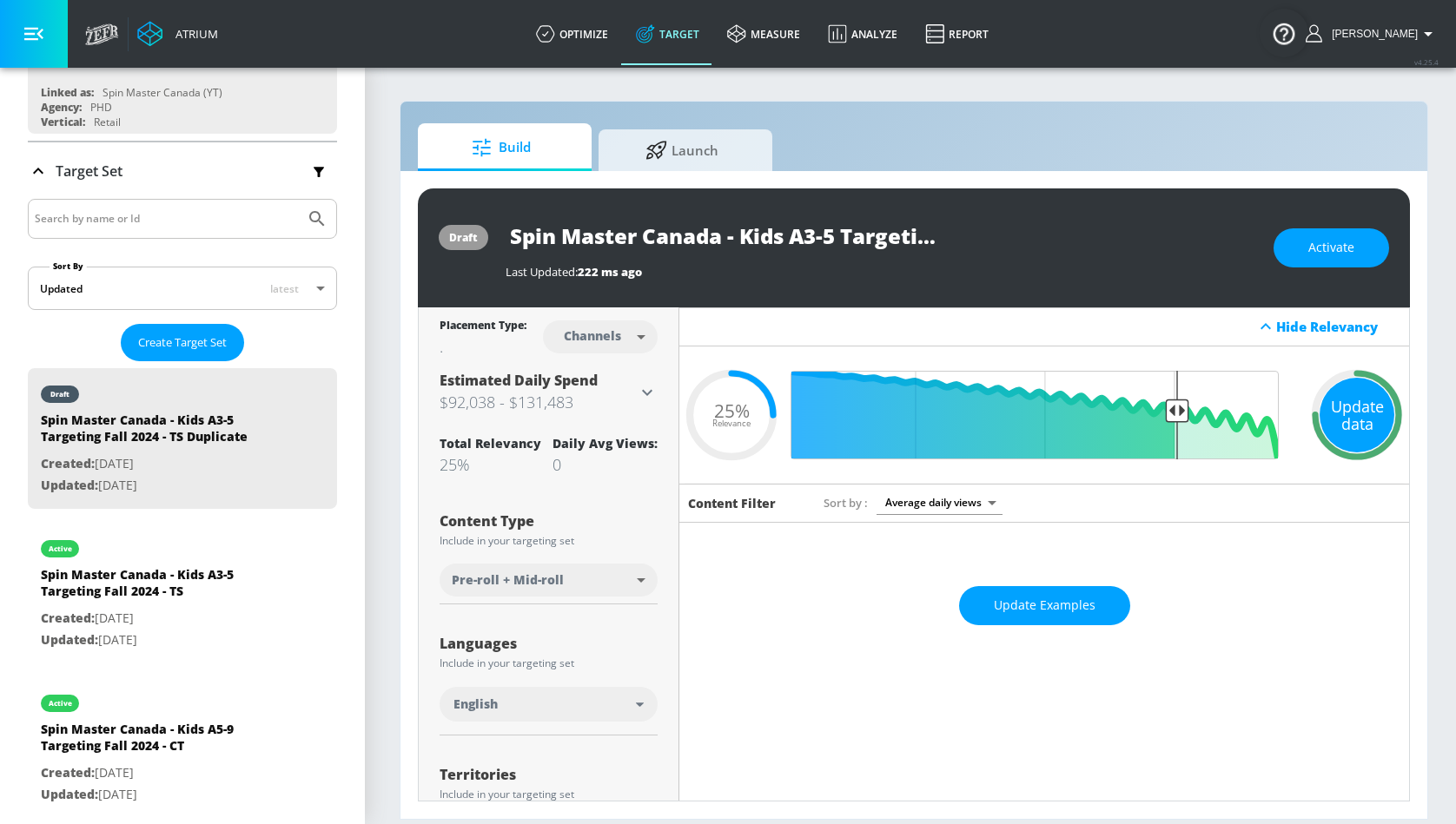
click at [1353, 414] on div "Update data" at bounding box center [1357, 415] width 75 height 75
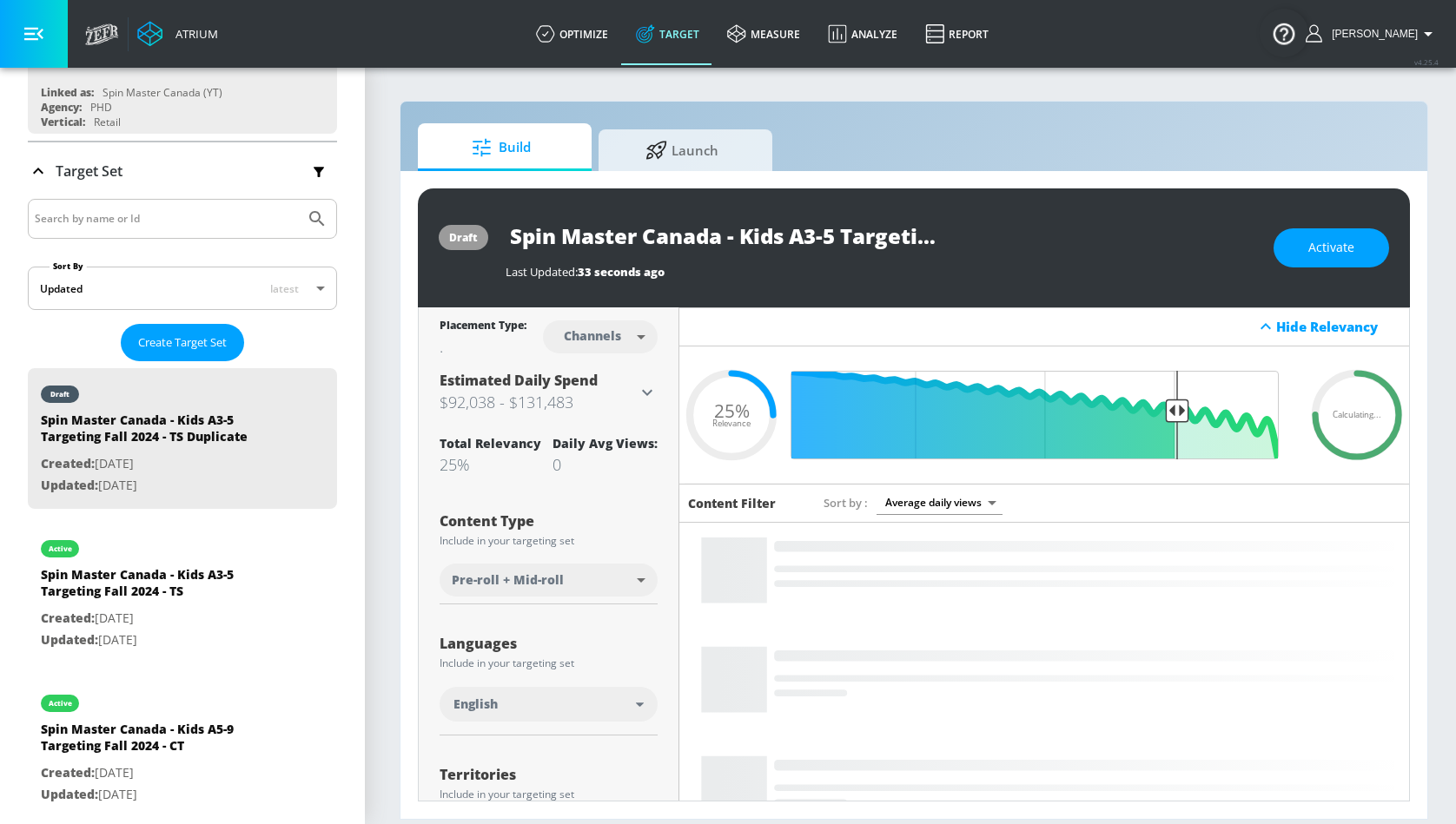
click at [859, 251] on input "Spin Master Canada - Kids A3-5 Targeting Fall 2024 - TS Duplicate" at bounding box center [722, 235] width 434 height 39
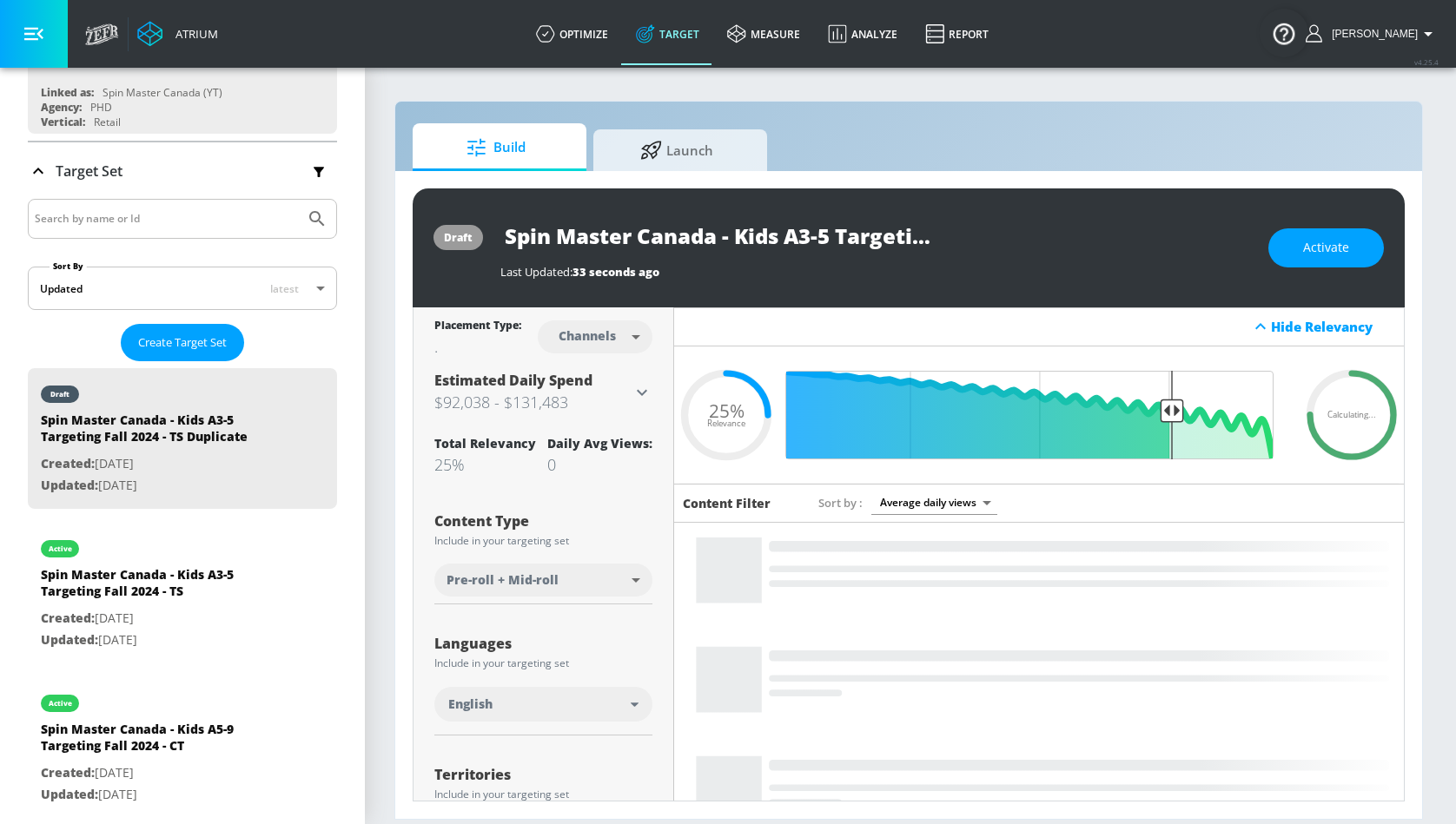
scroll to position [0, 258]
click at [838, 239] on input "Spin Master Canada - Kids A3-5 Targeting Fall 2024 - TS Duplicate" at bounding box center [717, 235] width 434 height 39
drag, startPoint x: 802, startPoint y: 235, endPoint x: 1094, endPoint y: 233, distance: 292.0
click at [1094, 233] on div "Spin Master Canada - Kids A3-5 Targeting Fall 2024 - TS Duplicate" at bounding box center [876, 235] width 750 height 39
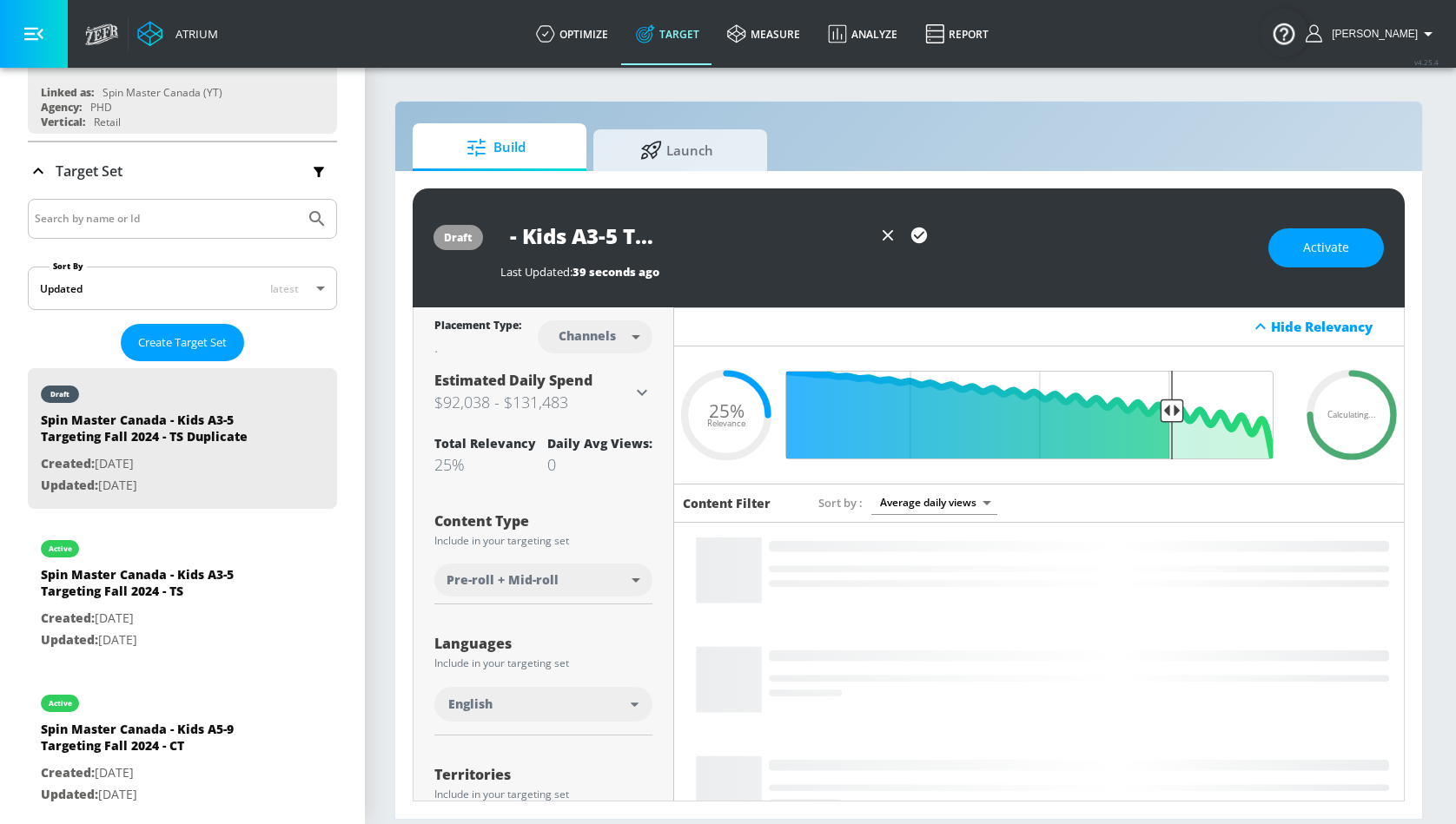
type input "Spin Master Canada - Kids A3-5 Targeting Fall 2024 - CT"
click at [919, 229] on icon "button" at bounding box center [919, 235] width 15 height 15
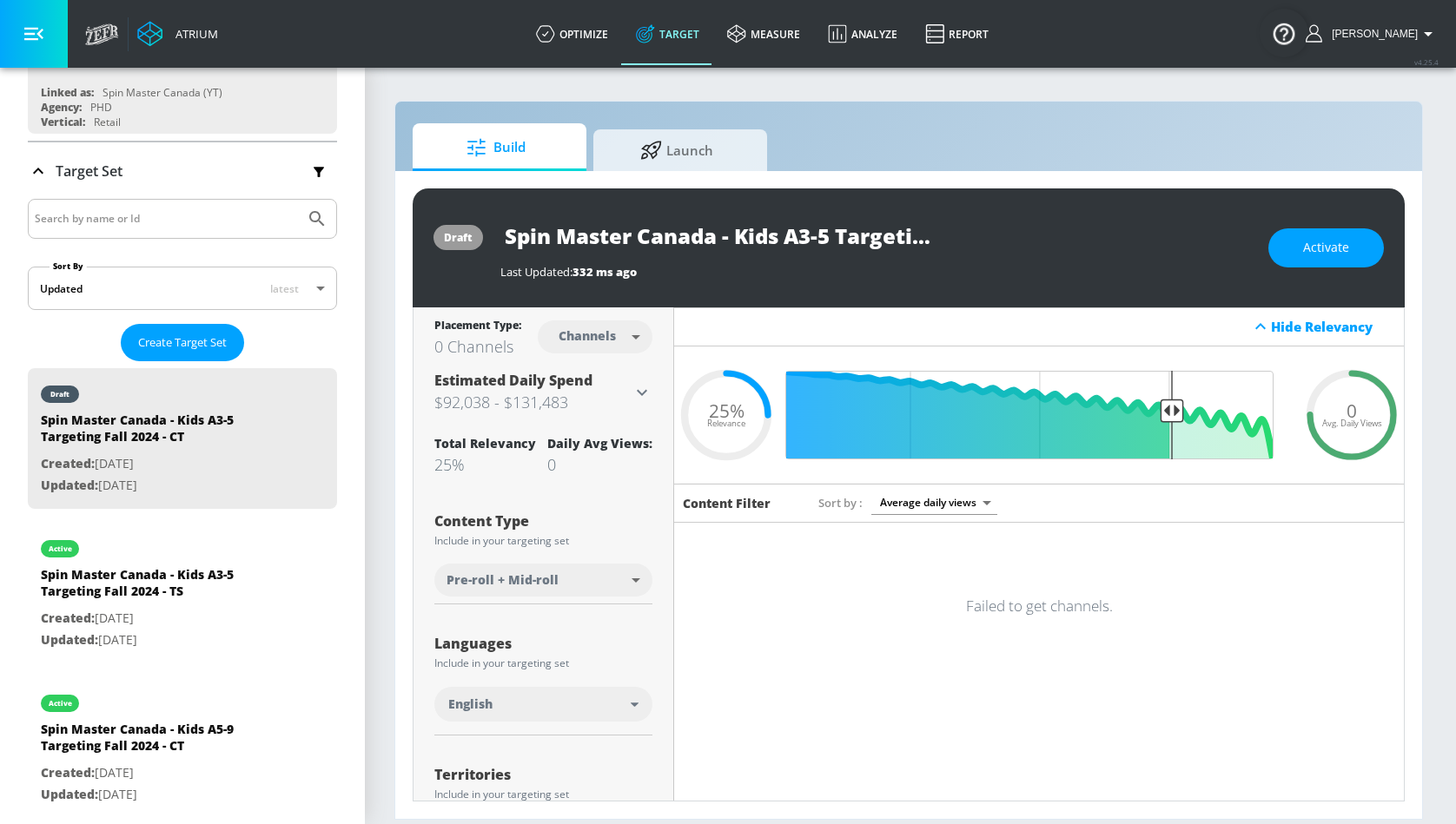
click at [851, 239] on input "Spin Master Canada - Kids A3-5 Targeting Fall 2024 - CT" at bounding box center [717, 235] width 434 height 39
click at [1332, 264] on button "Activate" at bounding box center [1327, 248] width 116 height 39
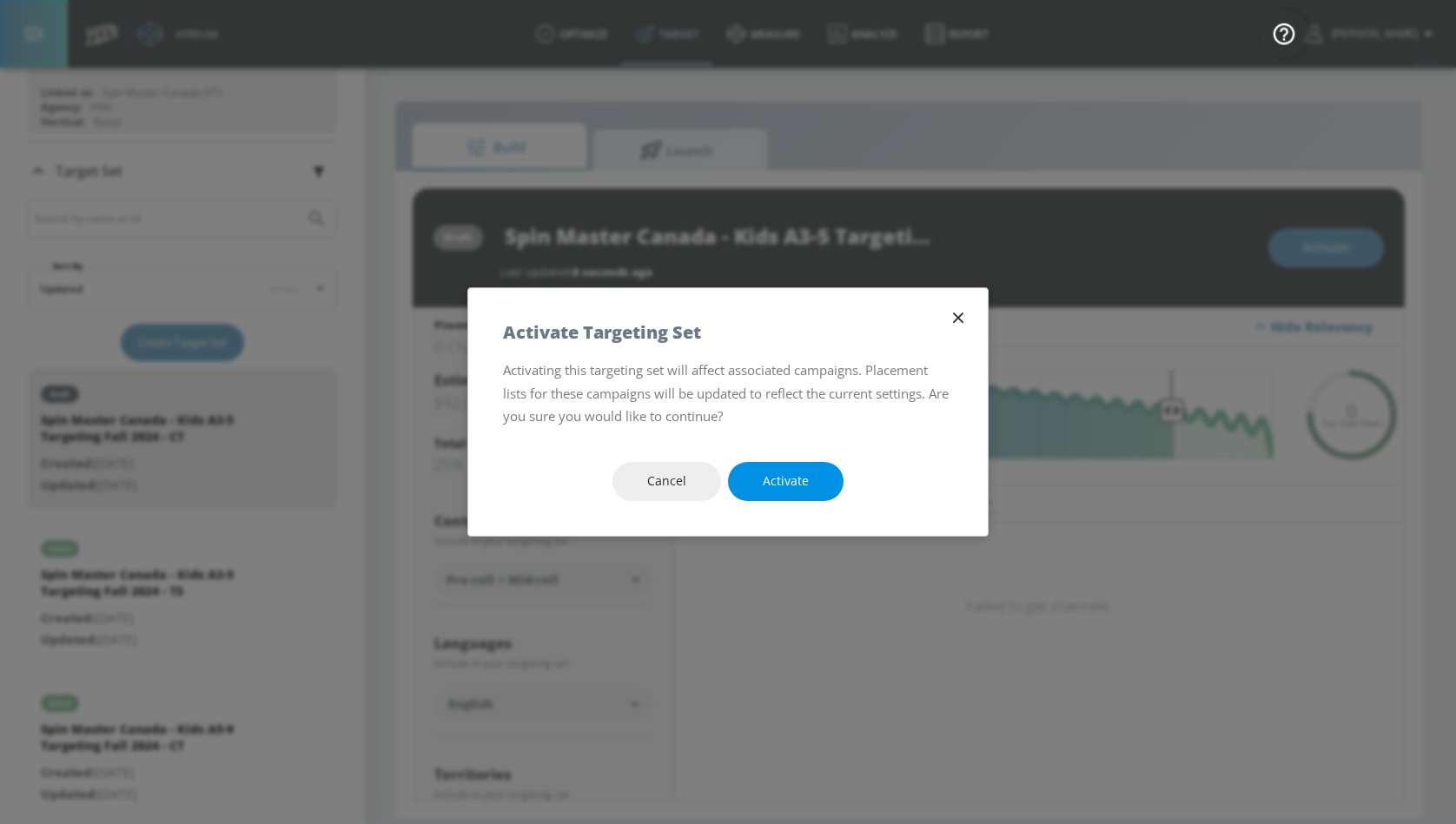
click at [819, 493] on button "Activate" at bounding box center [786, 481] width 116 height 39
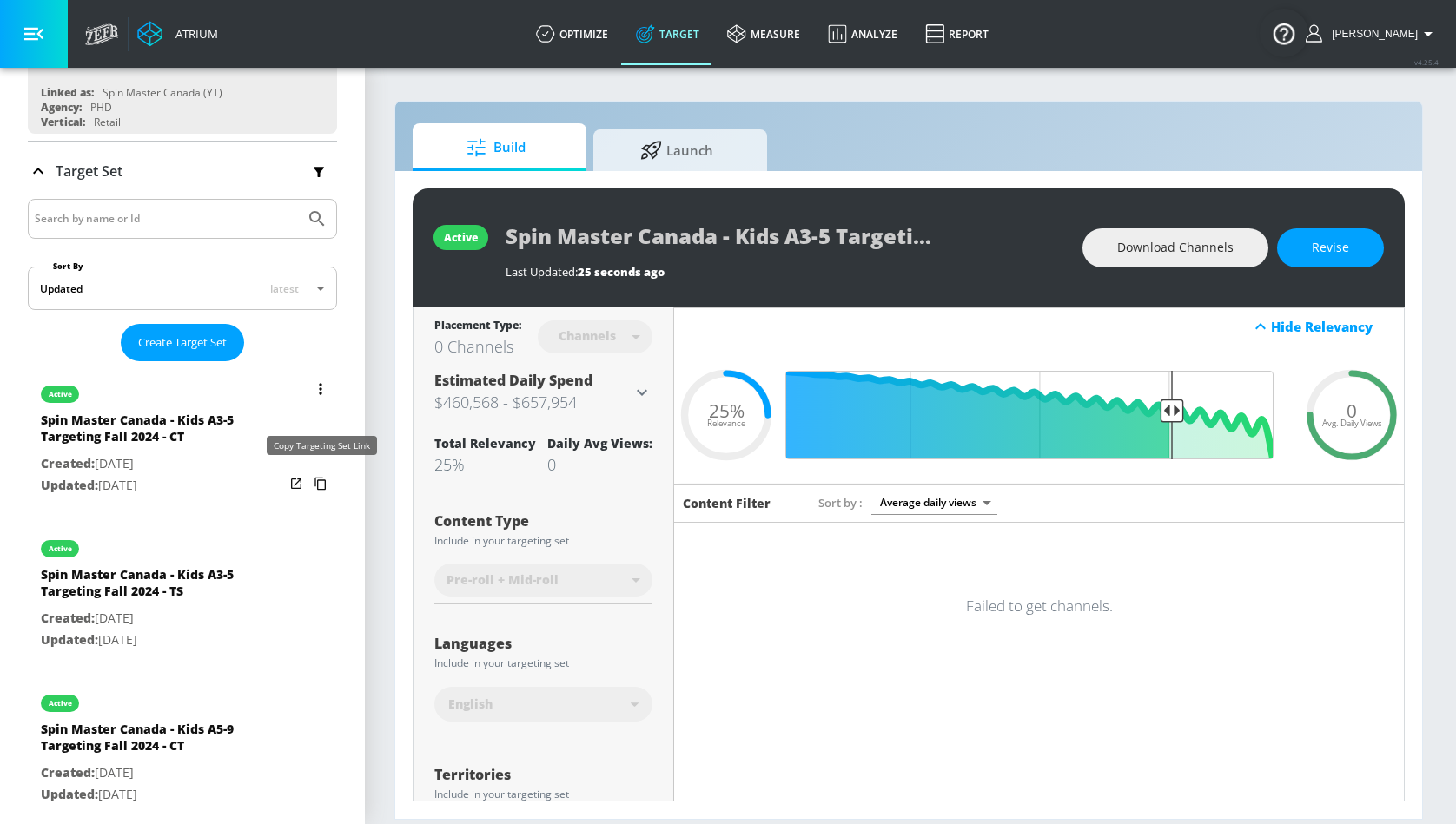
click at [321, 485] on icon "list of Target Set" at bounding box center [320, 483] width 28 height 28
